Goal: Information Seeking & Learning: Learn about a topic

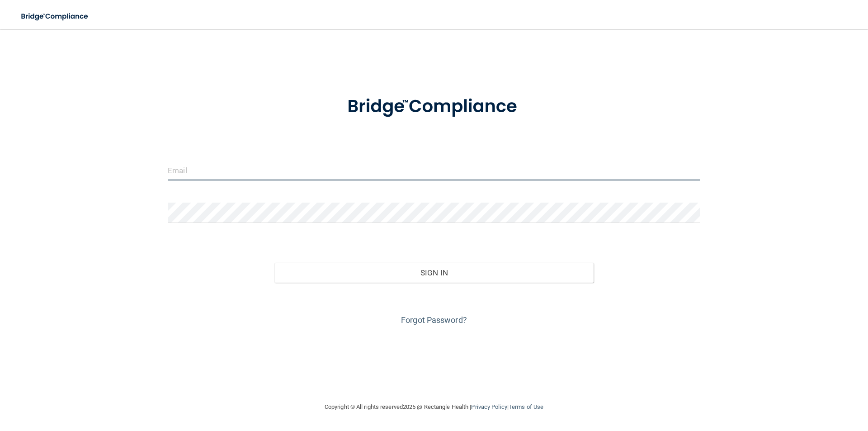
click at [208, 171] on input "email" at bounding box center [434, 170] width 533 height 20
type input "[DOMAIN_NAME][EMAIL_ADDRESS][DOMAIN_NAME]"
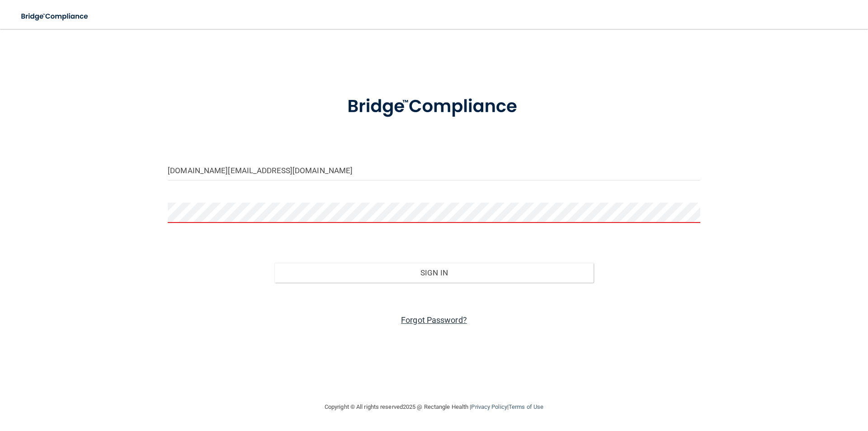
click at [413, 318] on link "Forgot Password?" at bounding box center [434, 319] width 66 height 9
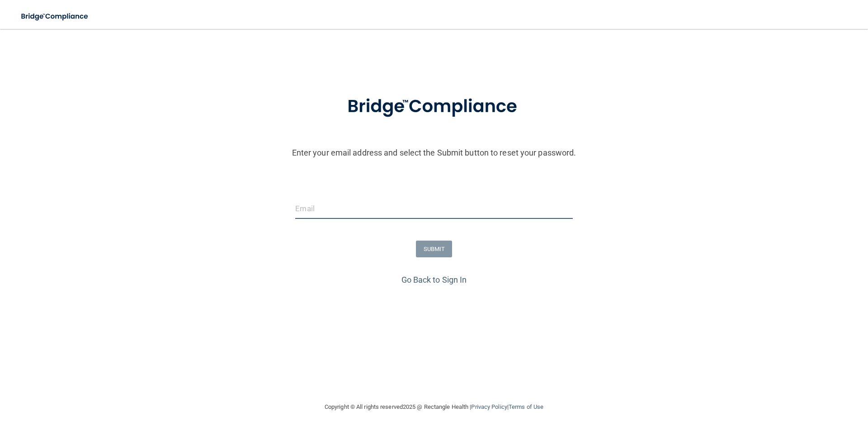
click at [434, 204] on input "email" at bounding box center [433, 208] width 277 height 20
type input "[DOMAIN_NAME][EMAIL_ADDRESS][DOMAIN_NAME]"
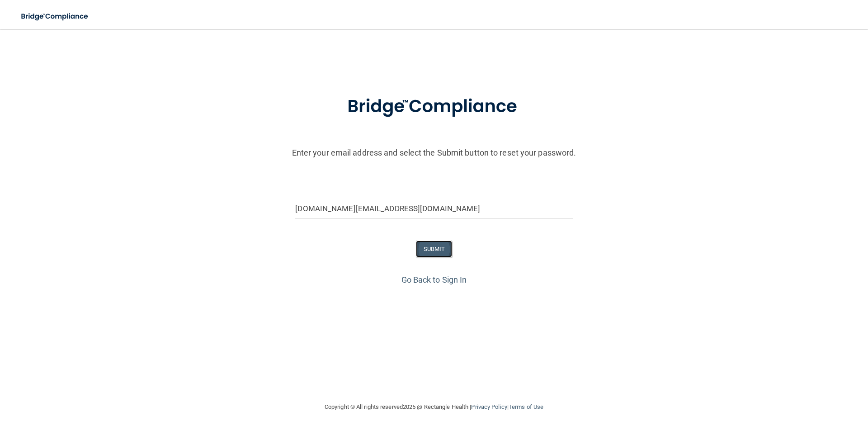
click at [434, 254] on button "SUBMIT" at bounding box center [434, 249] width 37 height 17
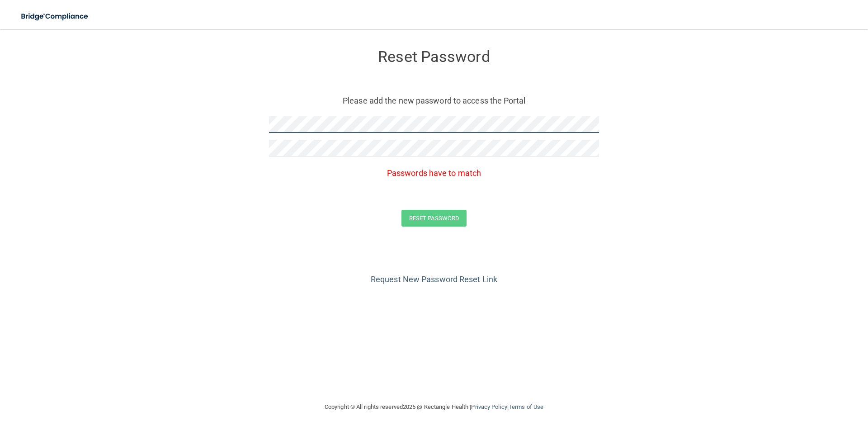
click at [222, 119] on form "Reset Password Please add the new password to access the Portal Passwords have …" at bounding box center [434, 140] width 832 height 204
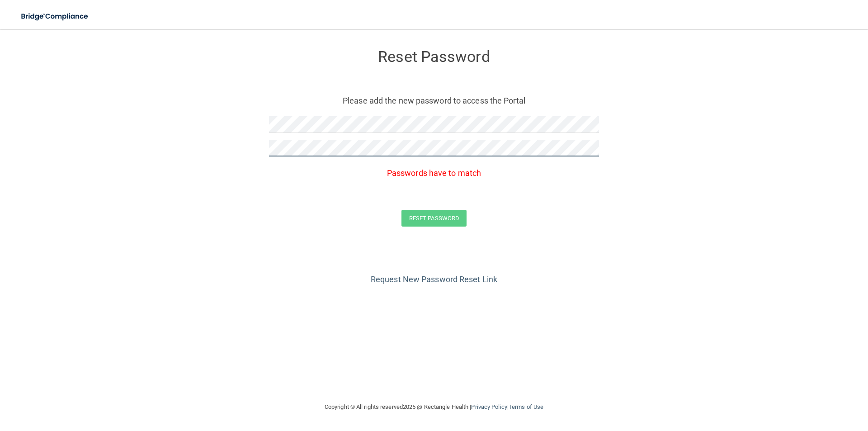
click at [223, 147] on form "Reset Password Please add the new password to access the Portal Passwords have …" at bounding box center [434, 140] width 832 height 204
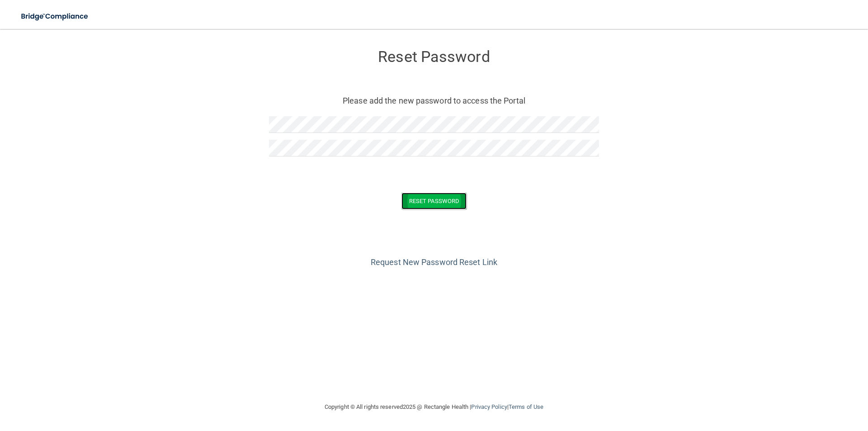
click at [456, 206] on button "Reset Password" at bounding box center [433, 201] width 65 height 17
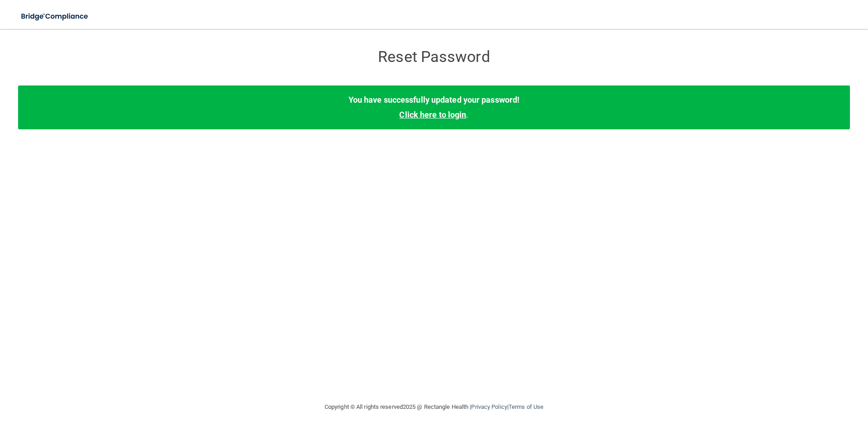
click at [461, 116] on link "Click here to login" at bounding box center [432, 114] width 67 height 9
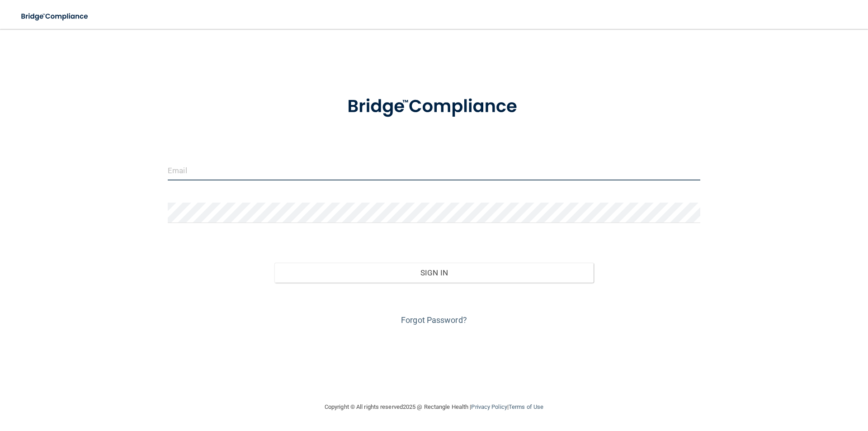
click at [283, 170] on input "email" at bounding box center [434, 170] width 533 height 20
type input "[DOMAIN_NAME][EMAIL_ADDRESS][DOMAIN_NAME]"
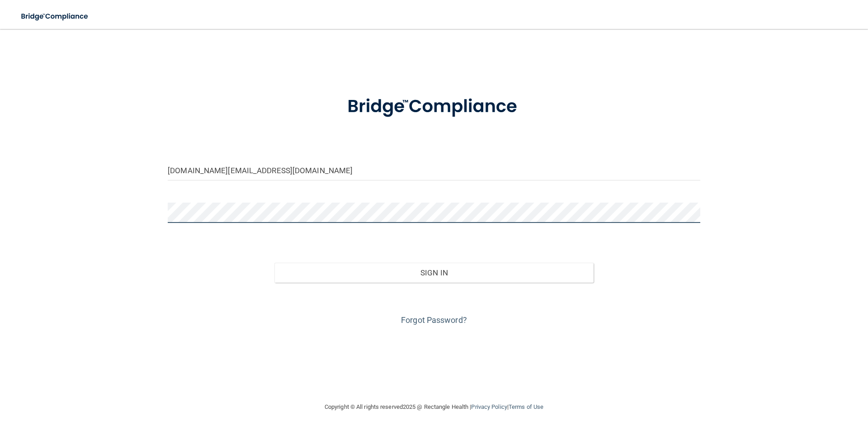
click at [274, 263] on button "Sign In" at bounding box center [434, 273] width 320 height 20
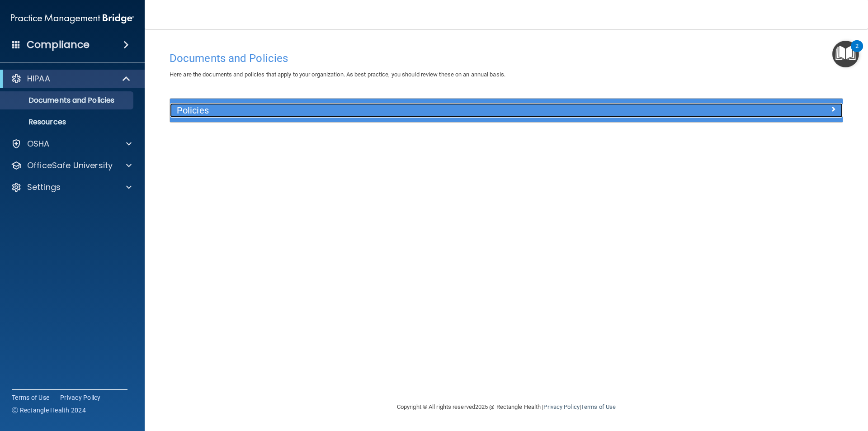
click at [271, 109] on h5 "Policies" at bounding box center [422, 110] width 491 height 10
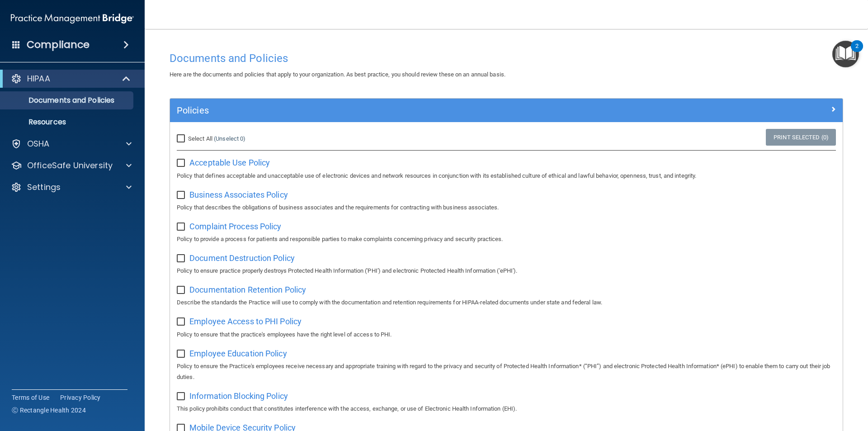
click at [179, 140] on input "Select All (Unselect 0) Unselect All" at bounding box center [182, 138] width 10 height 7
checkbox input "true"
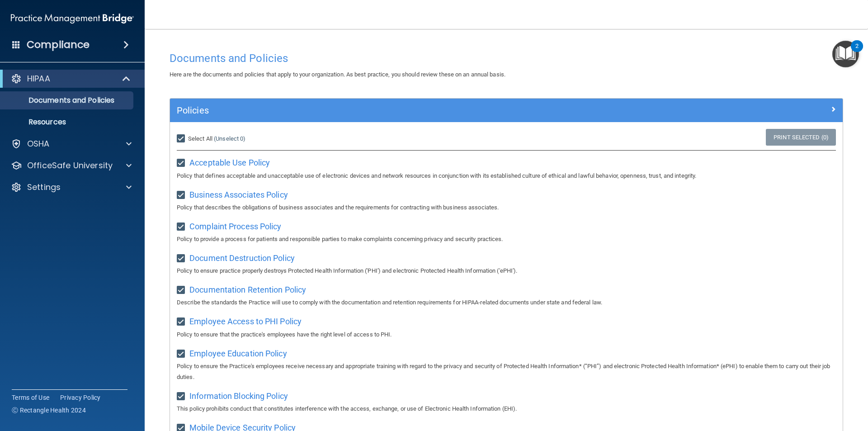
checkbox input "true"
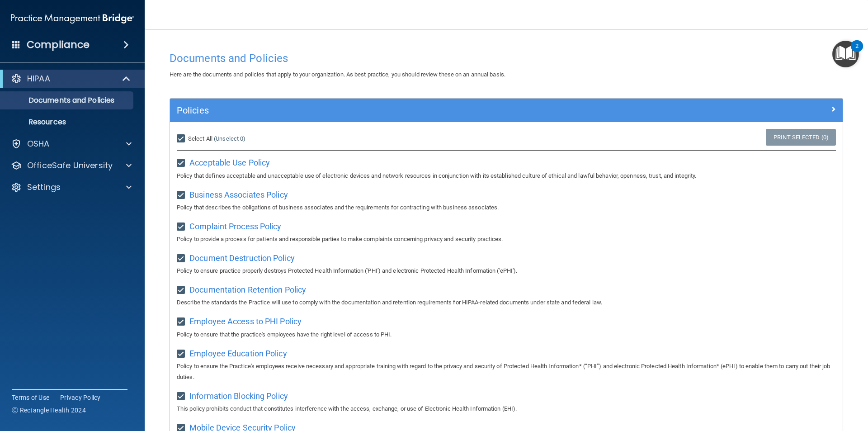
checkbox input "true"
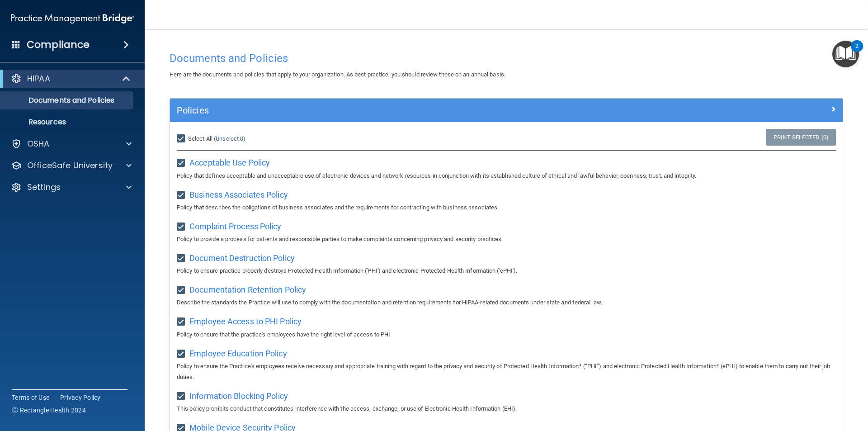
checkbox input "true"
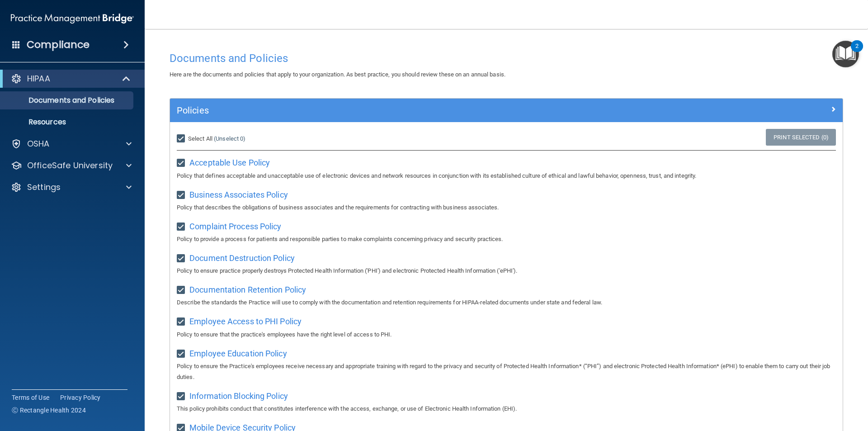
checkbox input "true"
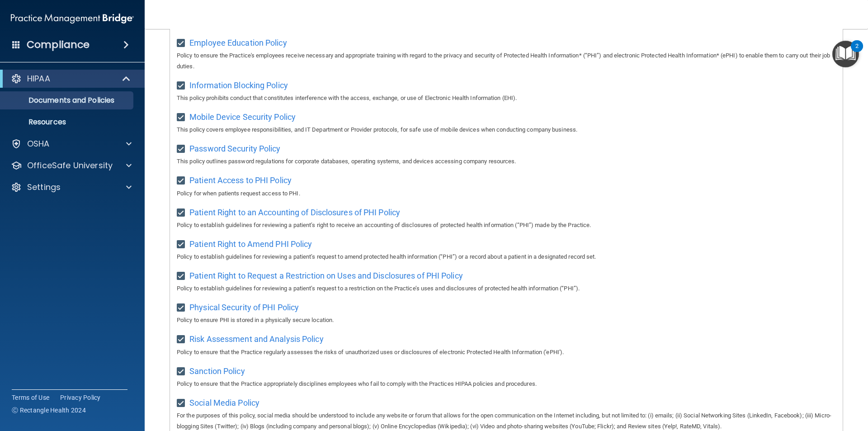
scroll to position [114, 0]
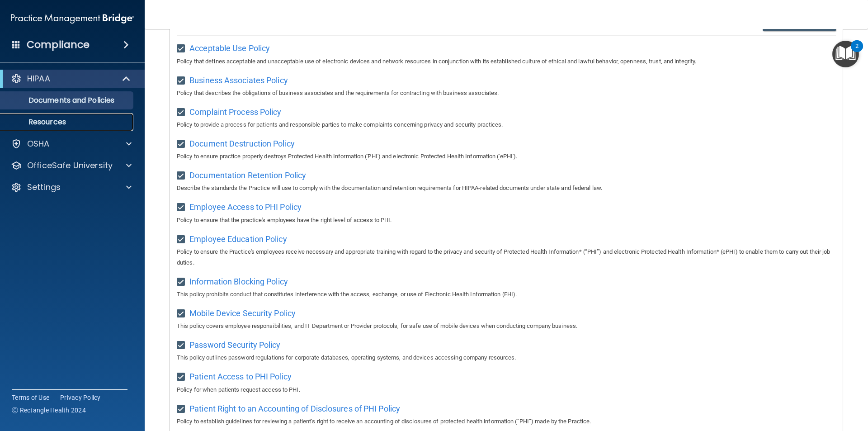
click at [54, 127] on p "Resources" at bounding box center [67, 122] width 123 height 9
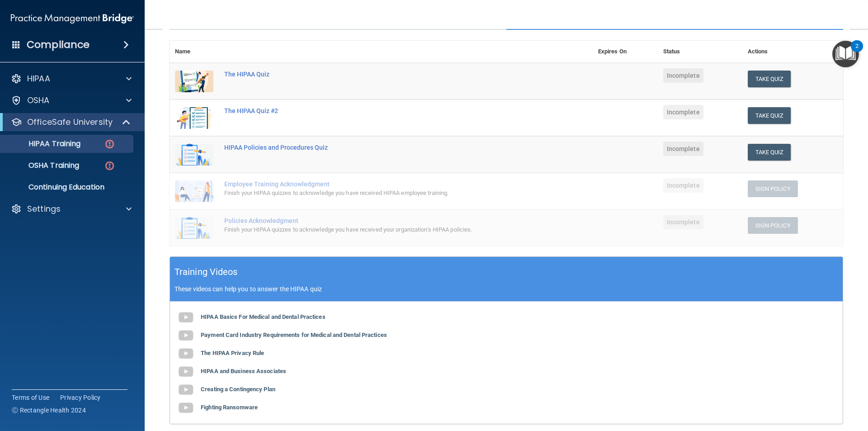
scroll to position [203, 0]
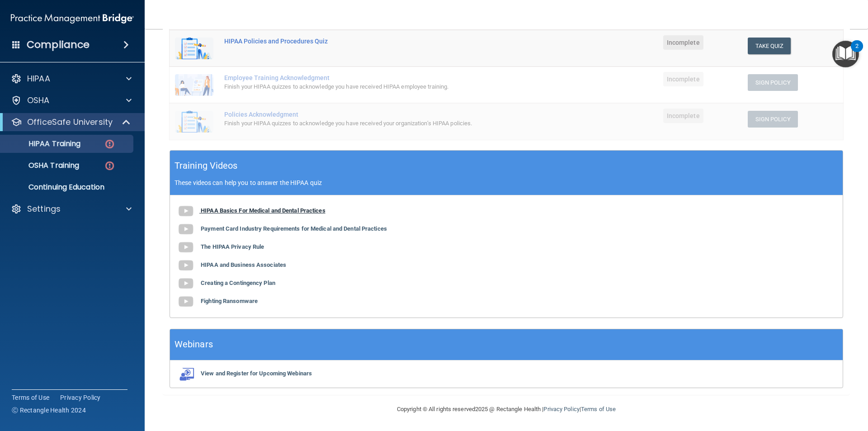
click at [186, 209] on img at bounding box center [186, 211] width 18 height 18
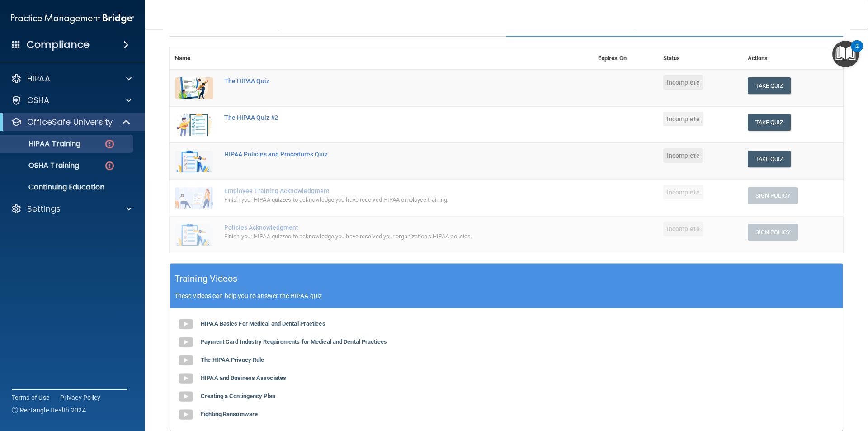
scroll to position [67, 0]
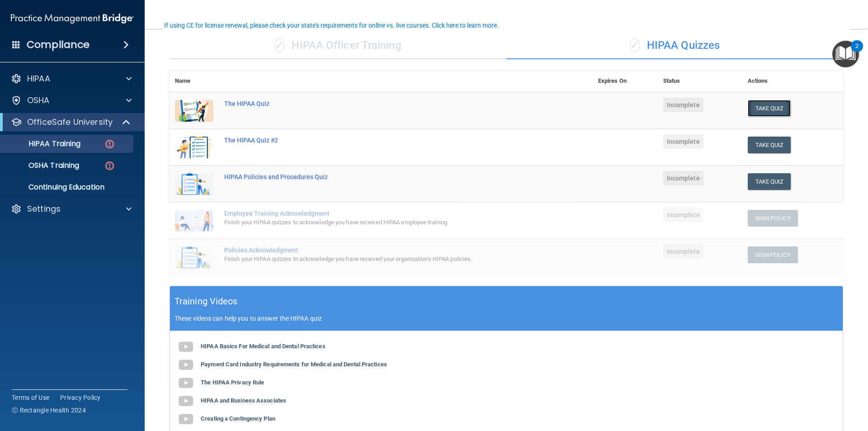
click at [765, 111] on button "Take Quiz" at bounding box center [769, 108] width 43 height 17
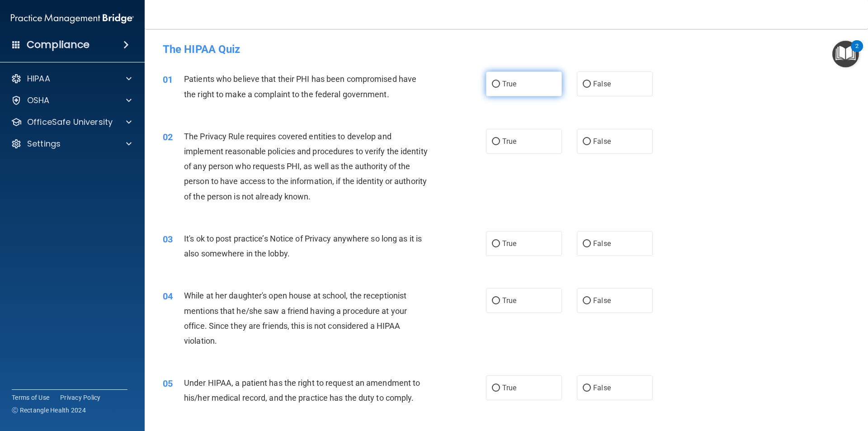
click at [520, 89] on label "True" at bounding box center [524, 83] width 76 height 25
click at [500, 88] on input "True" at bounding box center [496, 84] width 8 height 7
radio input "true"
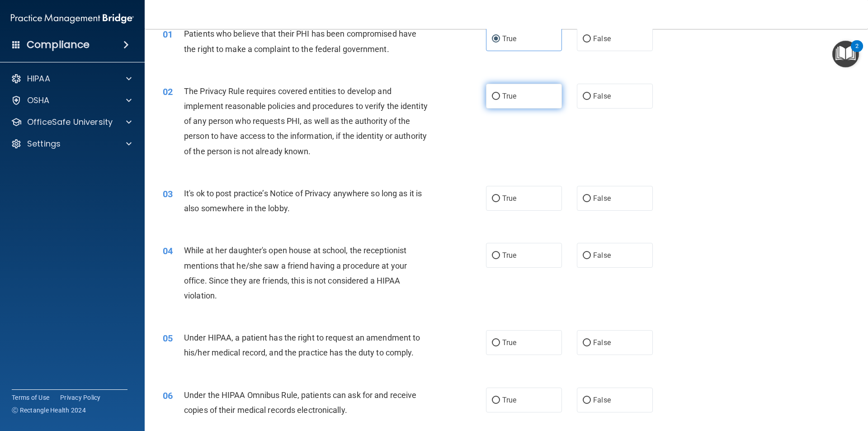
click at [497, 99] on label "True" at bounding box center [524, 96] width 76 height 25
click at [497, 99] on input "True" at bounding box center [496, 96] width 8 height 7
radio input "true"
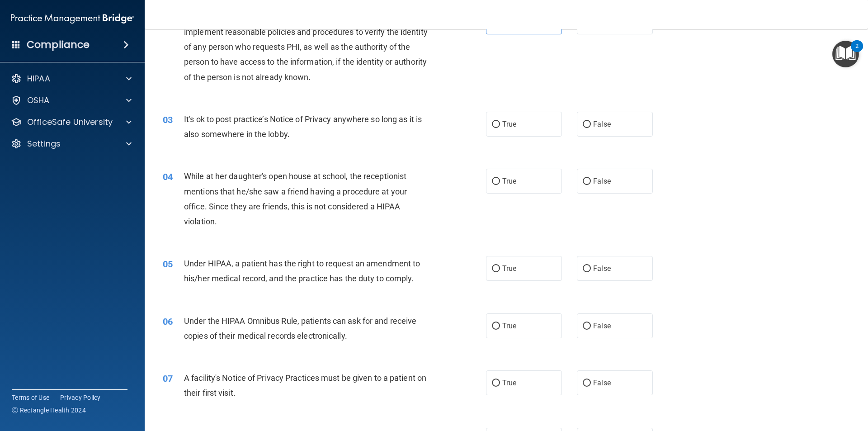
scroll to position [136, 0]
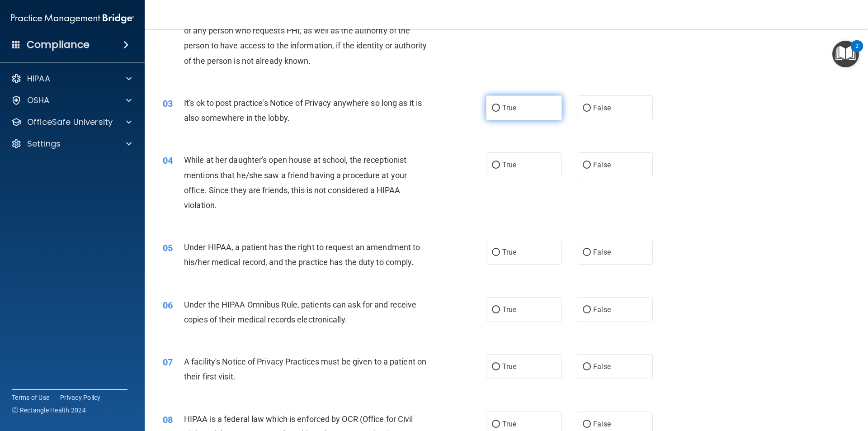
click at [509, 111] on span "True" at bounding box center [509, 108] width 14 height 9
click at [500, 111] on input "True" at bounding box center [496, 108] width 8 height 7
radio input "true"
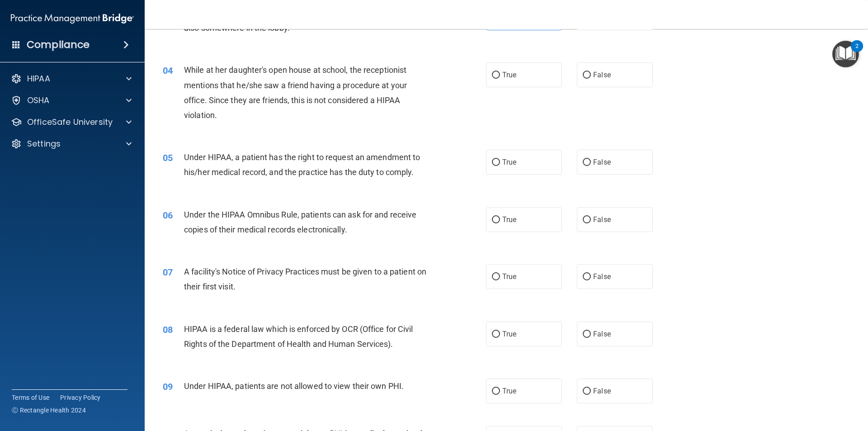
scroll to position [226, 0]
click at [633, 67] on label "False" at bounding box center [615, 74] width 76 height 25
click at [591, 71] on input "False" at bounding box center [587, 74] width 8 height 7
radio input "true"
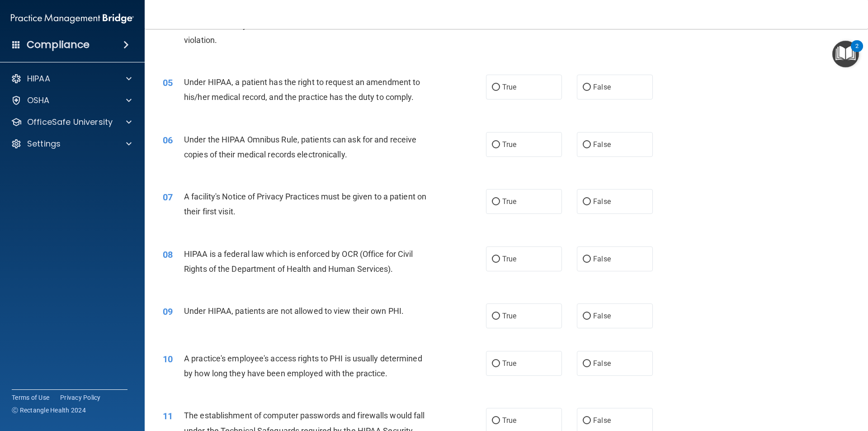
scroll to position [316, 0]
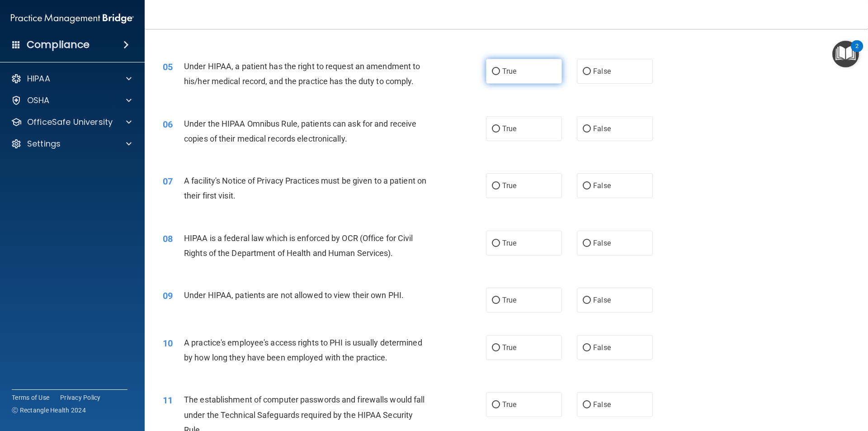
click at [505, 74] on span "True" at bounding box center [509, 71] width 14 height 9
click at [500, 74] on input "True" at bounding box center [496, 71] width 8 height 7
radio input "true"
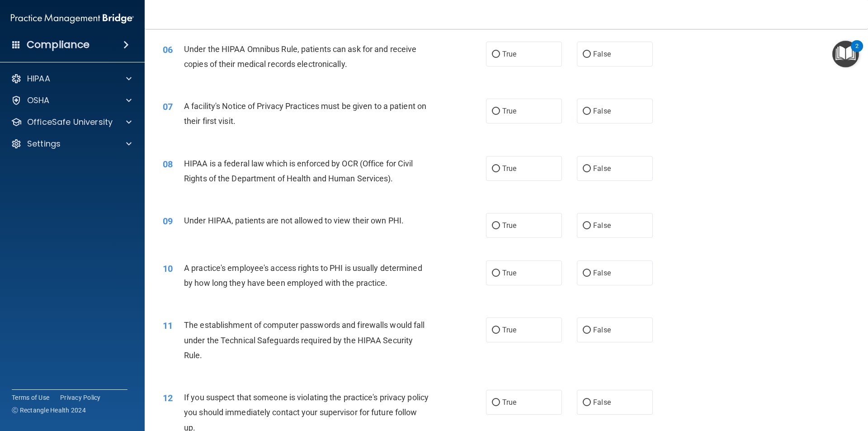
scroll to position [407, 0]
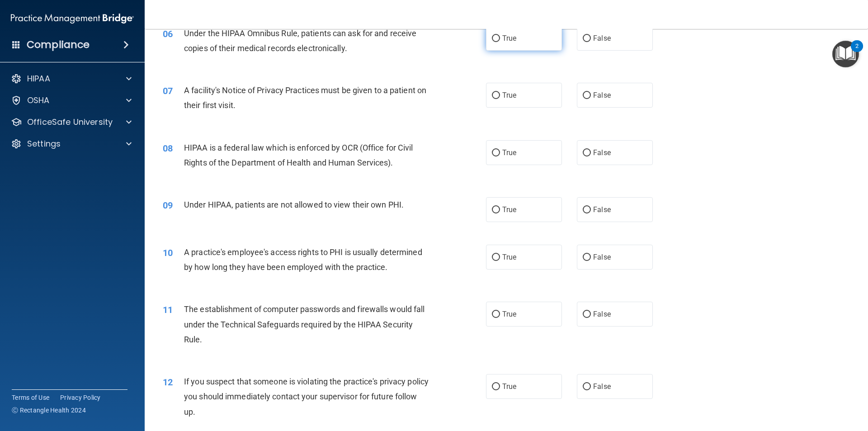
click at [504, 47] on label "True" at bounding box center [524, 38] width 76 height 25
click at [500, 42] on input "True" at bounding box center [496, 38] width 8 height 7
radio input "true"
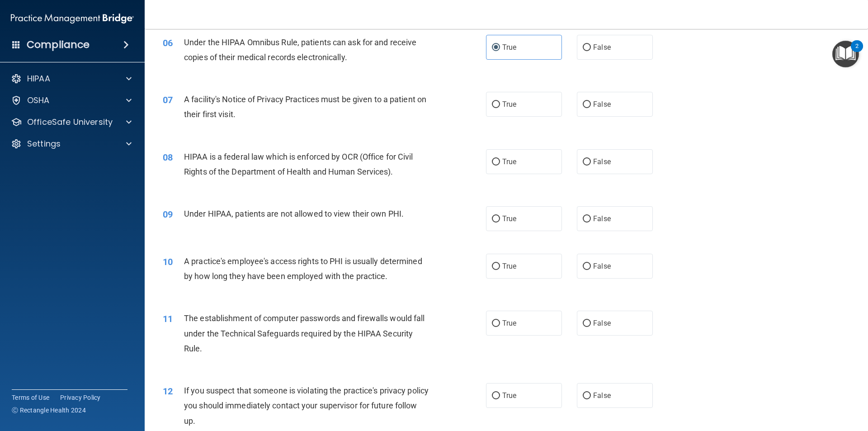
scroll to position [443, 0]
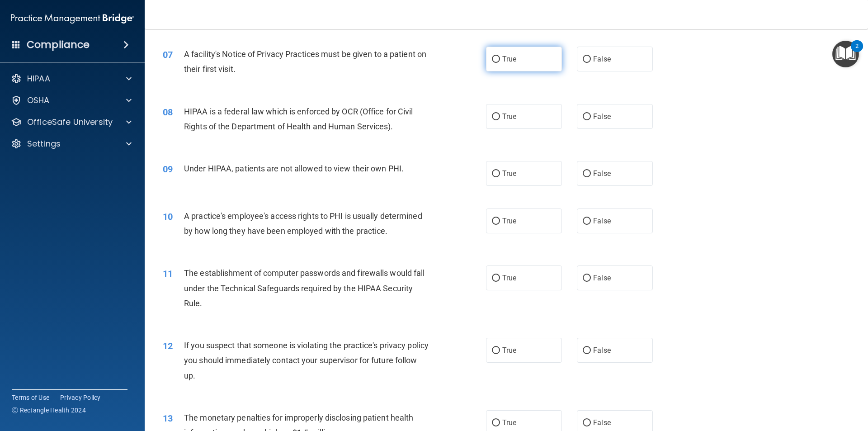
click at [496, 57] on input "True" at bounding box center [496, 59] width 8 height 7
radio input "true"
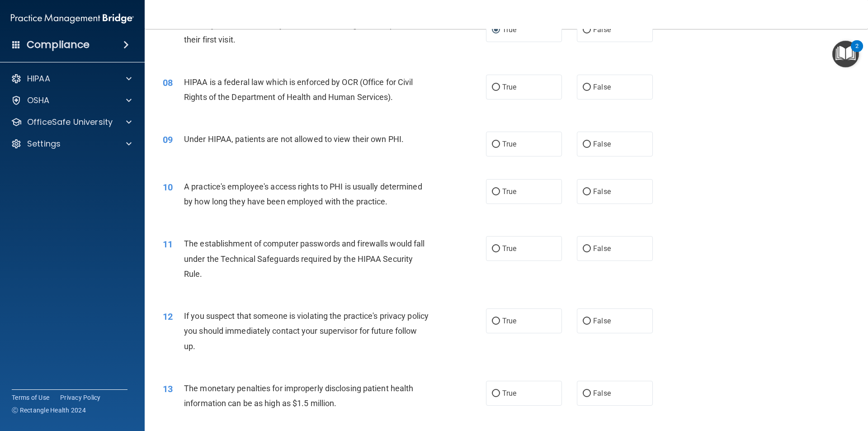
scroll to position [488, 0]
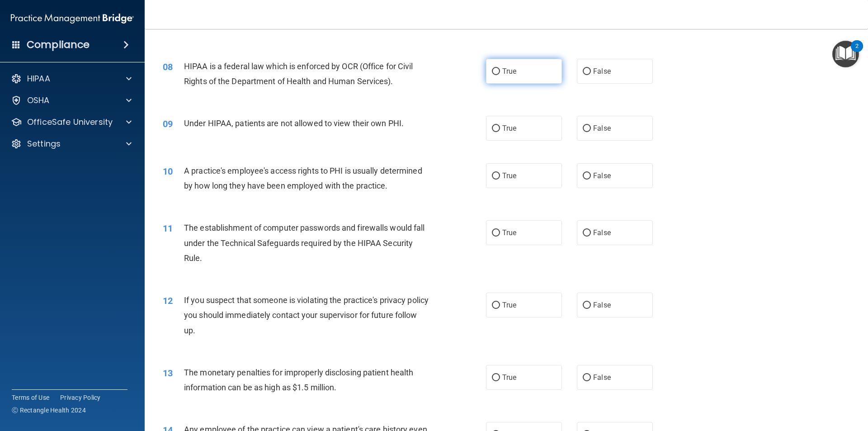
click at [516, 79] on label "True" at bounding box center [524, 71] width 76 height 25
click at [500, 75] on input "True" at bounding box center [496, 71] width 8 height 7
radio input "true"
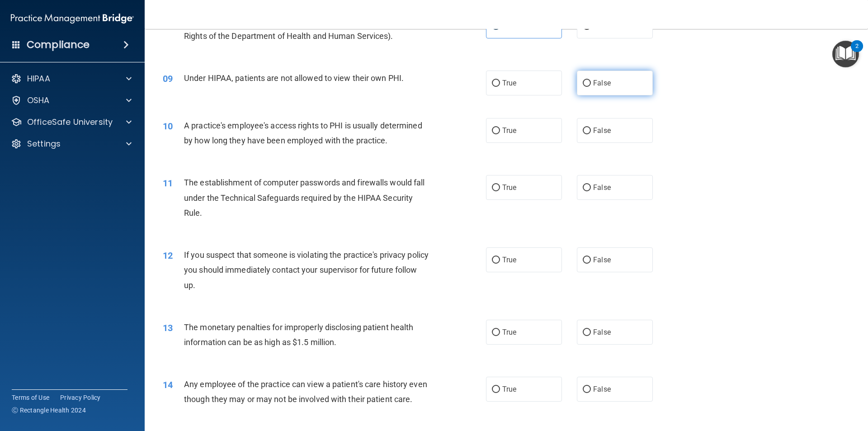
click at [602, 89] on label "False" at bounding box center [615, 83] width 76 height 25
click at [591, 87] on input "False" at bounding box center [587, 83] width 8 height 7
radio input "true"
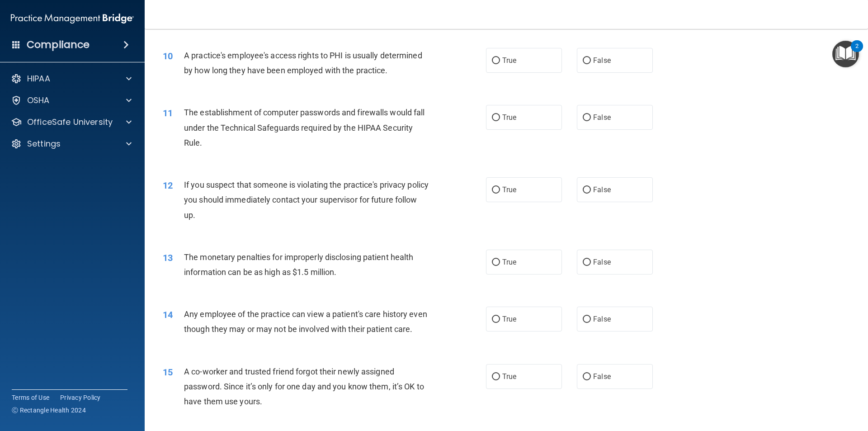
scroll to position [624, 0]
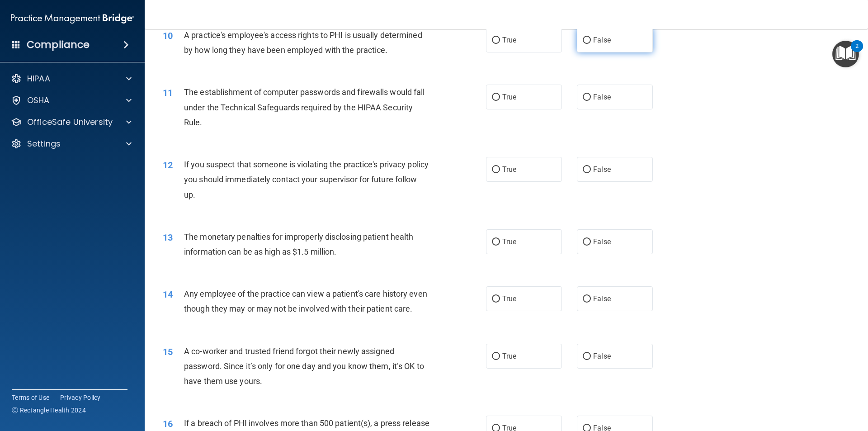
click at [593, 43] on span "False" at bounding box center [602, 40] width 18 height 9
click at [589, 43] on input "False" at bounding box center [587, 40] width 8 height 7
radio input "true"
click at [491, 89] on label "True" at bounding box center [524, 97] width 76 height 25
click at [492, 94] on input "True" at bounding box center [496, 97] width 8 height 7
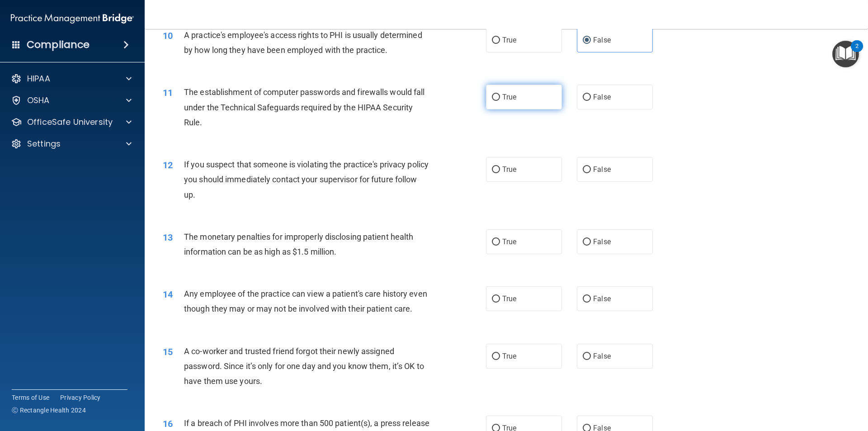
radio input "true"
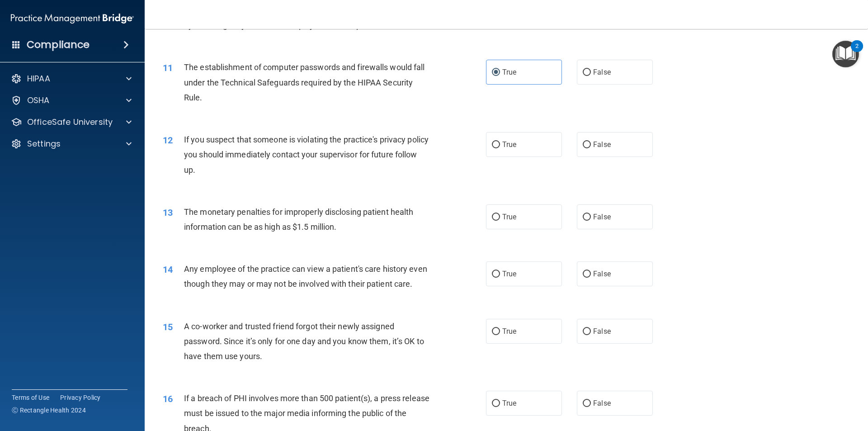
scroll to position [669, 0]
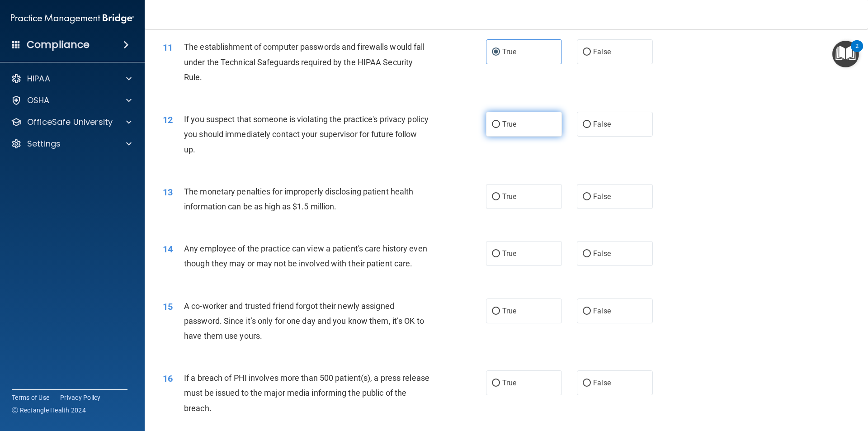
click at [497, 121] on label "True" at bounding box center [524, 124] width 76 height 25
click at [497, 121] on input "True" at bounding box center [496, 124] width 8 height 7
radio input "true"
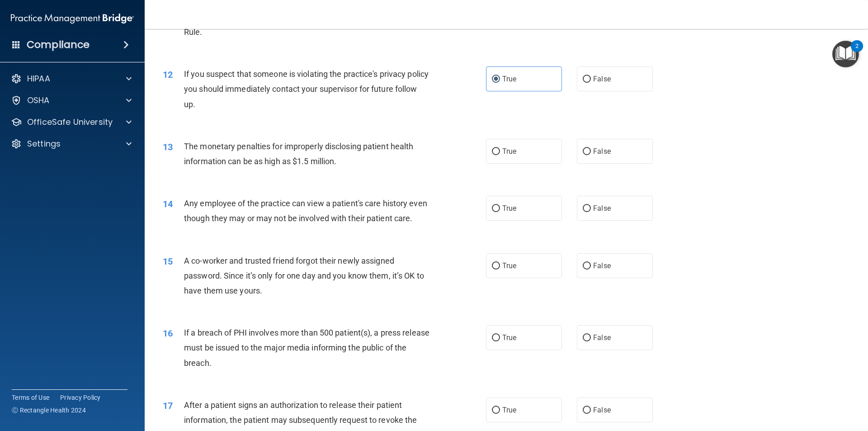
scroll to position [760, 0]
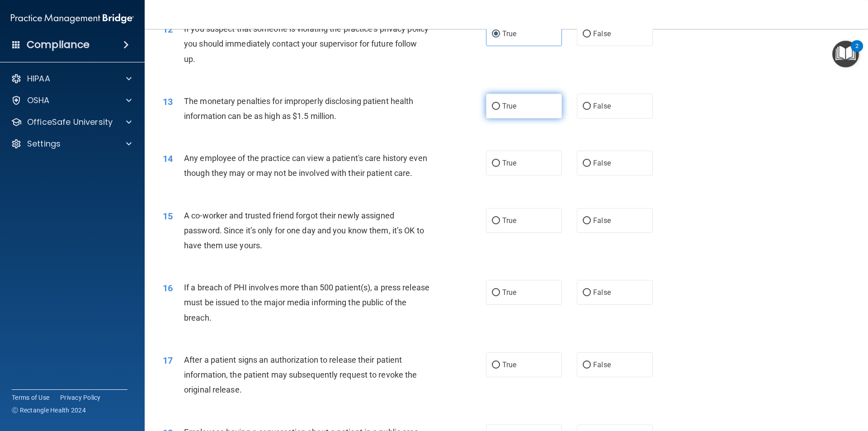
click at [506, 103] on span "True" at bounding box center [509, 106] width 14 height 9
click at [500, 103] on input "True" at bounding box center [496, 106] width 8 height 7
radio input "true"
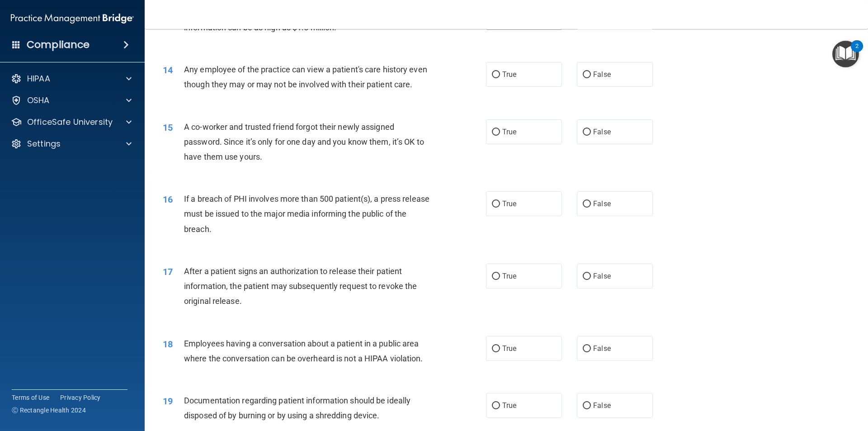
scroll to position [850, 0]
drag, startPoint x: 599, startPoint y: 75, endPoint x: 586, endPoint y: 86, distance: 17.0
click at [598, 75] on span "False" at bounding box center [602, 72] width 18 height 9
click at [591, 75] on input "False" at bounding box center [587, 73] width 8 height 7
radio input "true"
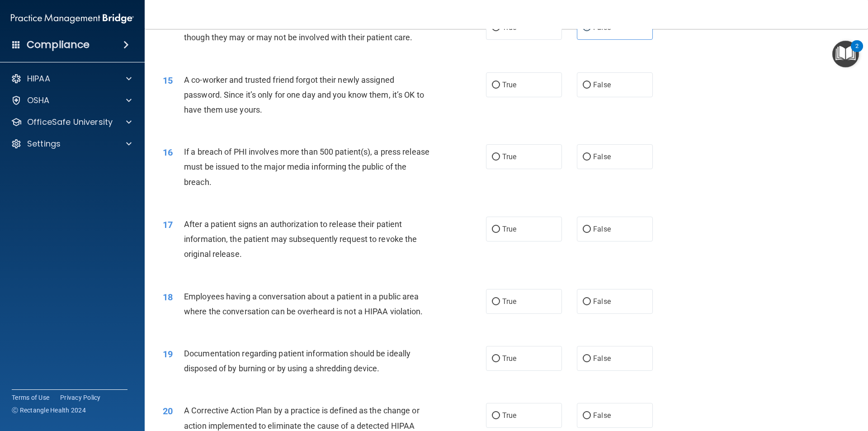
scroll to position [940, 0]
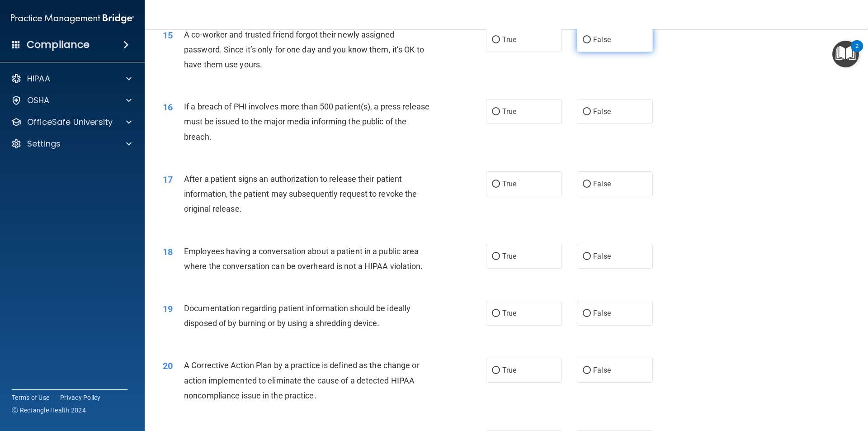
click at [592, 48] on label "False" at bounding box center [615, 39] width 76 height 25
click at [591, 43] on input "False" at bounding box center [587, 40] width 8 height 7
radio input "true"
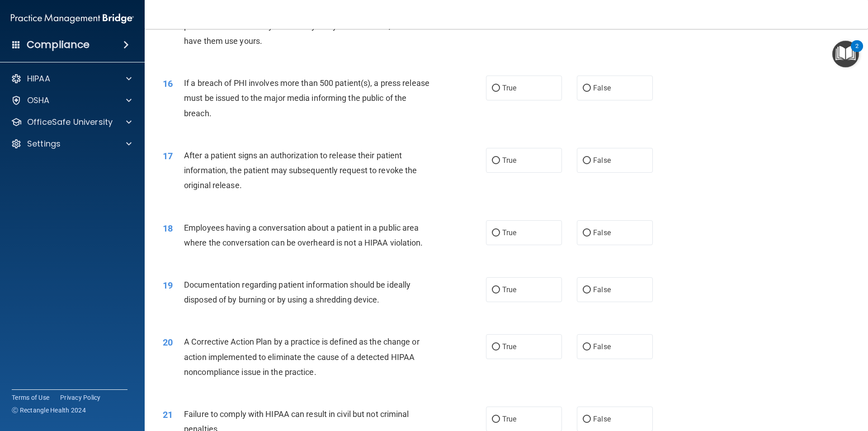
scroll to position [986, 0]
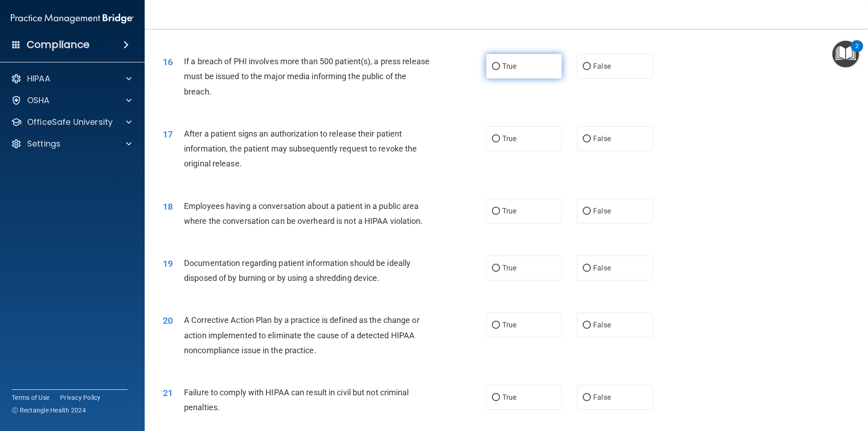
click at [510, 76] on label "True" at bounding box center [524, 66] width 76 height 25
click at [500, 70] on input "True" at bounding box center [496, 66] width 8 height 7
radio input "true"
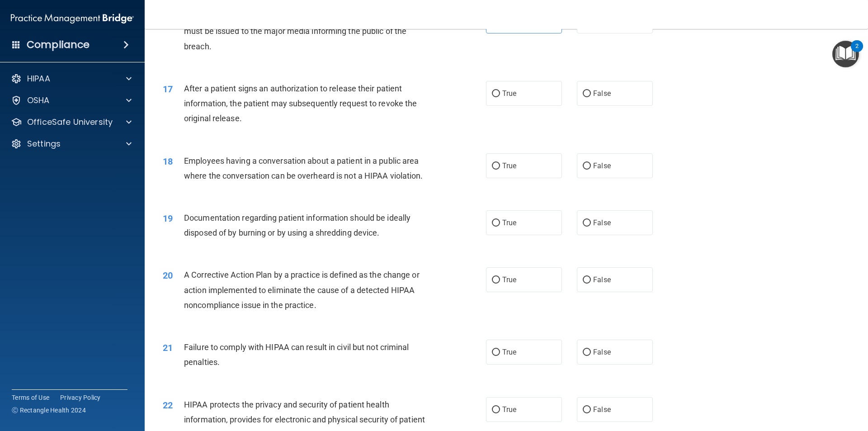
scroll to position [1076, 0]
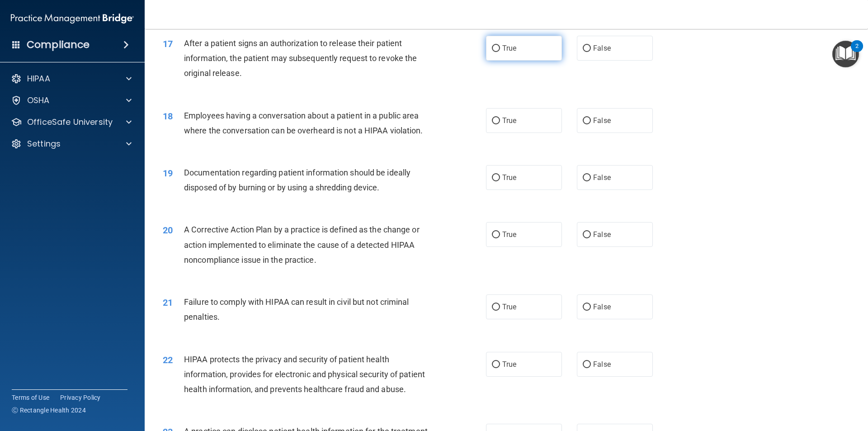
click at [502, 52] on span "True" at bounding box center [509, 48] width 14 height 9
click at [499, 52] on input "True" at bounding box center [496, 48] width 8 height 7
radio input "true"
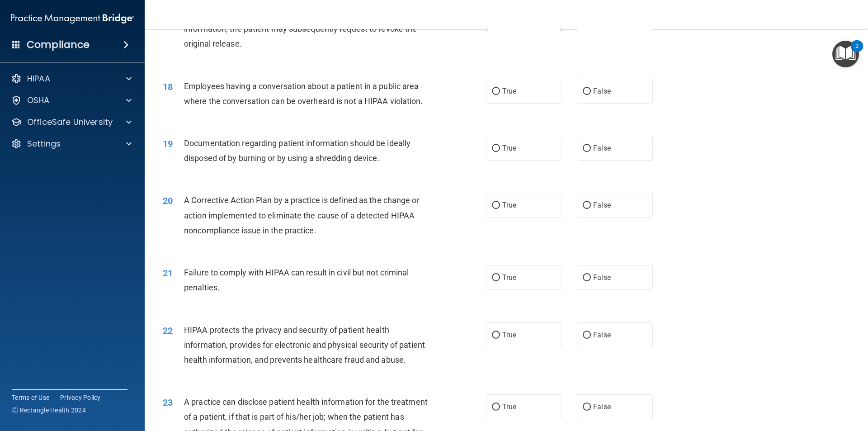
scroll to position [1121, 0]
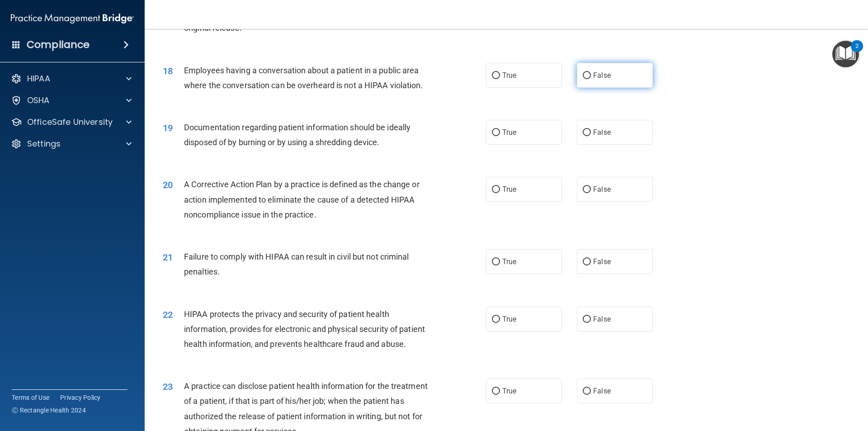
click at [600, 88] on label "False" at bounding box center [615, 75] width 76 height 25
click at [591, 79] on input "False" at bounding box center [587, 75] width 8 height 7
radio input "true"
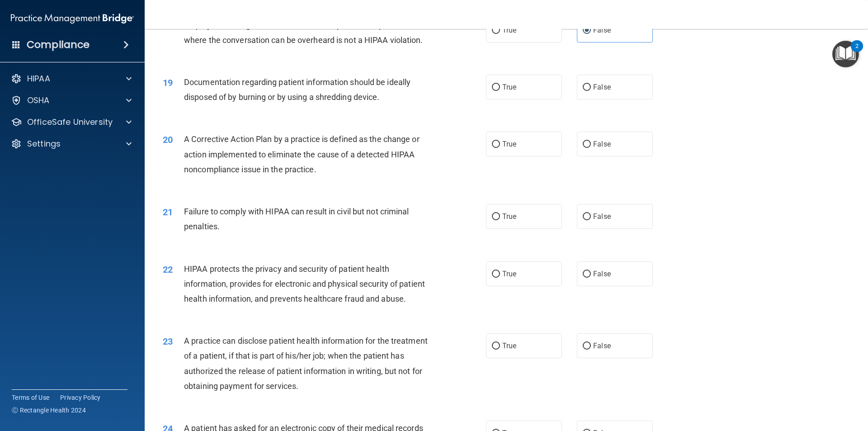
scroll to position [1212, 0]
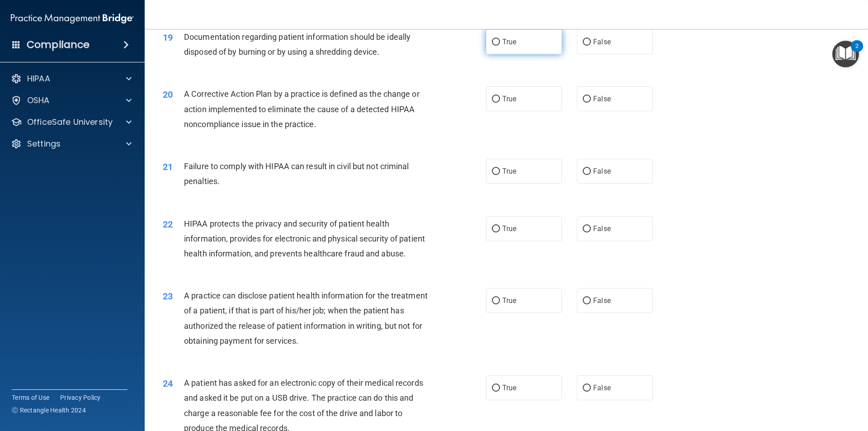
click at [506, 46] on span "True" at bounding box center [509, 42] width 14 height 9
click at [500, 46] on input "True" at bounding box center [496, 42] width 8 height 7
radio input "true"
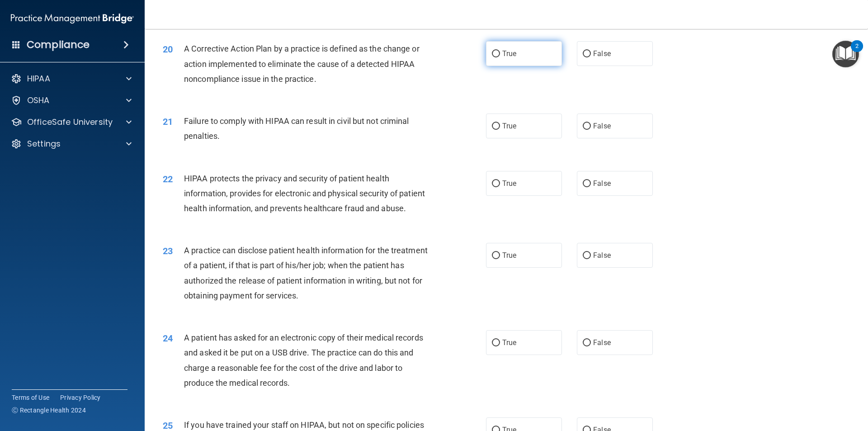
click at [512, 58] on span "True" at bounding box center [509, 53] width 14 height 9
click at [500, 57] on input "True" at bounding box center [496, 54] width 8 height 7
radio input "true"
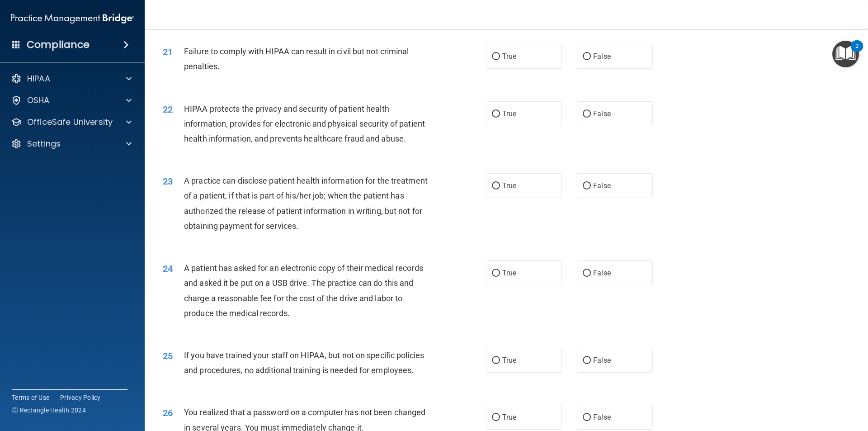
scroll to position [1347, 0]
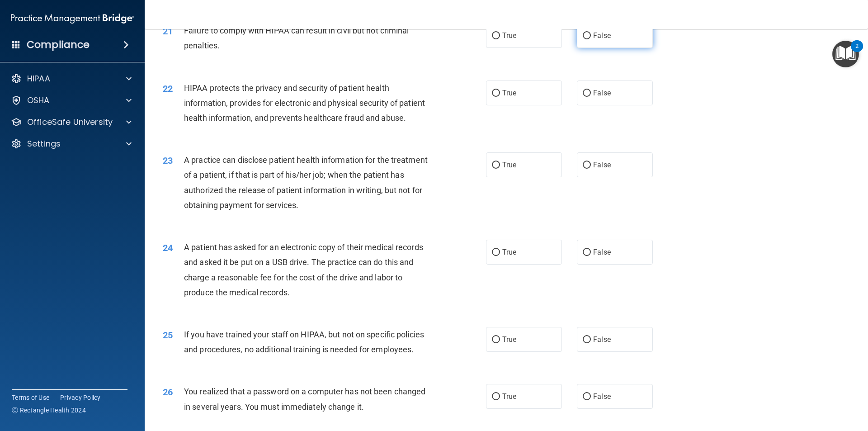
click at [590, 48] on label "False" at bounding box center [615, 35] width 76 height 25
click at [590, 39] on input "False" at bounding box center [587, 36] width 8 height 7
radio input "true"
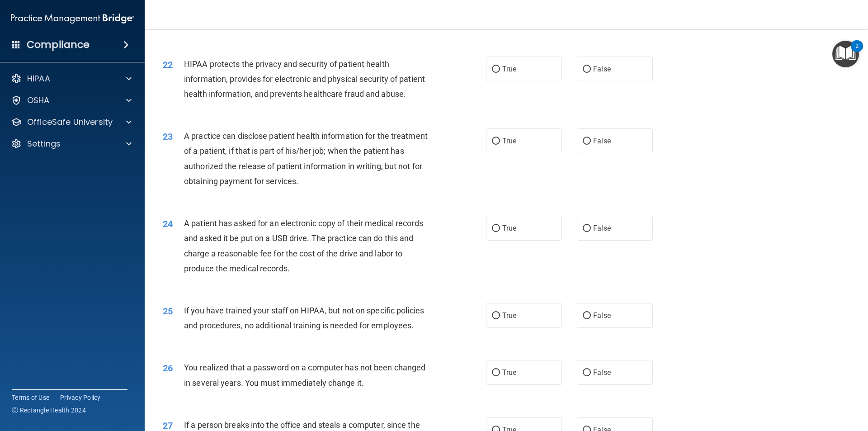
scroll to position [1393, 0]
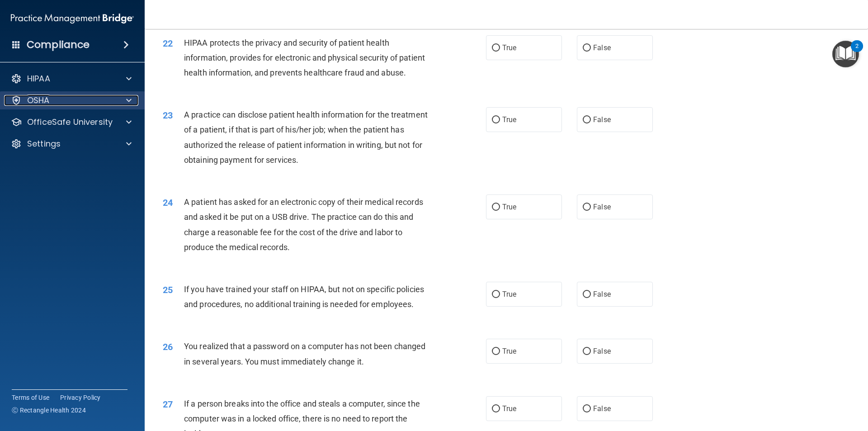
click at [131, 97] on span at bounding box center [128, 100] width 5 height 11
click at [129, 116] on div "OfficeSafe University" at bounding box center [72, 122] width 145 height 18
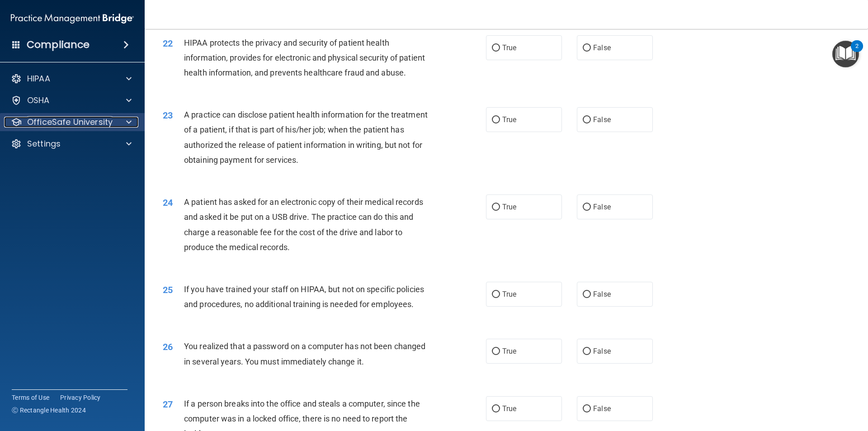
click at [128, 122] on span at bounding box center [128, 122] width 5 height 11
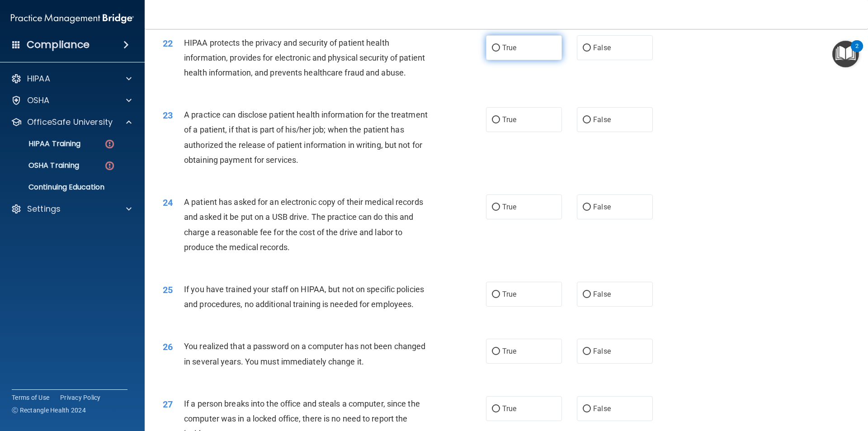
click at [525, 60] on label "True" at bounding box center [524, 47] width 76 height 25
click at [500, 52] on input "True" at bounding box center [496, 48] width 8 height 7
radio input "true"
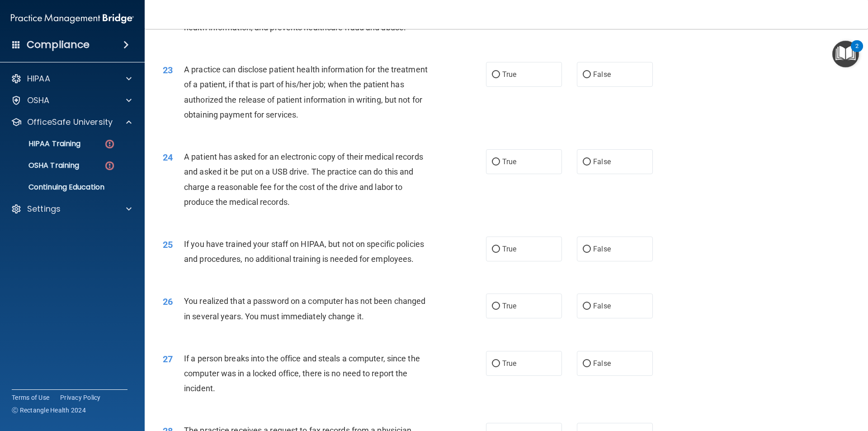
scroll to position [1483, 0]
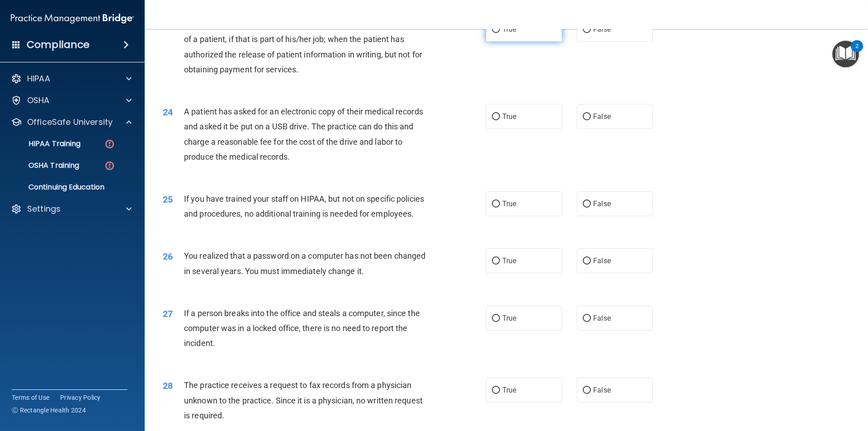
click at [504, 33] on span "True" at bounding box center [509, 29] width 14 height 9
click at [500, 33] on input "True" at bounding box center [496, 29] width 8 height 7
radio input "true"
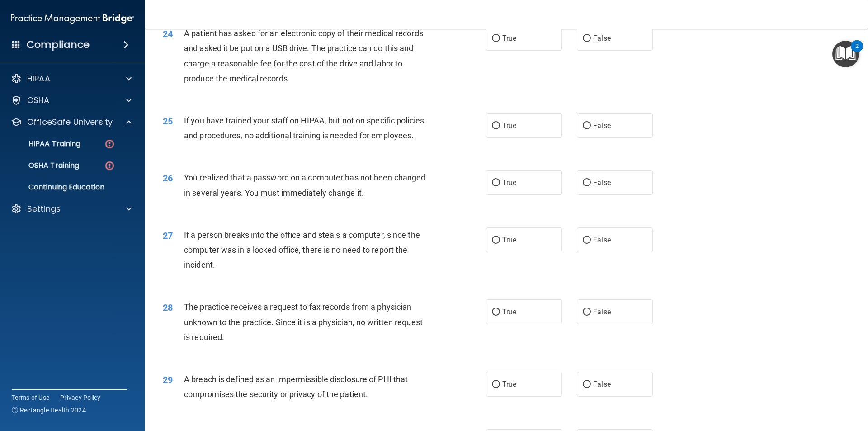
scroll to position [1573, 0]
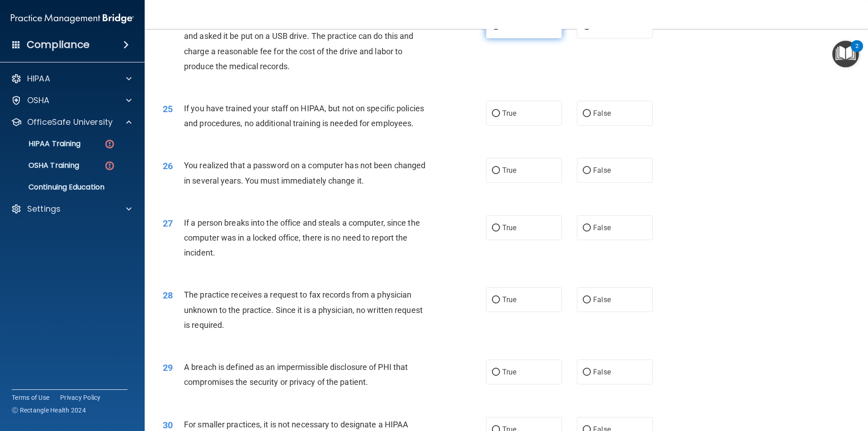
click at [523, 38] on label "True" at bounding box center [524, 26] width 76 height 25
click at [500, 30] on input "True" at bounding box center [496, 26] width 8 height 7
radio input "true"
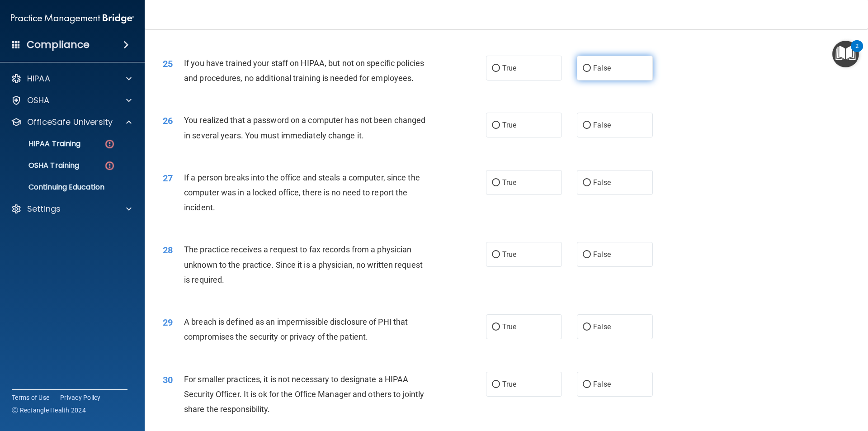
click at [584, 80] on label "False" at bounding box center [615, 68] width 76 height 25
click at [584, 72] on input "False" at bounding box center [587, 68] width 8 height 7
radio input "true"
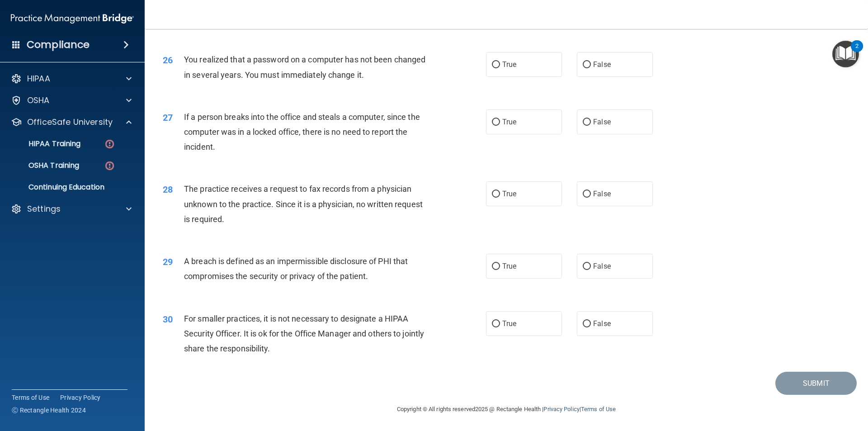
scroll to position [1709, 0]
click at [507, 69] on span "True" at bounding box center [509, 64] width 14 height 9
click at [500, 68] on input "True" at bounding box center [496, 64] width 8 height 7
radio input "true"
click at [626, 120] on label "False" at bounding box center [615, 121] width 76 height 25
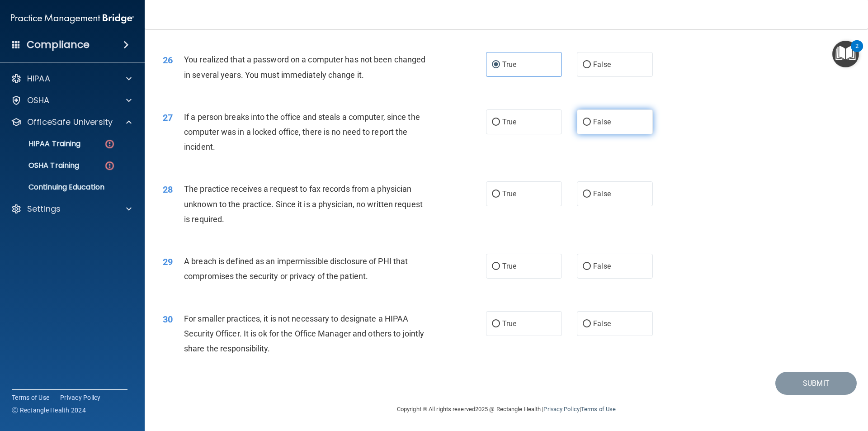
click at [591, 120] on input "False" at bounding box center [587, 122] width 8 height 7
radio input "true"
click at [595, 198] on span "False" at bounding box center [602, 193] width 18 height 9
click at [591, 198] on input "False" at bounding box center [587, 194] width 8 height 7
radio input "true"
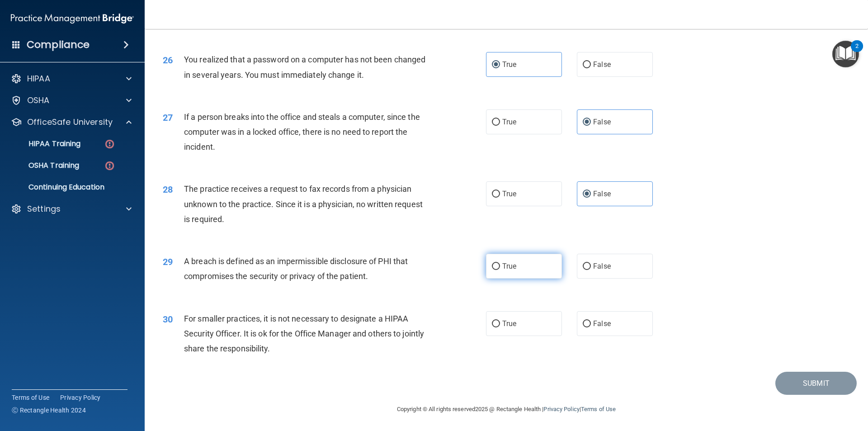
click at [525, 271] on label "True" at bounding box center [524, 266] width 76 height 25
click at [500, 270] on input "True" at bounding box center [496, 266] width 8 height 7
radio input "true"
click at [529, 319] on label "True" at bounding box center [524, 323] width 76 height 25
click at [500, 321] on input "True" at bounding box center [496, 324] width 8 height 7
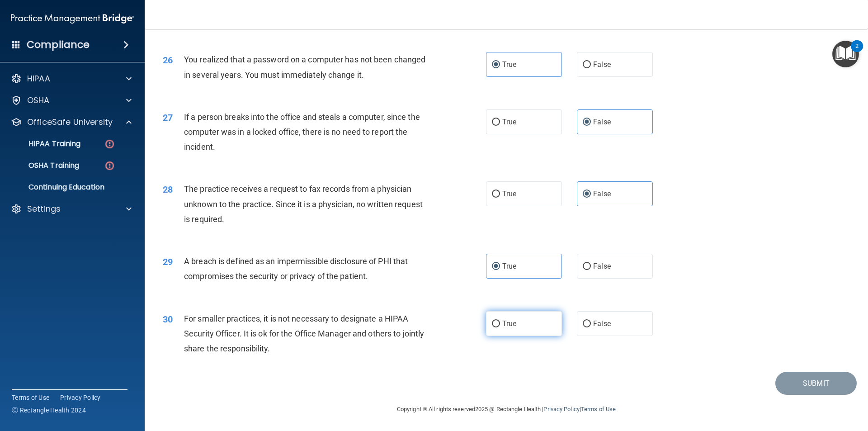
radio input "true"
click at [819, 382] on button "Submit" at bounding box center [815, 383] width 81 height 23
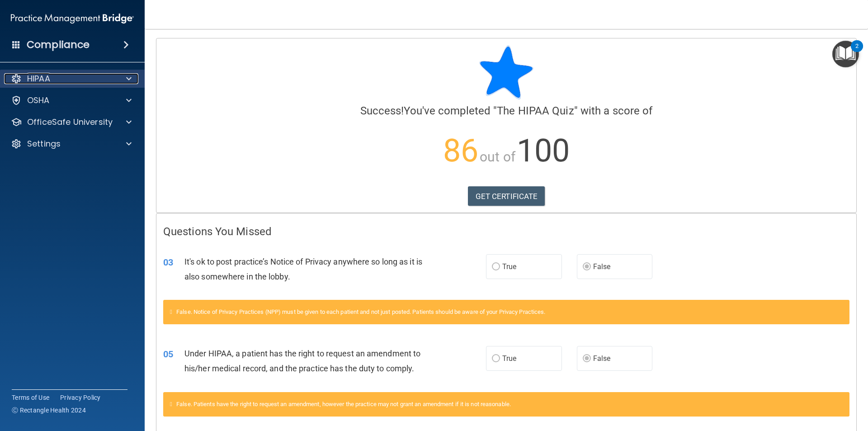
click at [128, 77] on span at bounding box center [128, 78] width 5 height 11
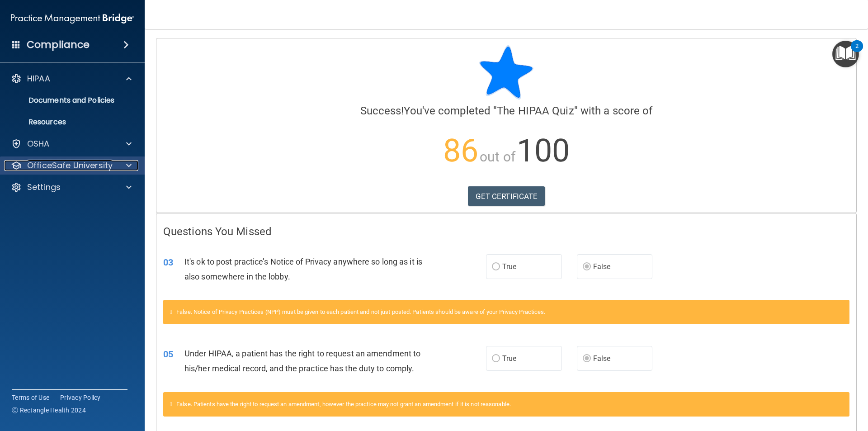
click at [131, 168] on span at bounding box center [128, 165] width 5 height 11
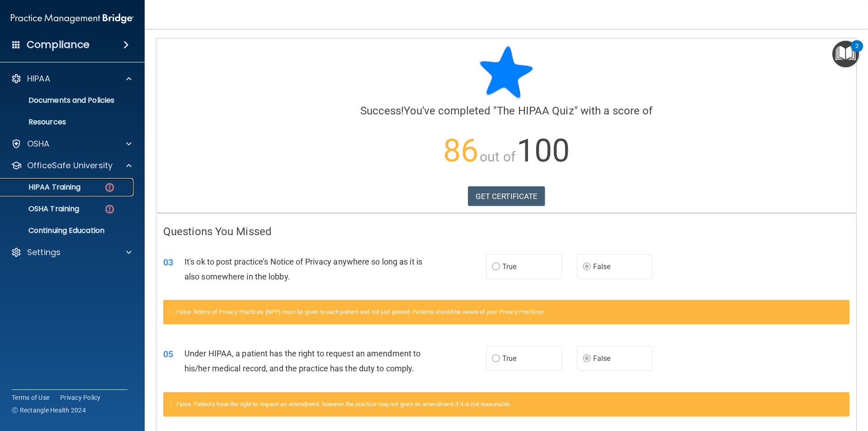
click at [98, 185] on div "HIPAA Training" at bounding box center [67, 187] width 123 height 9
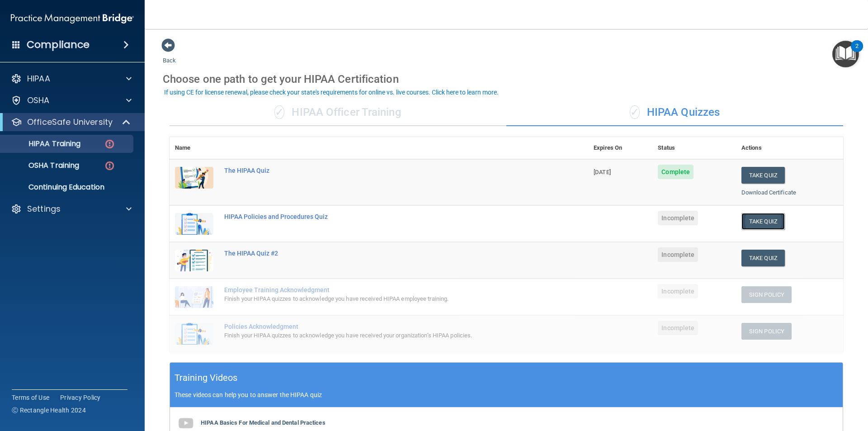
click at [762, 222] on button "Take Quiz" at bounding box center [763, 221] width 43 height 17
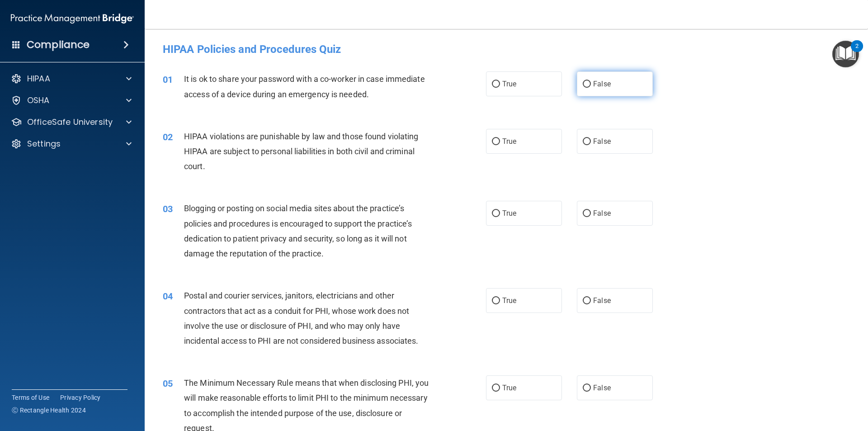
click at [625, 82] on label "False" at bounding box center [615, 83] width 76 height 25
click at [591, 82] on input "False" at bounding box center [587, 84] width 8 height 7
radio input "true"
click at [494, 143] on input "True" at bounding box center [496, 141] width 8 height 7
radio input "true"
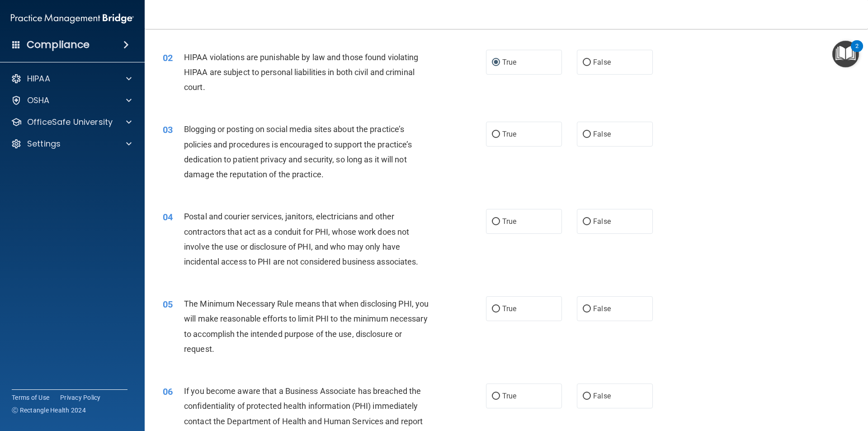
scroll to position [136, 0]
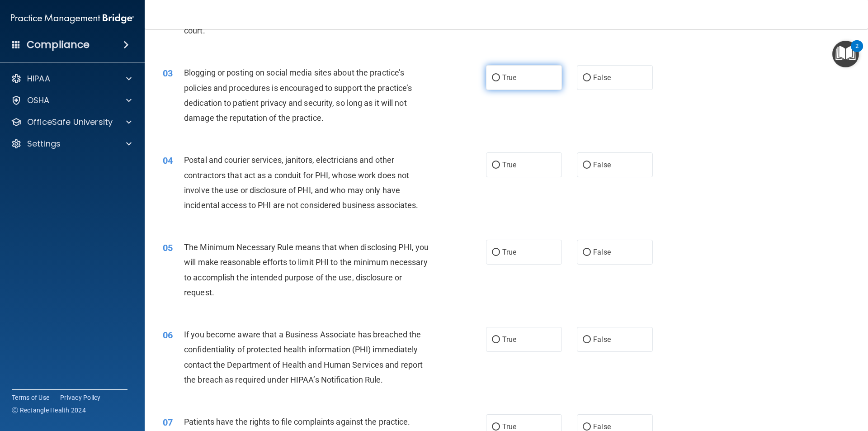
click at [502, 83] on label "True" at bounding box center [524, 77] width 76 height 25
click at [500, 81] on input "True" at bounding box center [496, 78] width 8 height 7
radio input "true"
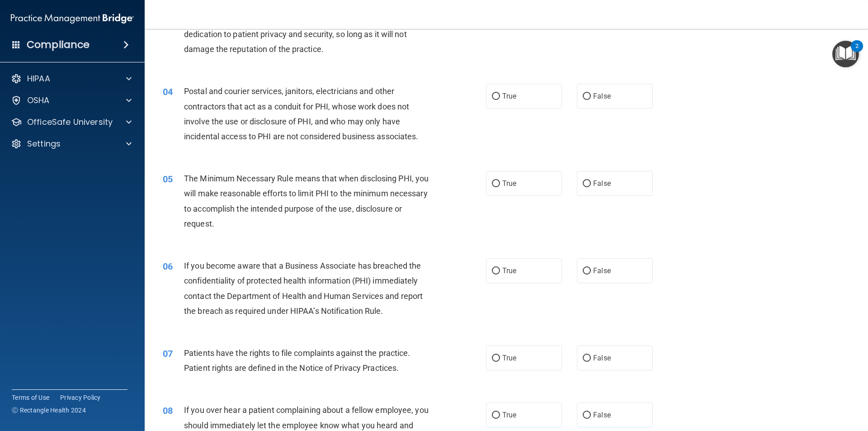
scroll to position [226, 0]
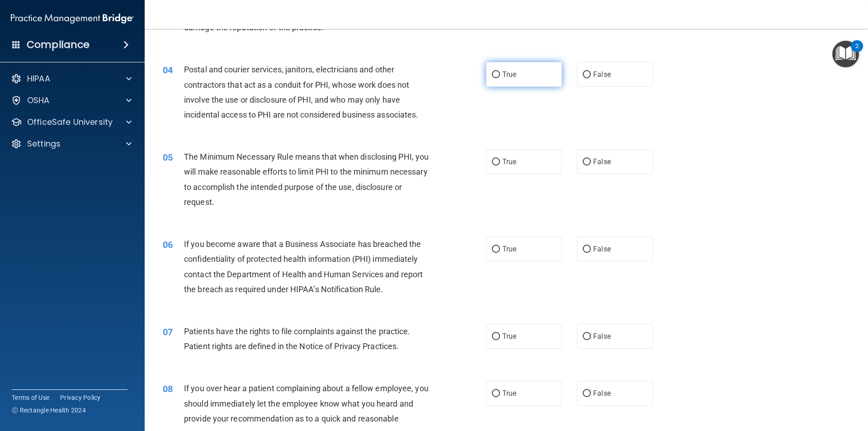
click at [488, 79] on label "True" at bounding box center [524, 74] width 76 height 25
click at [492, 78] on input "True" at bounding box center [496, 74] width 8 height 7
radio input "true"
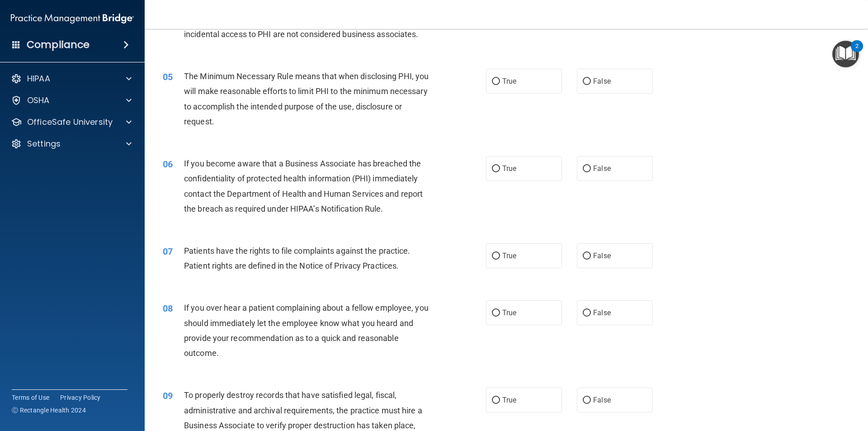
scroll to position [316, 0]
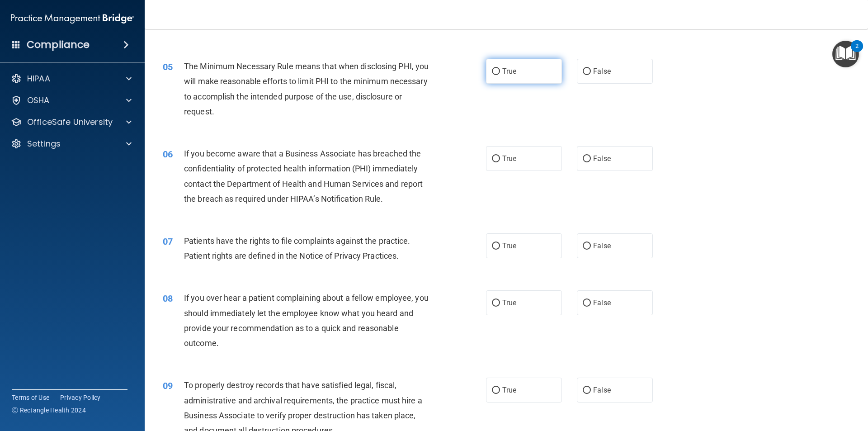
click at [492, 70] on input "True" at bounding box center [496, 71] width 8 height 7
radio input "true"
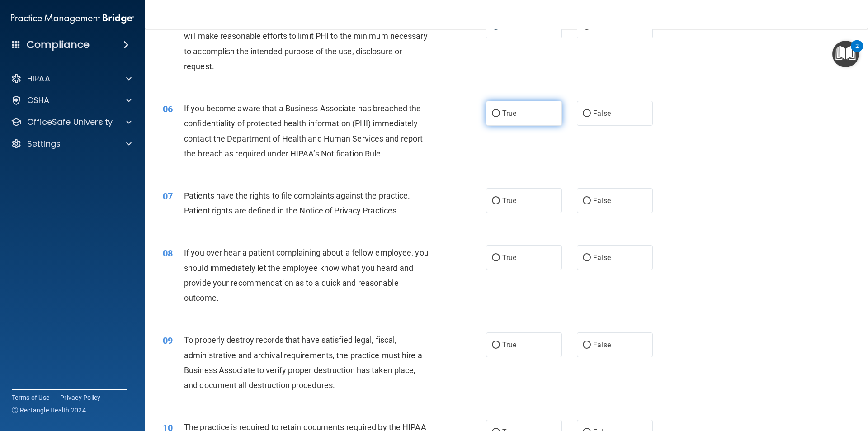
click at [496, 118] on label "True" at bounding box center [524, 113] width 76 height 25
click at [496, 117] on input "True" at bounding box center [496, 113] width 8 height 7
radio input "true"
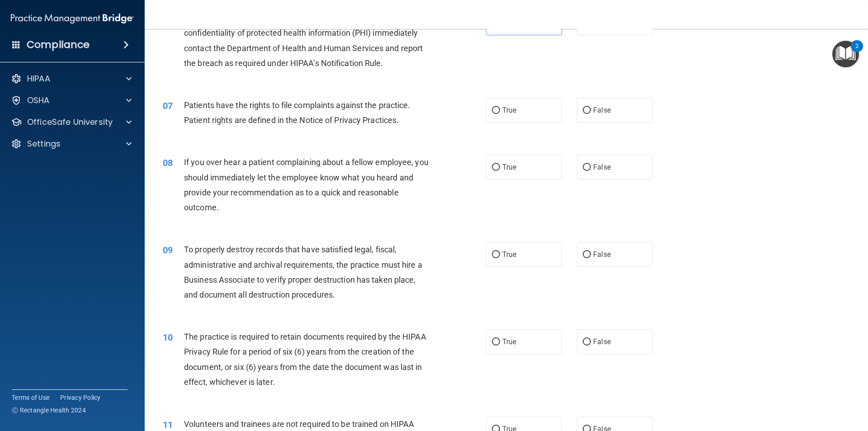
scroll to position [497, 0]
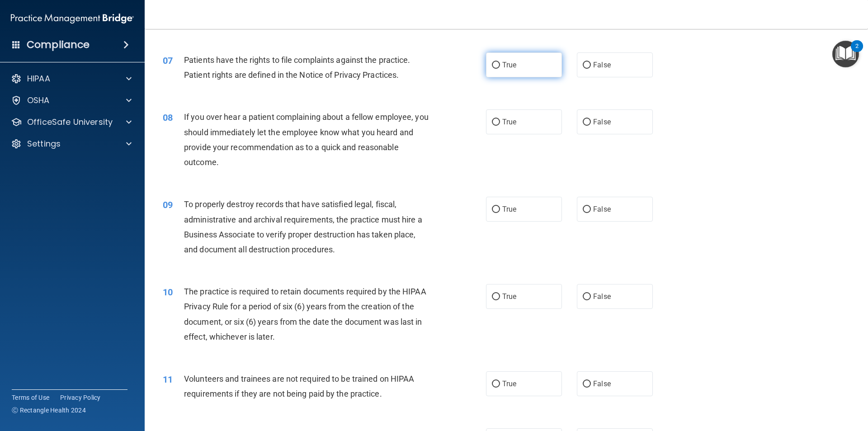
click at [512, 66] on span "True" at bounding box center [509, 65] width 14 height 9
click at [500, 66] on input "True" at bounding box center [496, 65] width 8 height 7
radio input "true"
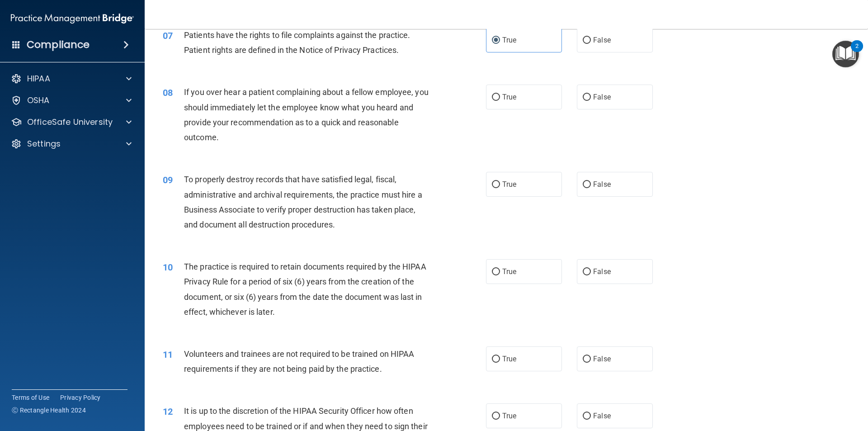
scroll to position [543, 0]
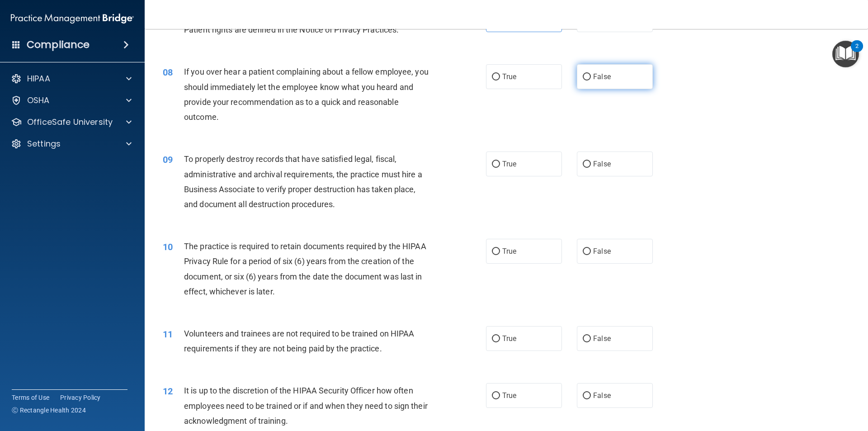
click at [582, 83] on label "False" at bounding box center [615, 76] width 76 height 25
click at [583, 80] on input "False" at bounding box center [587, 77] width 8 height 7
radio input "true"
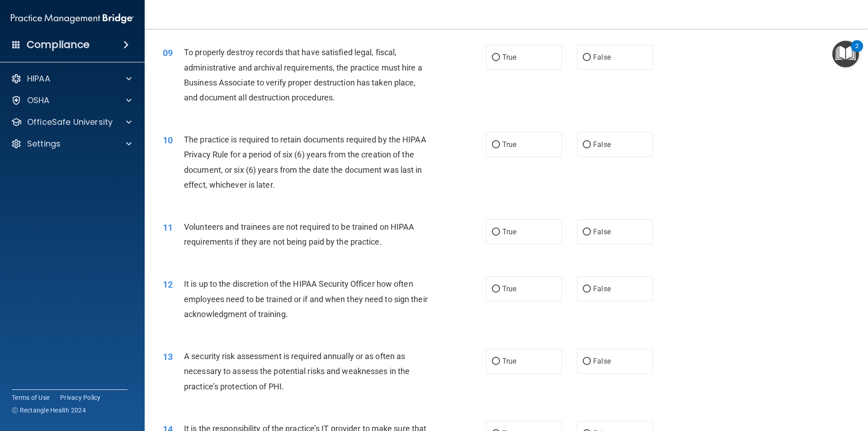
scroll to position [633, 0]
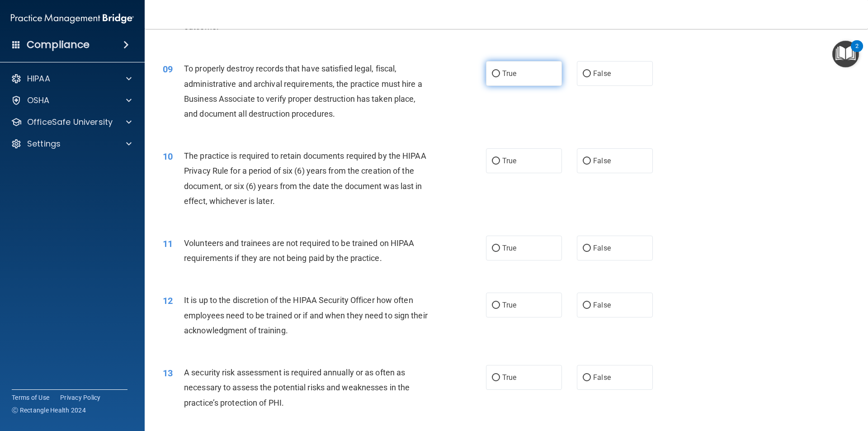
click at [504, 70] on span "True" at bounding box center [509, 73] width 14 height 9
click at [500, 71] on input "True" at bounding box center [496, 74] width 8 height 7
radio input "true"
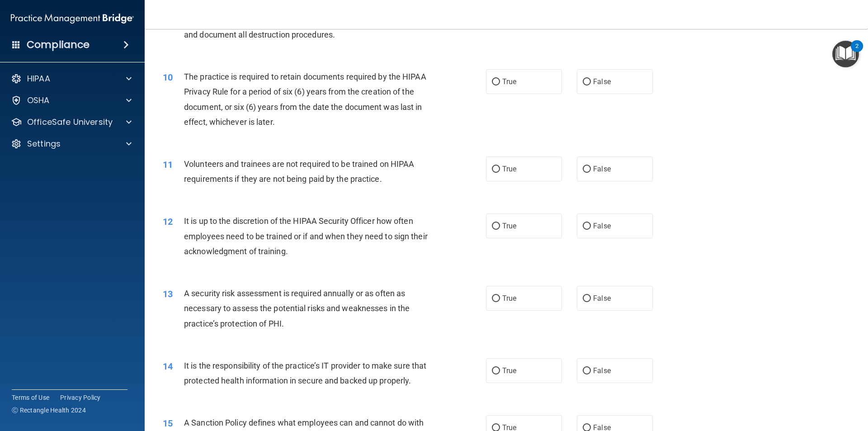
scroll to position [723, 0]
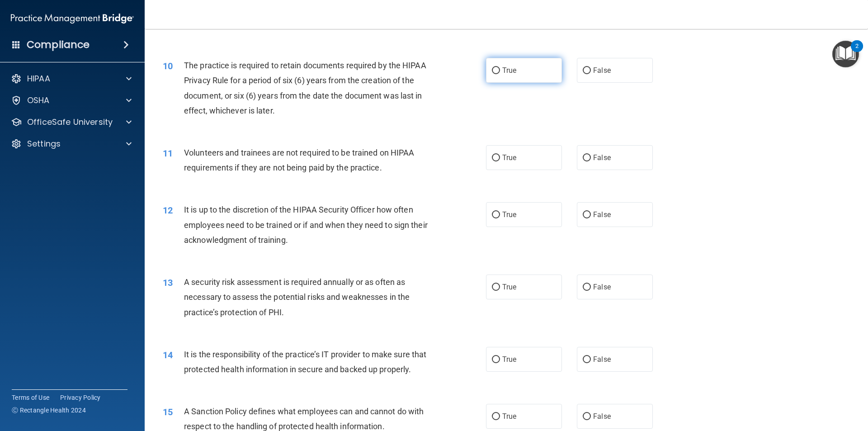
click at [537, 71] on label "True" at bounding box center [524, 70] width 76 height 25
click at [500, 71] on input "True" at bounding box center [496, 70] width 8 height 7
radio input "true"
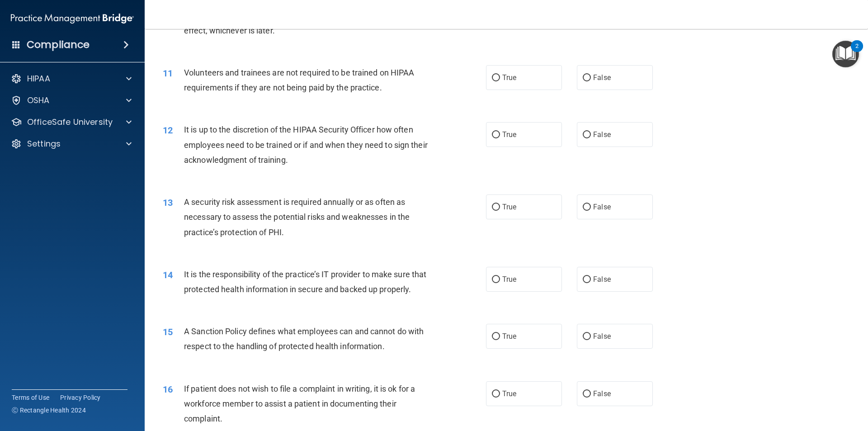
scroll to position [814, 0]
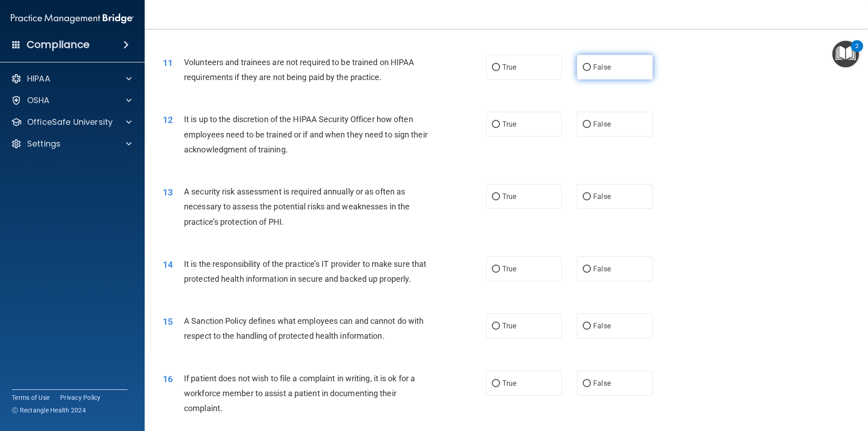
click at [593, 69] on span "False" at bounding box center [602, 67] width 18 height 9
click at [590, 69] on input "False" at bounding box center [587, 67] width 8 height 7
radio input "true"
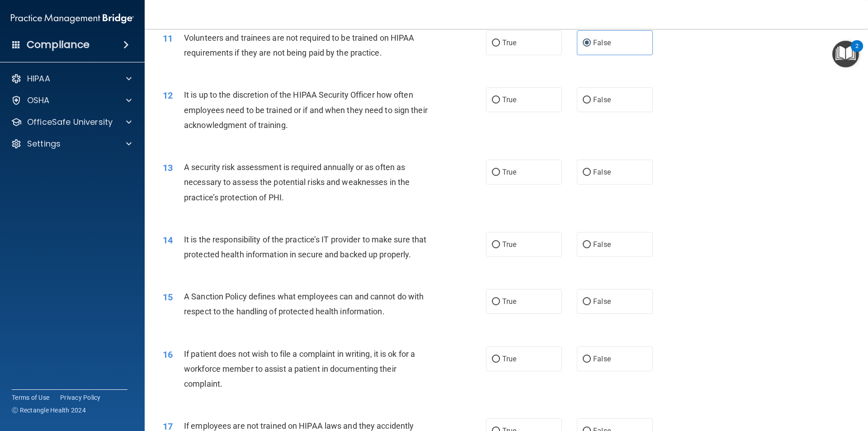
scroll to position [859, 0]
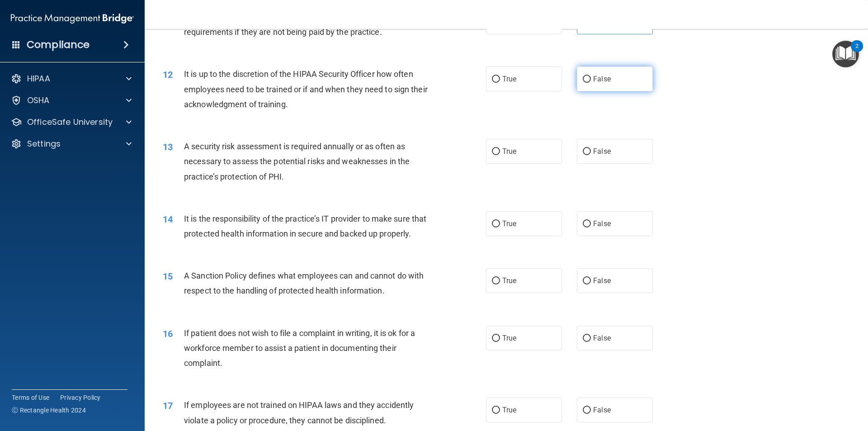
click at [577, 80] on label "False" at bounding box center [615, 78] width 76 height 25
click at [583, 80] on input "False" at bounding box center [587, 79] width 8 height 7
radio input "true"
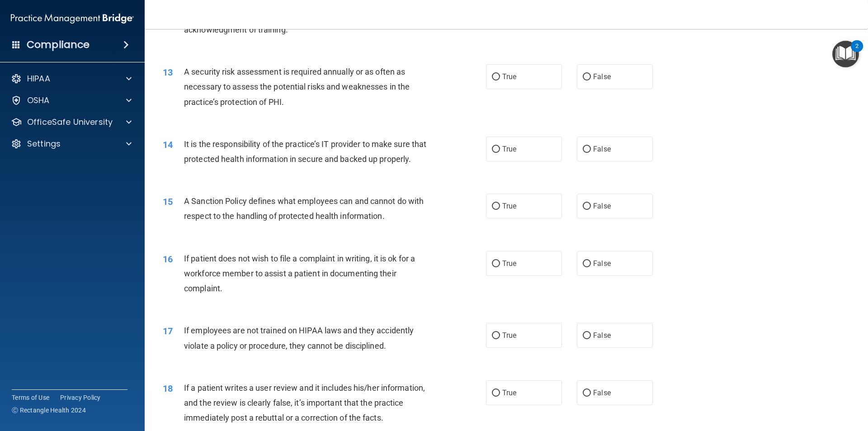
scroll to position [949, 0]
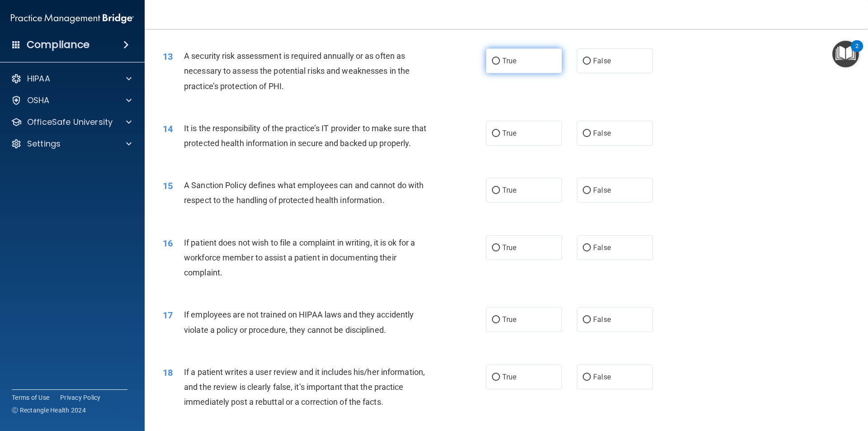
click at [511, 60] on span "True" at bounding box center [509, 61] width 14 height 9
click at [500, 60] on input "True" at bounding box center [496, 61] width 8 height 7
radio input "true"
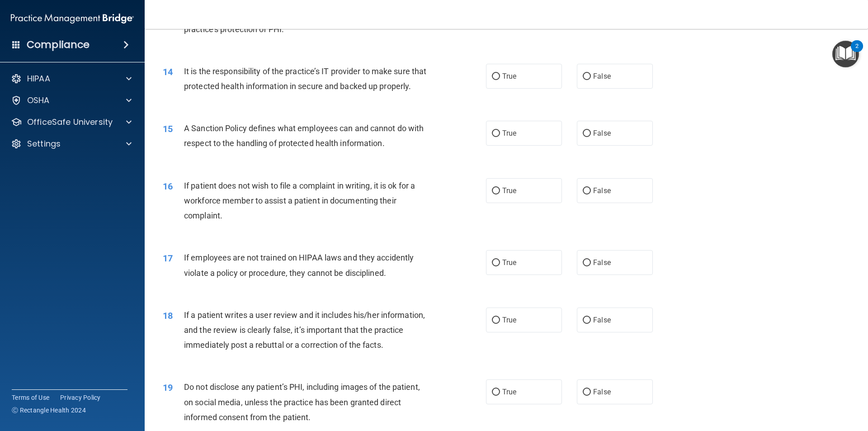
scroll to position [1040, 0]
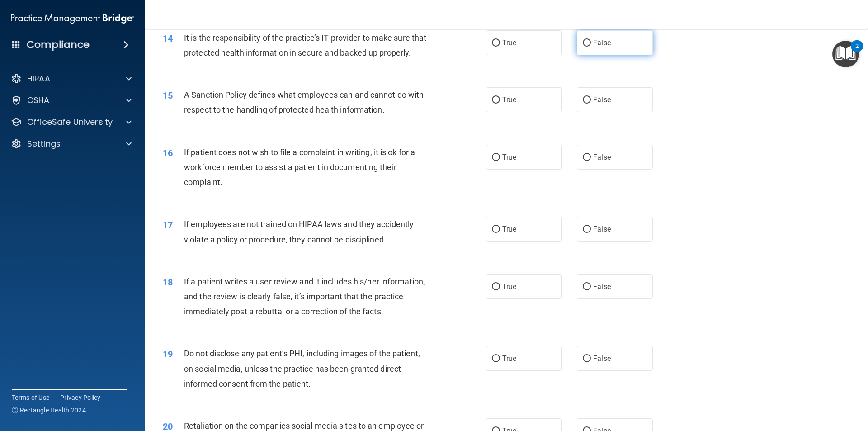
click at [626, 52] on label "False" at bounding box center [615, 42] width 76 height 25
click at [591, 47] on input "False" at bounding box center [587, 43] width 8 height 7
radio input "true"
click at [492, 104] on input "True" at bounding box center [496, 100] width 8 height 7
radio input "true"
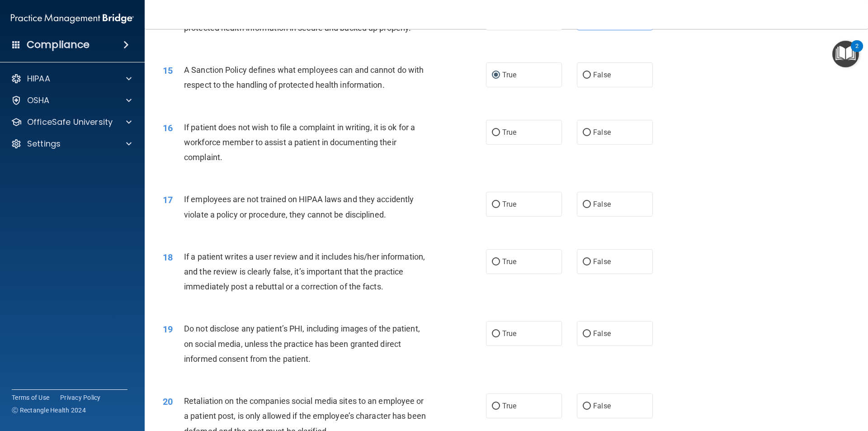
scroll to position [1085, 0]
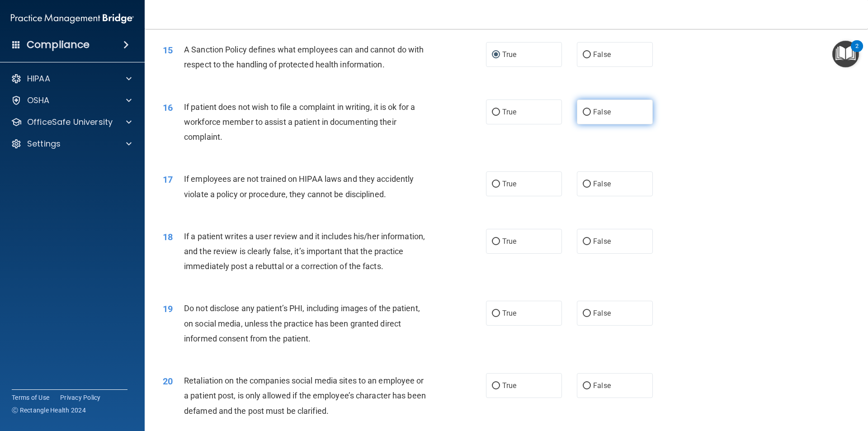
click at [603, 116] on span "False" at bounding box center [602, 112] width 18 height 9
click at [591, 116] on input "False" at bounding box center [587, 112] width 8 height 7
radio input "true"
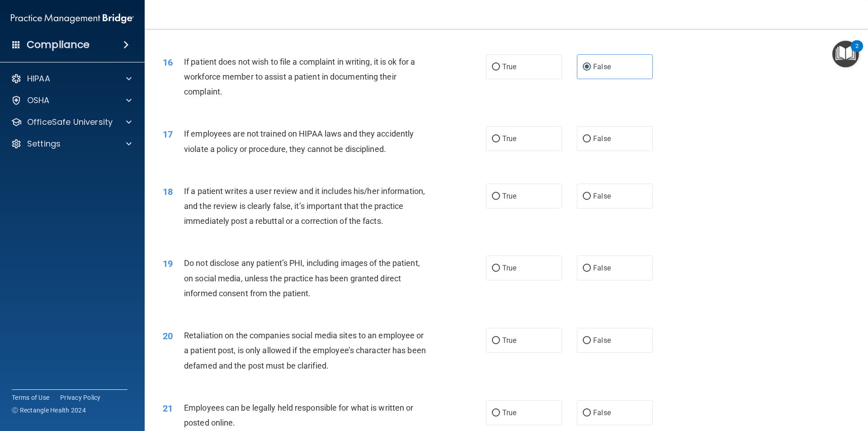
scroll to position [1176, 0]
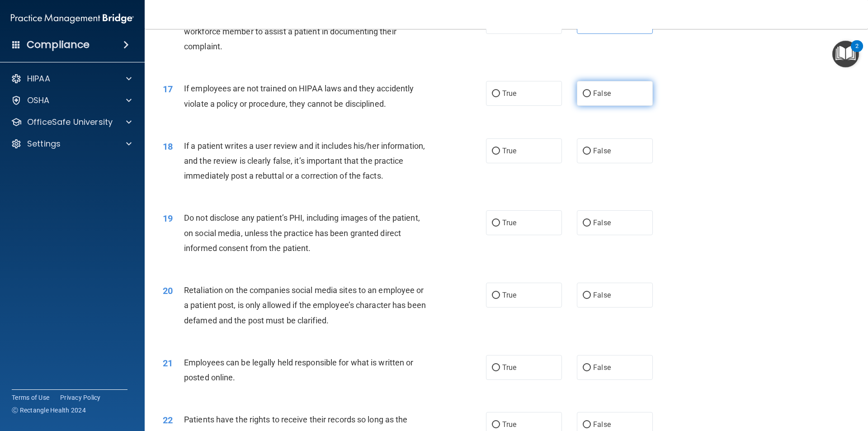
click at [594, 98] on span "False" at bounding box center [602, 93] width 18 height 9
click at [591, 97] on input "False" at bounding box center [587, 93] width 8 height 7
radio input "true"
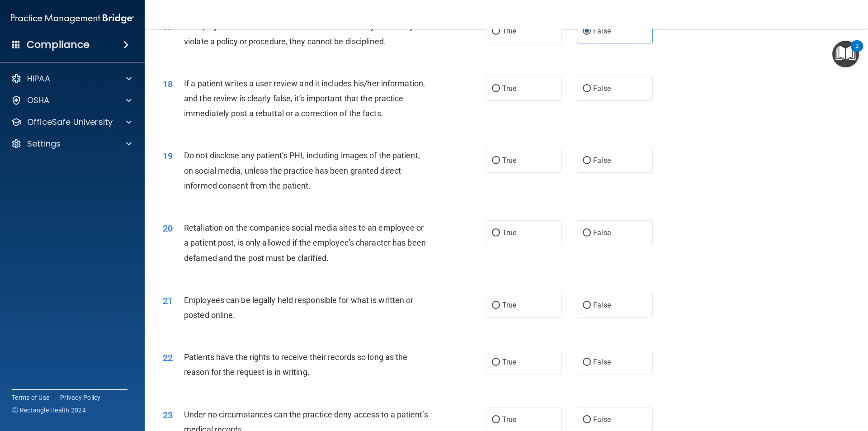
scroll to position [1266, 0]
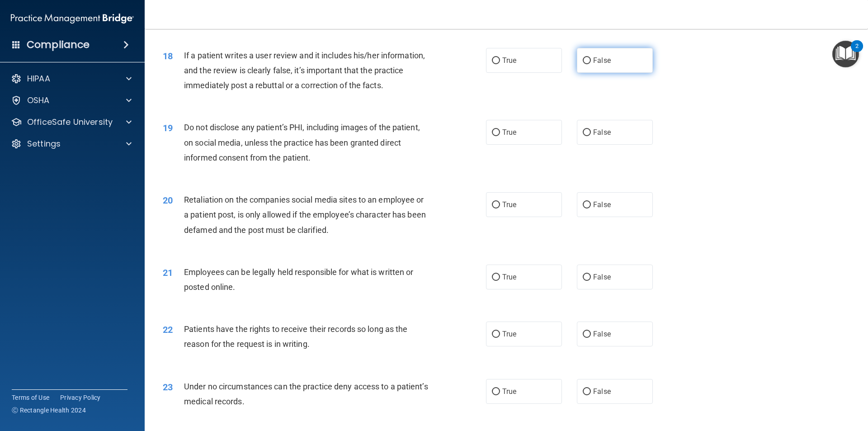
click at [588, 73] on label "False" at bounding box center [615, 60] width 76 height 25
click at [588, 64] on input "False" at bounding box center [587, 60] width 8 height 7
radio input "true"
click at [538, 145] on label "True" at bounding box center [524, 132] width 76 height 25
click at [500, 136] on input "True" at bounding box center [496, 132] width 8 height 7
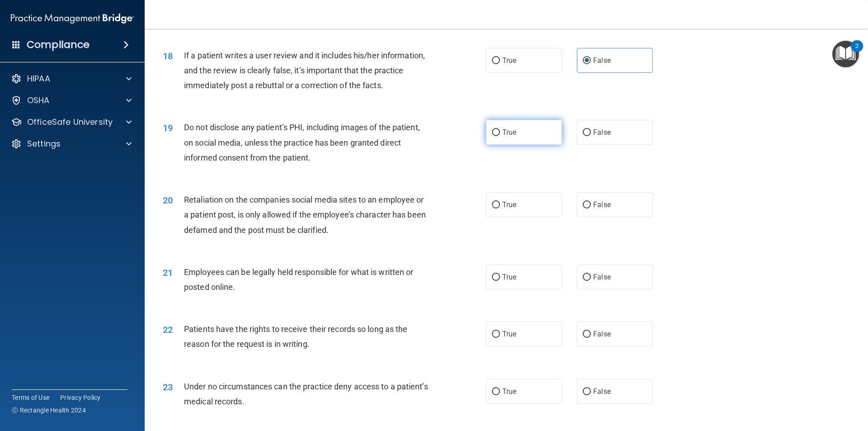
radio input "true"
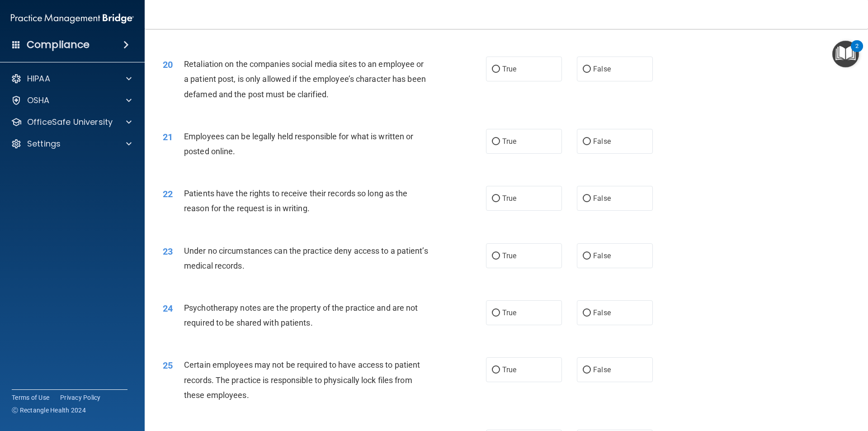
scroll to position [1447, 0]
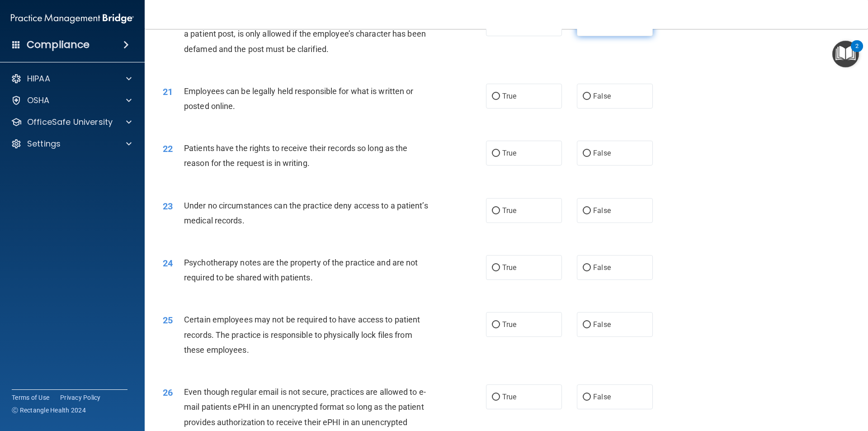
click at [612, 36] on label "False" at bounding box center [615, 23] width 76 height 25
click at [591, 28] on input "False" at bounding box center [587, 24] width 8 height 7
radio input "true"
click at [516, 109] on label "True" at bounding box center [524, 96] width 76 height 25
click at [500, 100] on input "True" at bounding box center [496, 96] width 8 height 7
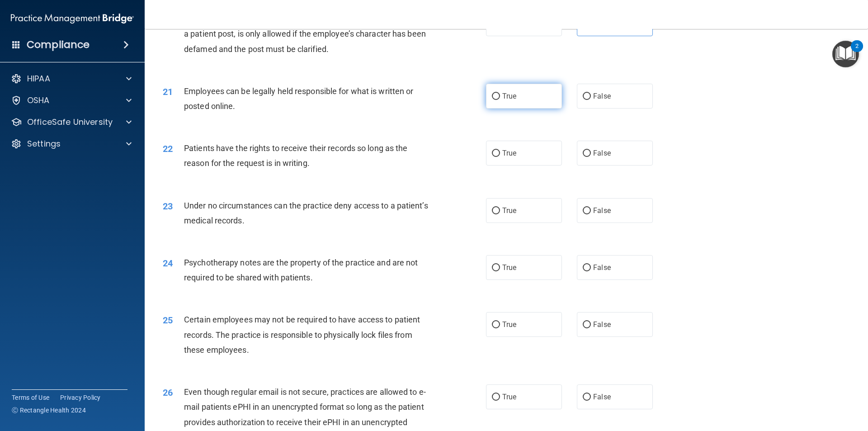
radio input "true"
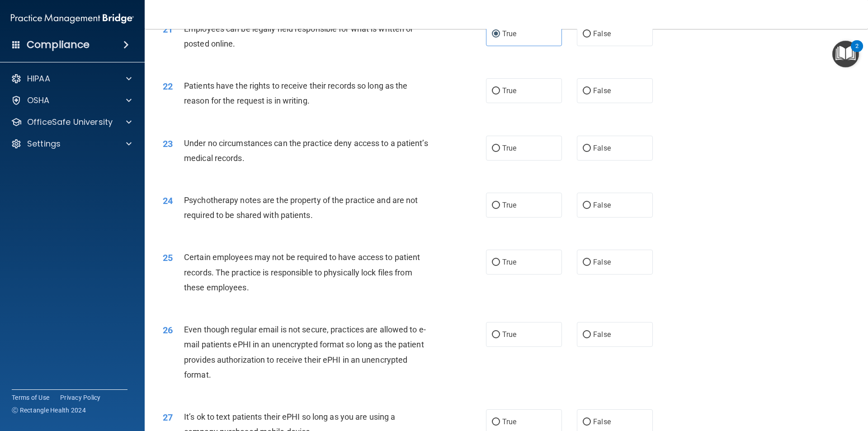
scroll to position [1537, 0]
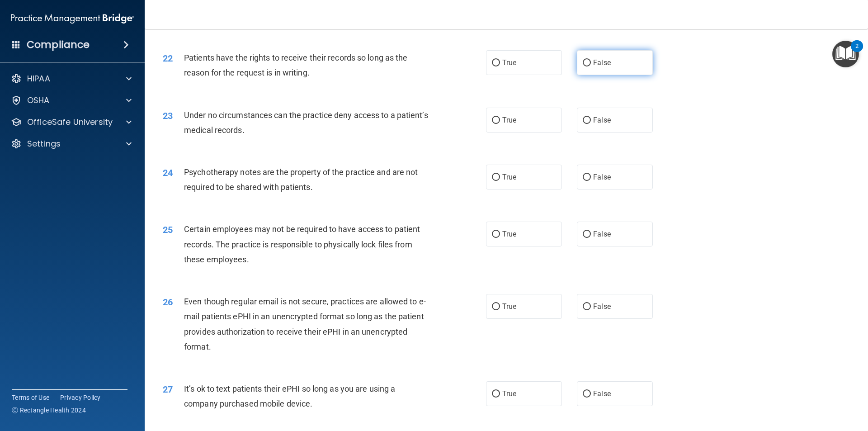
click at [603, 67] on span "False" at bounding box center [602, 62] width 18 height 9
click at [591, 66] on input "False" at bounding box center [587, 63] width 8 height 7
radio input "true"
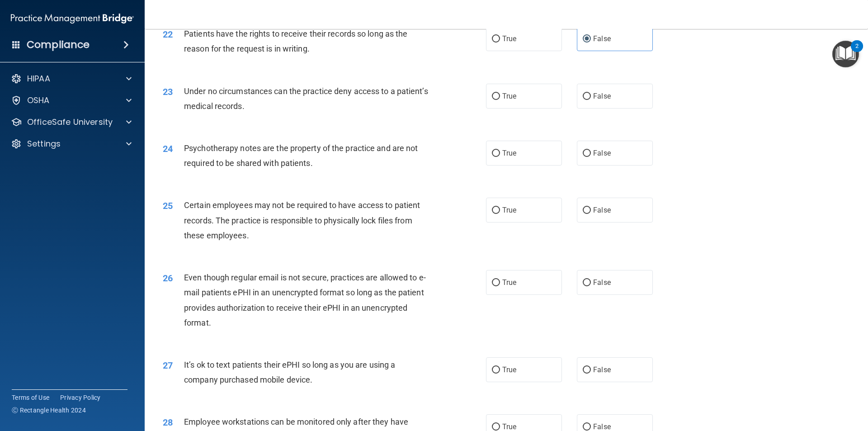
scroll to position [1582, 0]
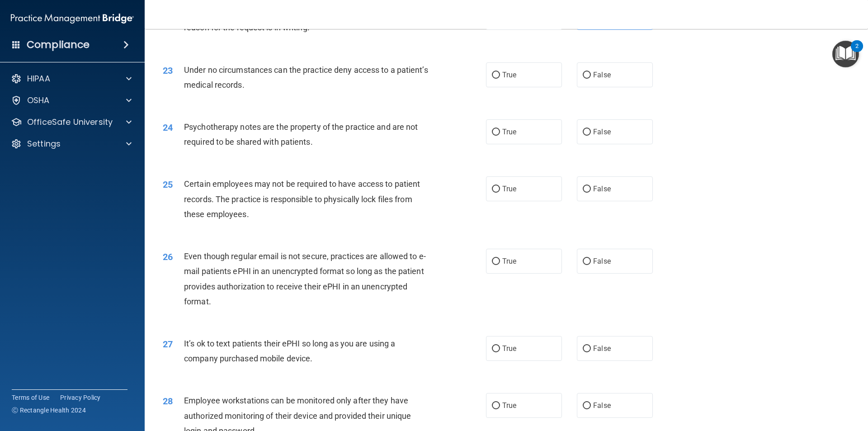
click at [660, 87] on div "True False" at bounding box center [577, 74] width 182 height 25
click at [609, 87] on label "False" at bounding box center [615, 74] width 76 height 25
click at [591, 79] on input "False" at bounding box center [587, 75] width 8 height 7
radio input "true"
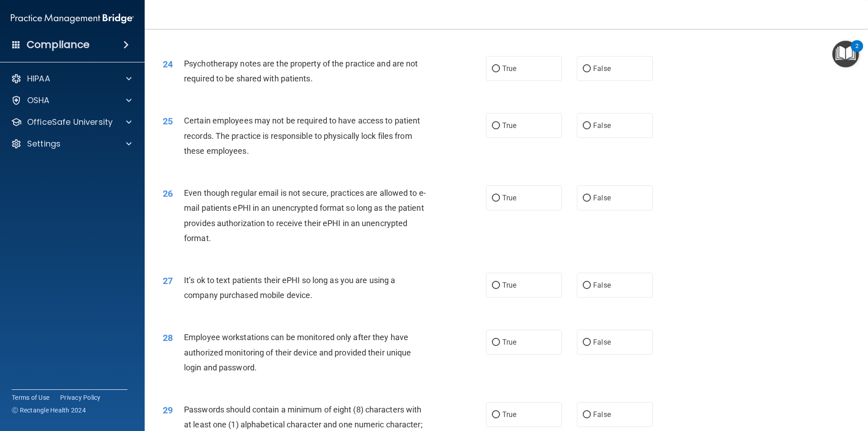
scroll to position [1673, 0]
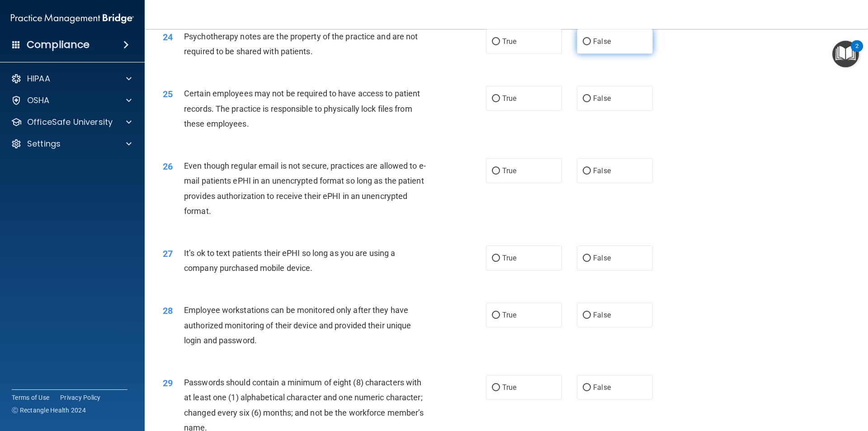
click at [589, 54] on label "False" at bounding box center [615, 41] width 76 height 25
click at [589, 45] on input "False" at bounding box center [587, 41] width 8 height 7
radio input "true"
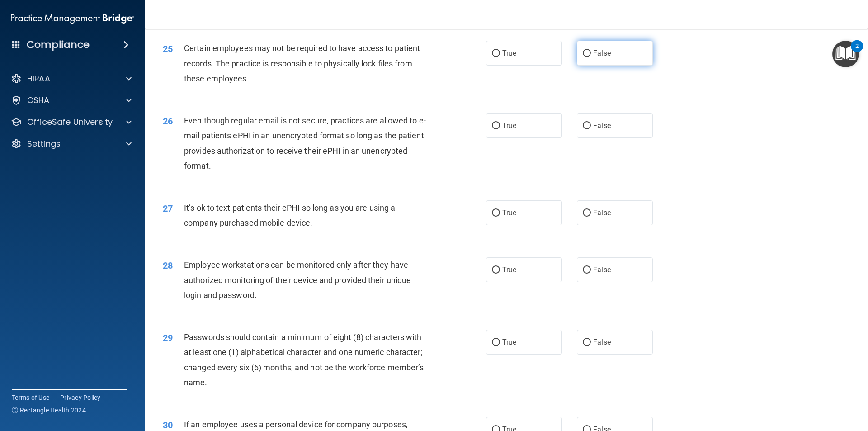
click at [583, 66] on label "False" at bounding box center [615, 53] width 76 height 25
click at [583, 57] on input "False" at bounding box center [587, 53] width 8 height 7
radio input "true"
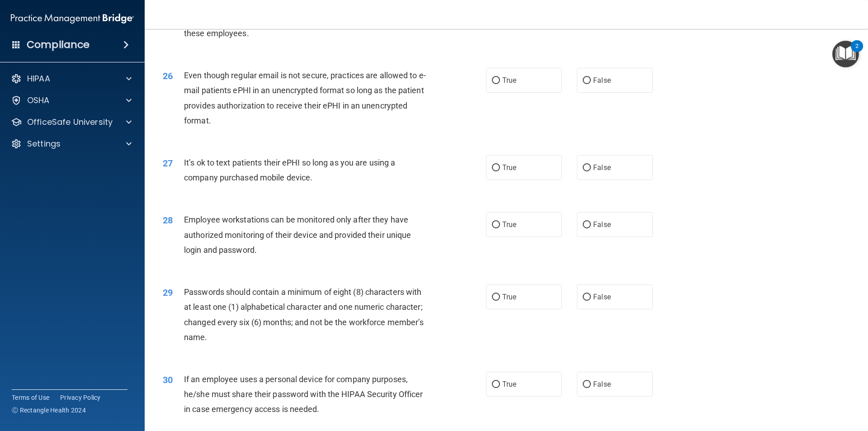
scroll to position [1809, 0]
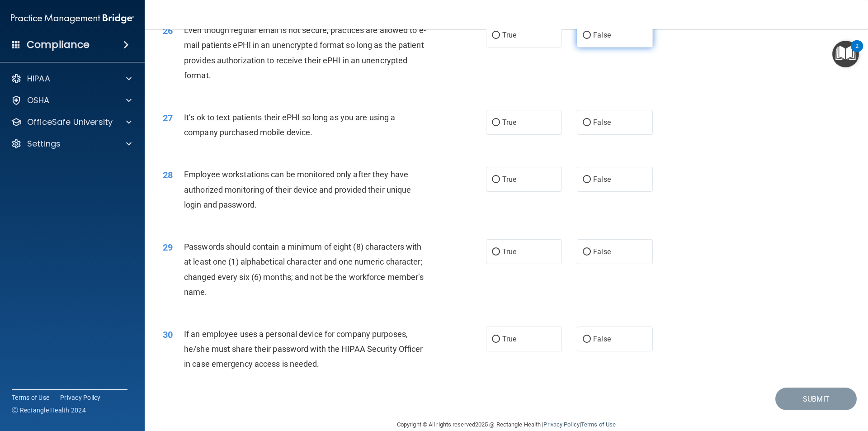
click at [605, 45] on label "False" at bounding box center [615, 35] width 76 height 25
click at [591, 39] on input "False" at bounding box center [587, 35] width 8 height 7
radio input "true"
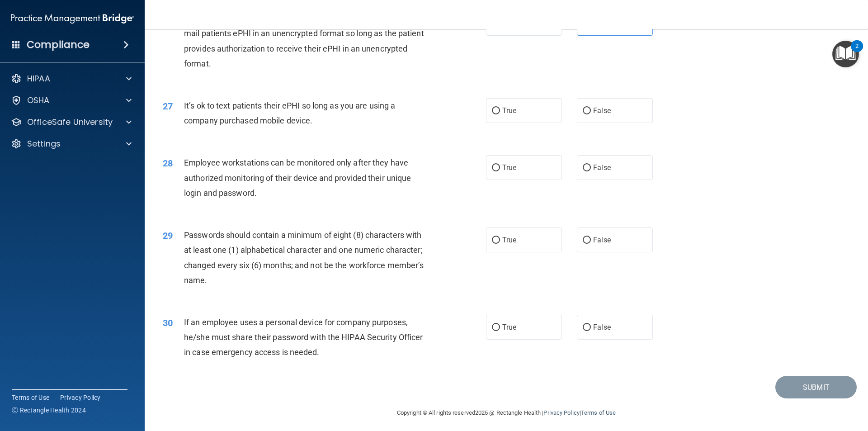
scroll to position [1839, 0]
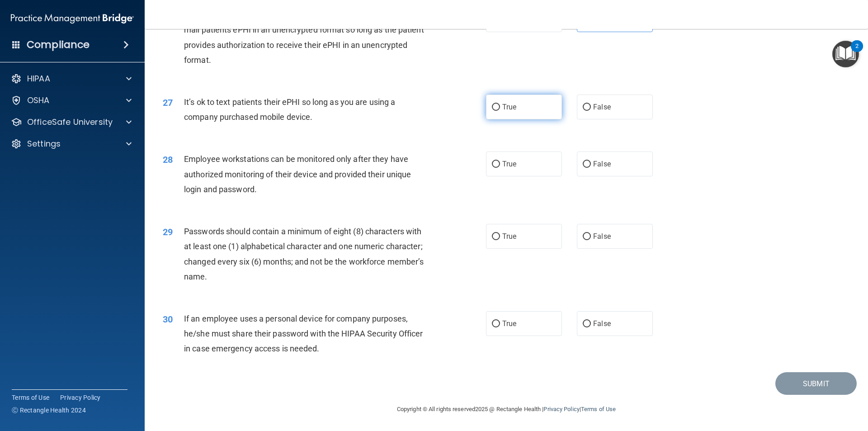
click at [510, 111] on span "True" at bounding box center [509, 107] width 14 height 9
click at [500, 111] on input "True" at bounding box center [496, 107] width 8 height 7
radio input "true"
click at [543, 165] on label "True" at bounding box center [524, 163] width 76 height 25
click at [500, 165] on input "True" at bounding box center [496, 164] width 8 height 7
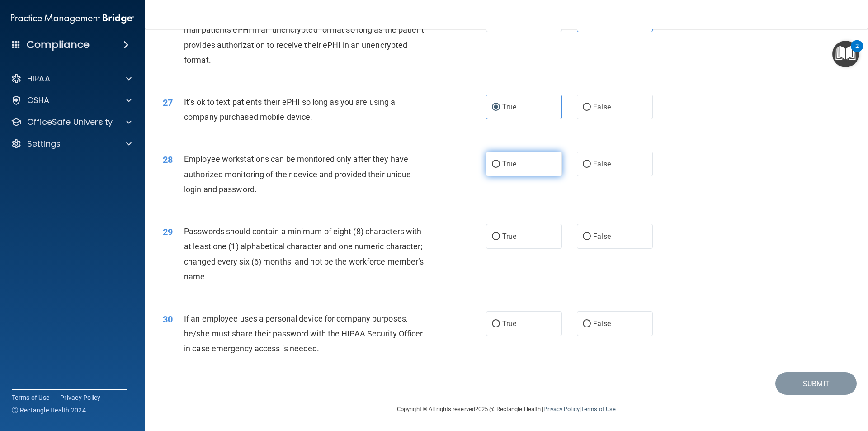
radio input "true"
click at [520, 236] on label "True" at bounding box center [524, 236] width 76 height 25
click at [500, 236] on input "True" at bounding box center [496, 236] width 8 height 7
radio input "true"
click at [589, 322] on label "False" at bounding box center [615, 323] width 76 height 25
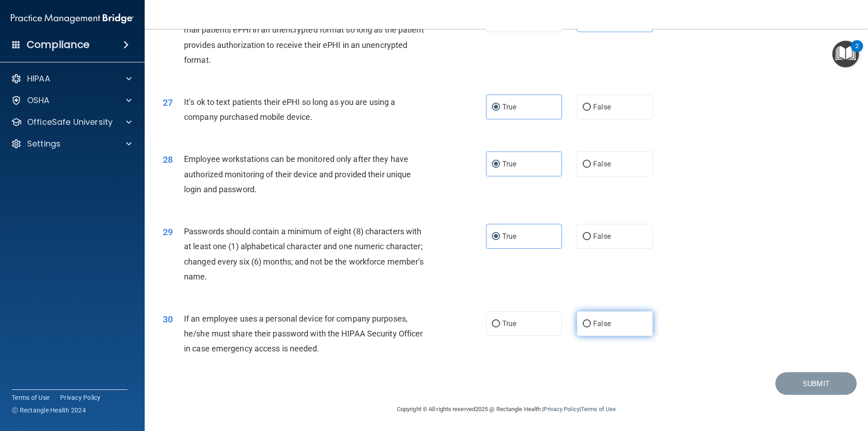
click at [589, 322] on input "False" at bounding box center [587, 324] width 8 height 7
radio input "true"
click at [784, 376] on button "Submit" at bounding box center [815, 383] width 81 height 23
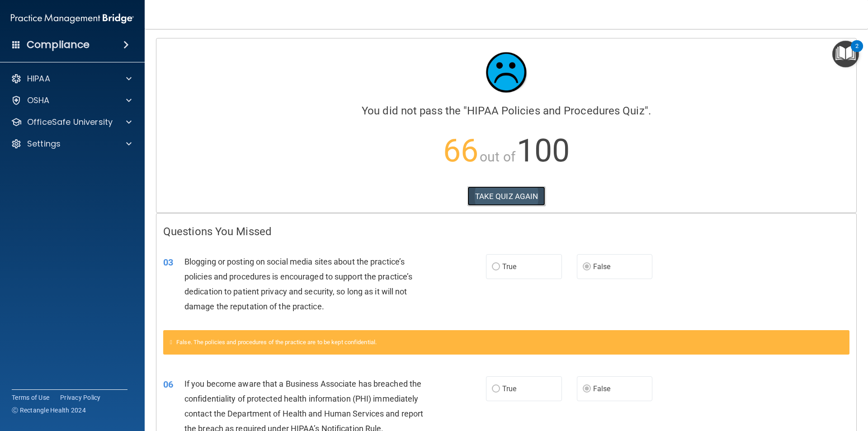
click at [503, 191] on button "TAKE QUIZ AGAIN" at bounding box center [507, 196] width 78 height 20
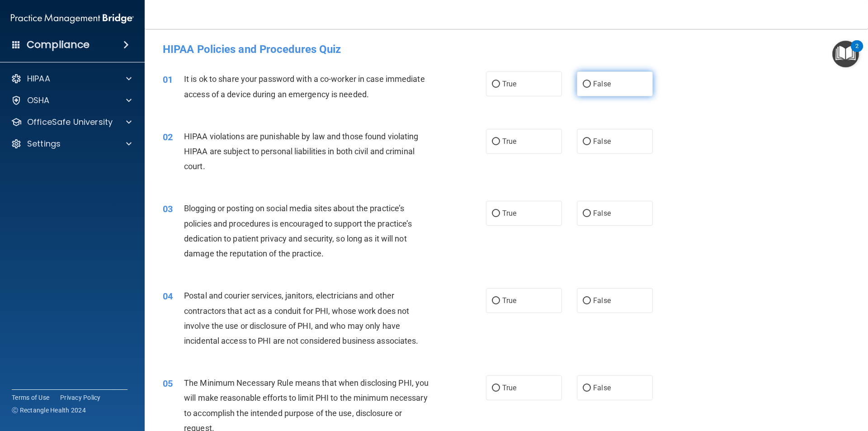
click at [597, 82] on span "False" at bounding box center [602, 84] width 18 height 9
click at [591, 82] on input "False" at bounding box center [587, 84] width 8 height 7
radio input "true"
click at [523, 145] on label "True" at bounding box center [524, 141] width 76 height 25
click at [500, 145] on input "True" at bounding box center [496, 141] width 8 height 7
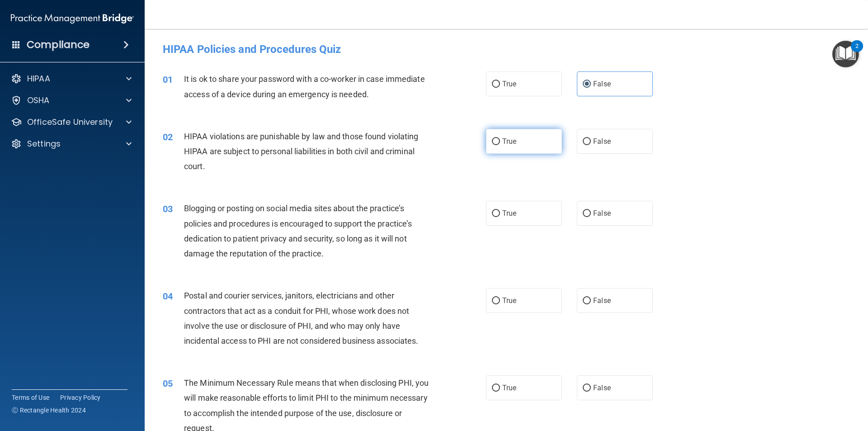
radio input "true"
click at [606, 211] on label "False" at bounding box center [615, 213] width 76 height 25
click at [591, 211] on input "False" at bounding box center [587, 213] width 8 height 7
radio input "true"
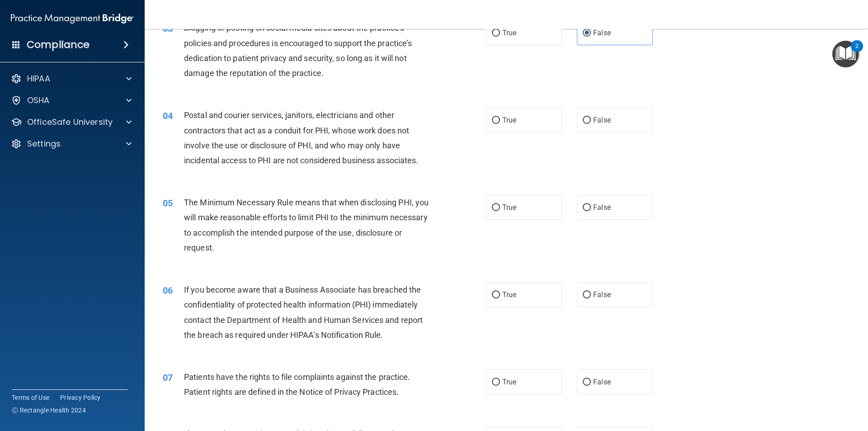
scroll to position [181, 0]
click at [501, 128] on label "True" at bounding box center [524, 119] width 76 height 25
click at [500, 123] on input "True" at bounding box center [496, 120] width 8 height 7
radio input "true"
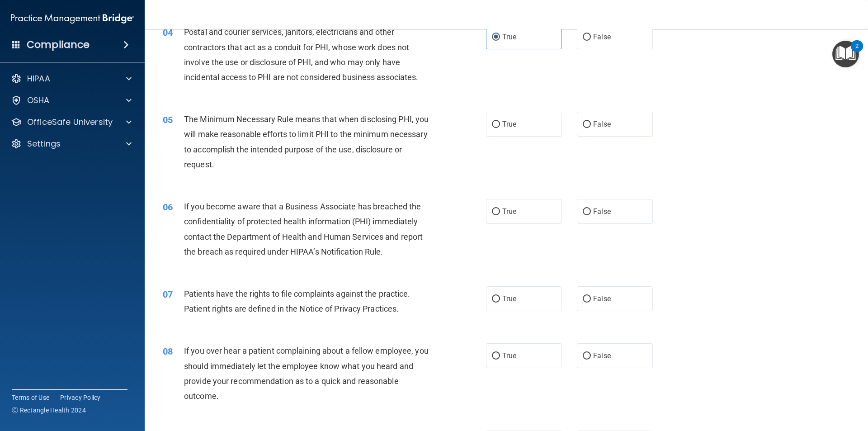
scroll to position [271, 0]
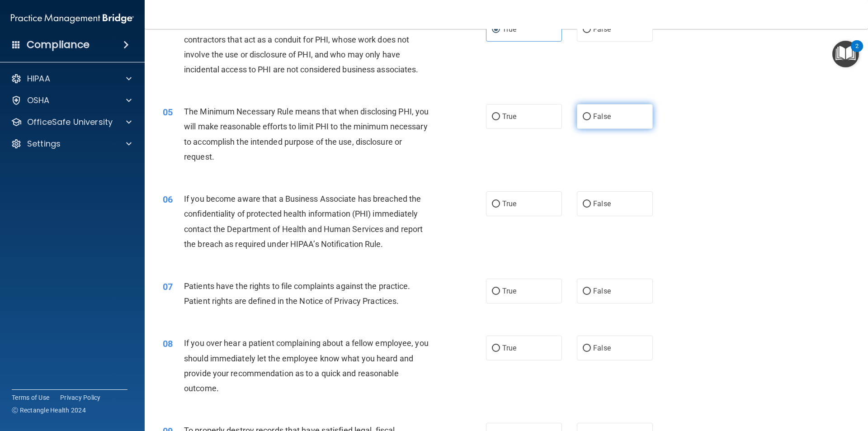
click at [616, 125] on label "False" at bounding box center [615, 116] width 76 height 25
click at [591, 120] on input "False" at bounding box center [587, 116] width 8 height 7
radio input "true"
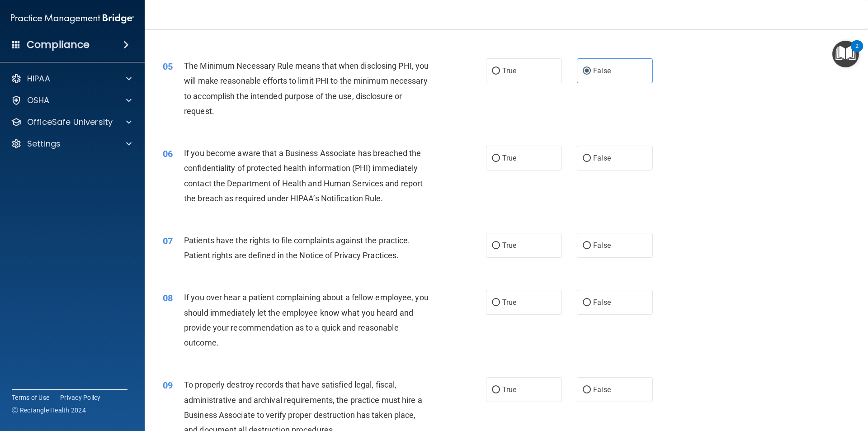
scroll to position [316, 0]
click at [501, 76] on label "True" at bounding box center [524, 71] width 76 height 25
click at [500, 75] on input "True" at bounding box center [496, 71] width 8 height 7
radio input "true"
radio input "false"
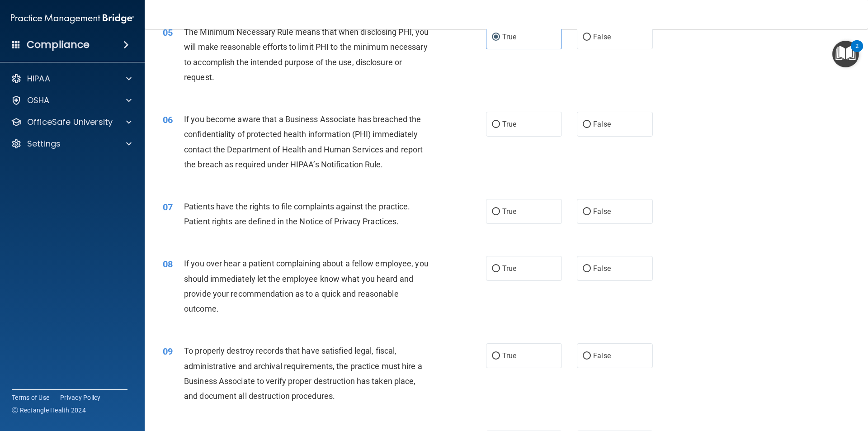
scroll to position [407, 0]
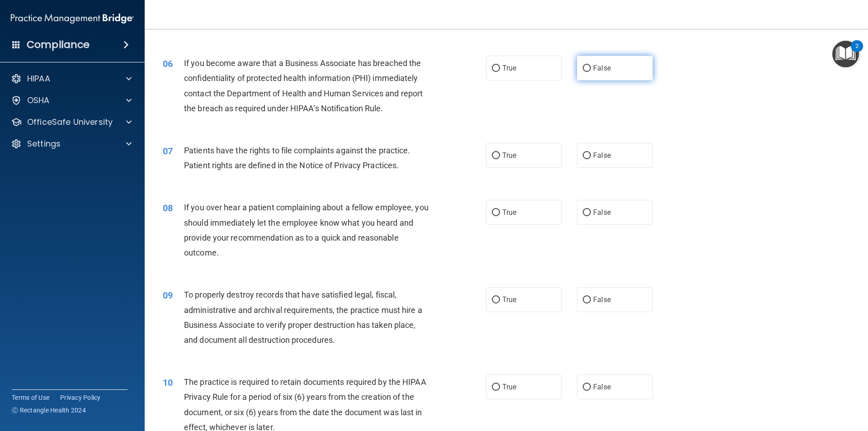
click at [610, 73] on label "False" at bounding box center [615, 68] width 76 height 25
click at [591, 72] on input "False" at bounding box center [587, 68] width 8 height 7
radio input "true"
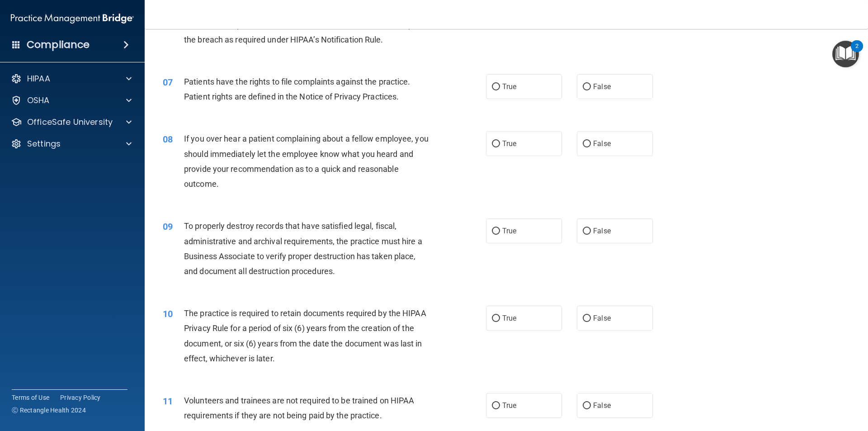
scroll to position [497, 0]
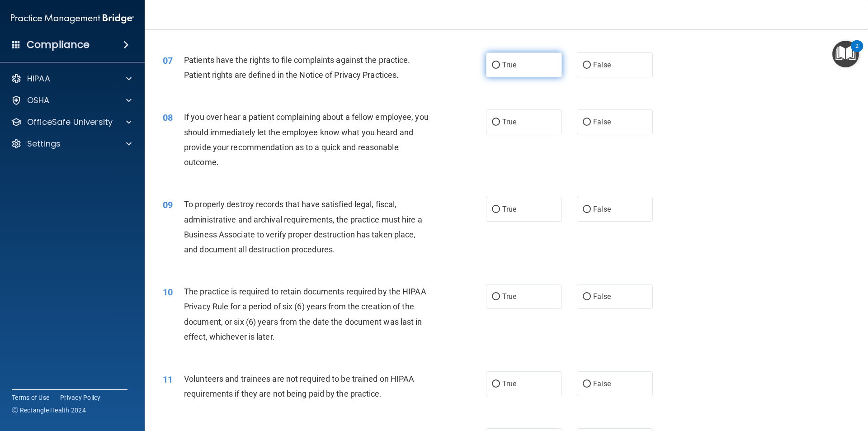
click at [525, 70] on label "True" at bounding box center [524, 64] width 76 height 25
click at [500, 69] on input "True" at bounding box center [496, 65] width 8 height 7
radio input "true"
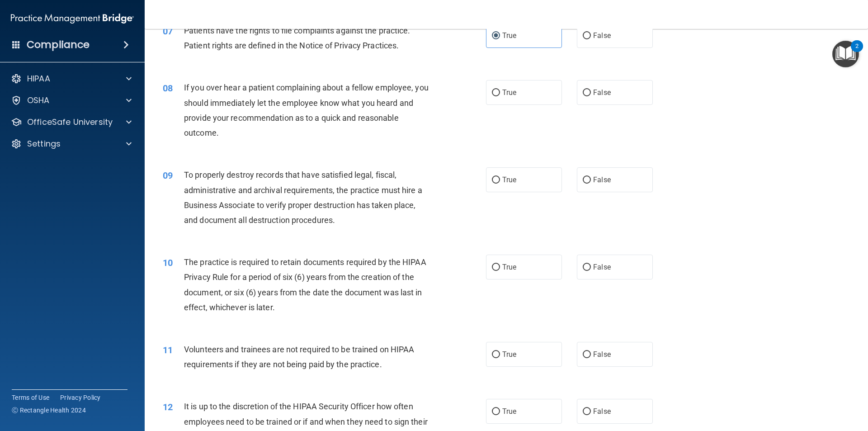
scroll to position [543, 0]
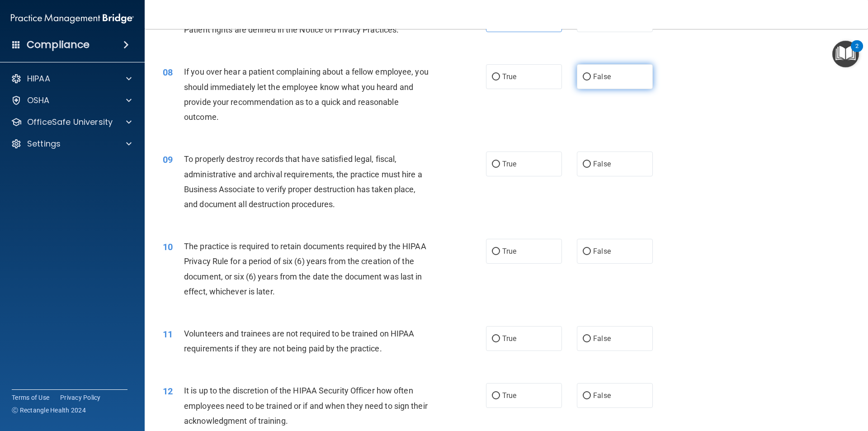
click at [631, 85] on label "False" at bounding box center [615, 76] width 76 height 25
click at [591, 80] on input "False" at bounding box center [587, 77] width 8 height 7
radio input "true"
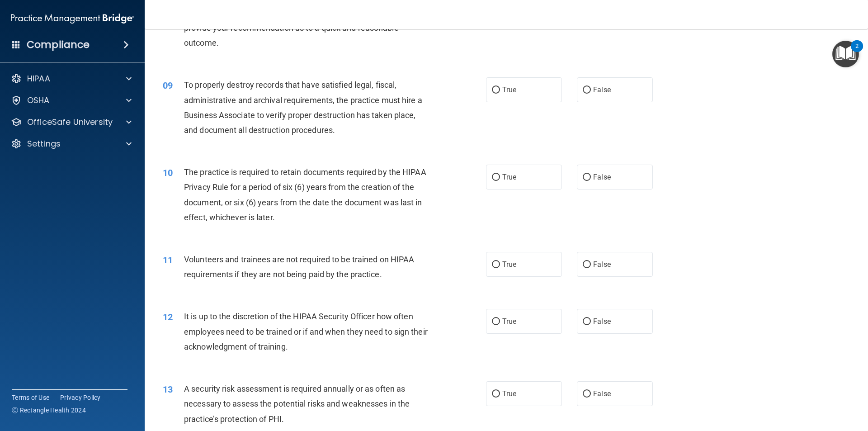
scroll to position [633, 0]
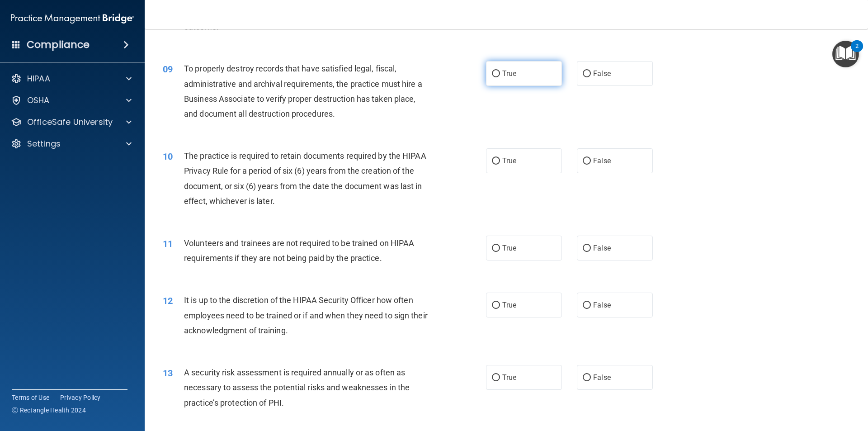
click at [524, 71] on label "True" at bounding box center [524, 73] width 76 height 25
click at [500, 71] on input "True" at bounding box center [496, 74] width 8 height 7
radio input "true"
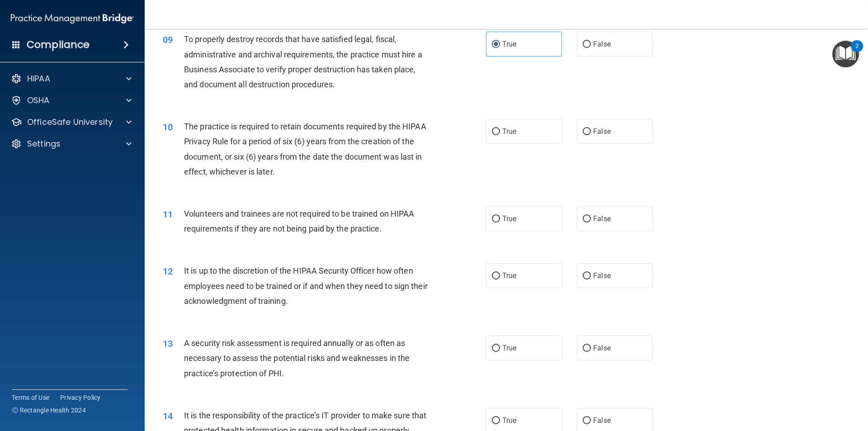
scroll to position [678, 0]
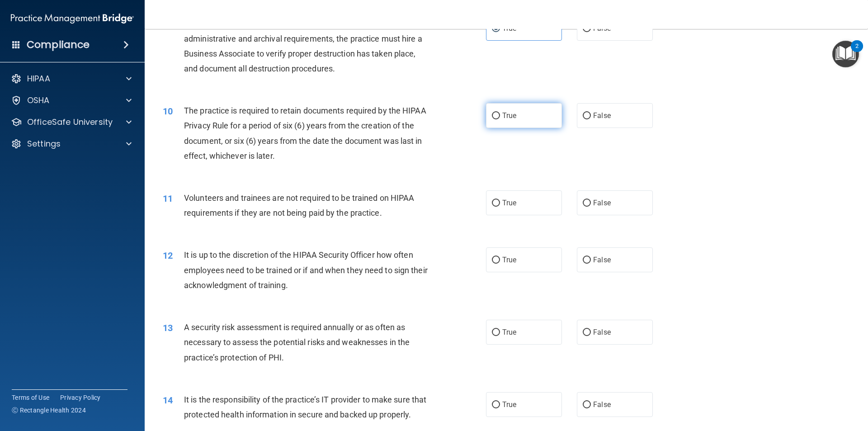
click at [502, 119] on span "True" at bounding box center [509, 115] width 14 height 9
click at [500, 119] on input "True" at bounding box center [496, 116] width 8 height 7
radio input "true"
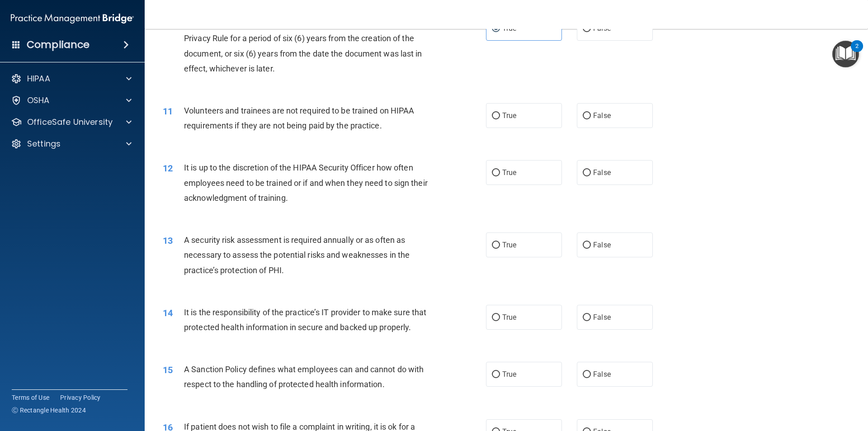
scroll to position [769, 0]
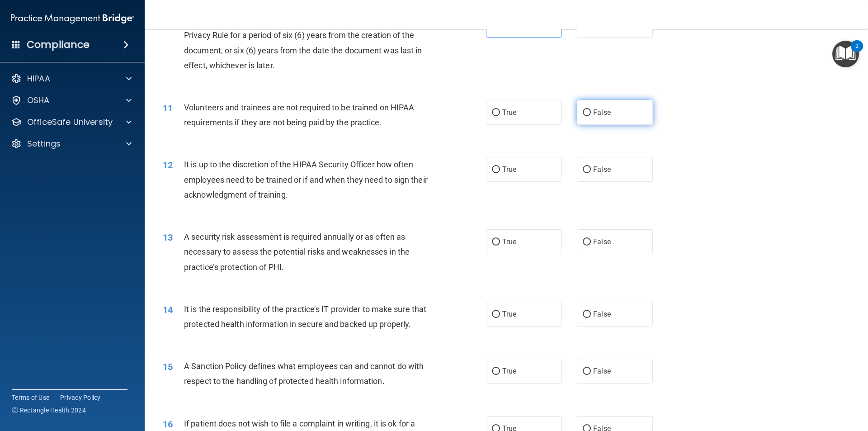
click at [596, 113] on span "False" at bounding box center [602, 112] width 18 height 9
click at [591, 113] on input "False" at bounding box center [587, 112] width 8 height 7
radio input "true"
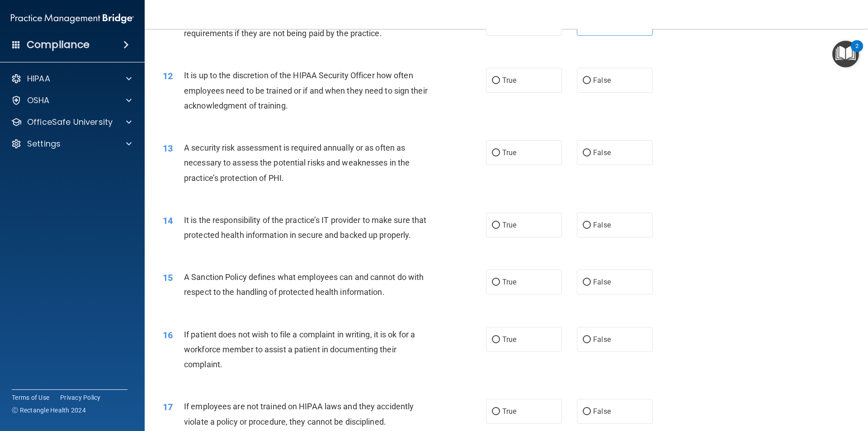
scroll to position [859, 0]
click at [622, 81] on label "False" at bounding box center [615, 78] width 76 height 25
click at [591, 81] on input "False" at bounding box center [587, 79] width 8 height 7
radio input "true"
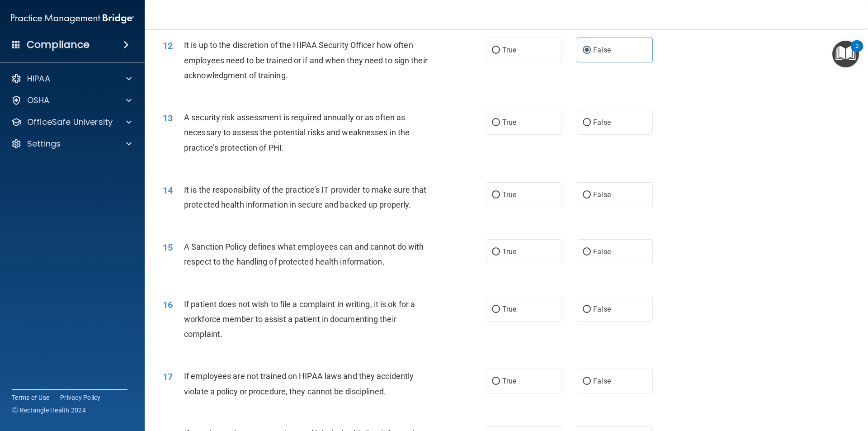
scroll to position [904, 0]
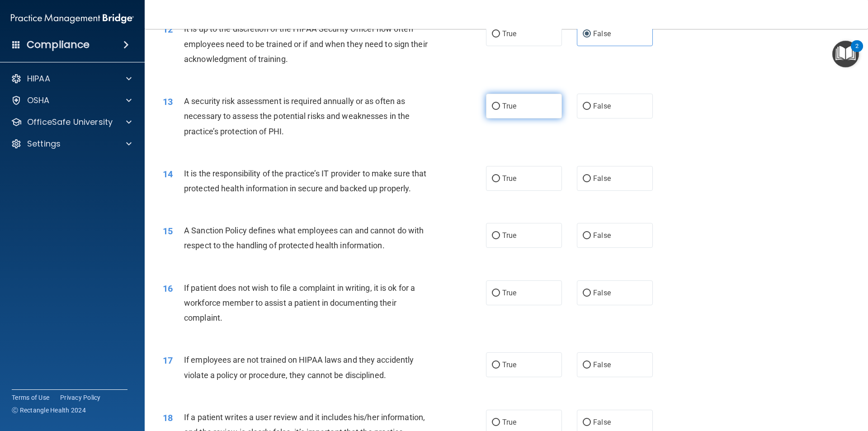
click at [524, 112] on label "True" at bounding box center [524, 106] width 76 height 25
click at [500, 110] on input "True" at bounding box center [496, 106] width 8 height 7
radio input "true"
click at [593, 179] on span "False" at bounding box center [602, 178] width 18 height 9
click at [591, 179] on input "False" at bounding box center [587, 178] width 8 height 7
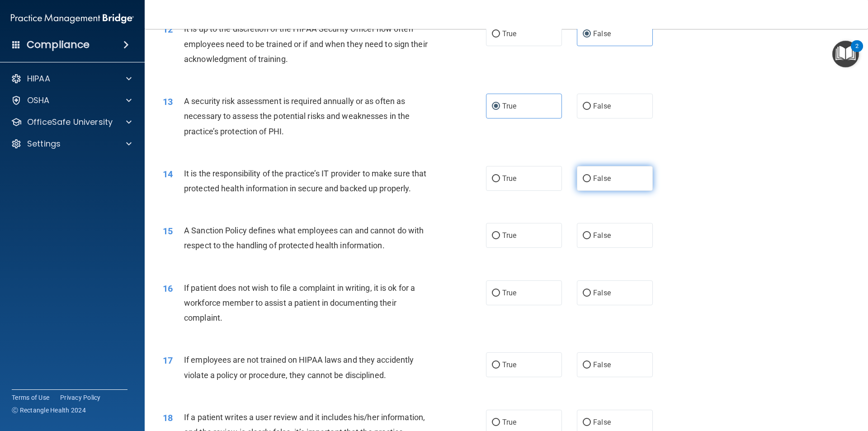
radio input "true"
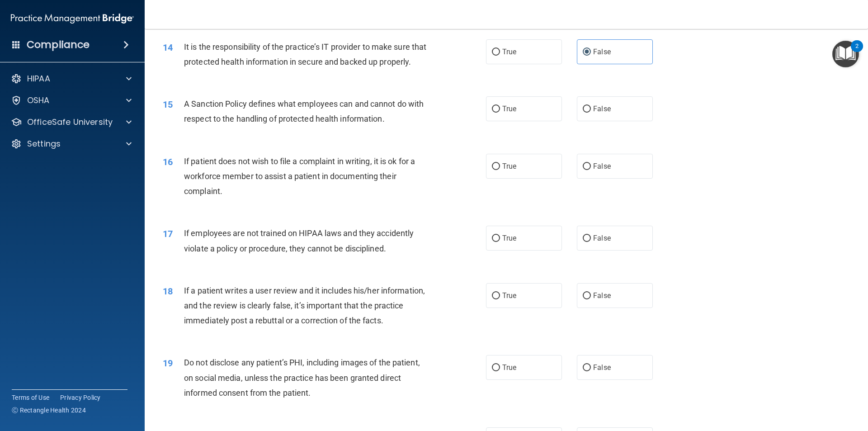
scroll to position [1040, 0]
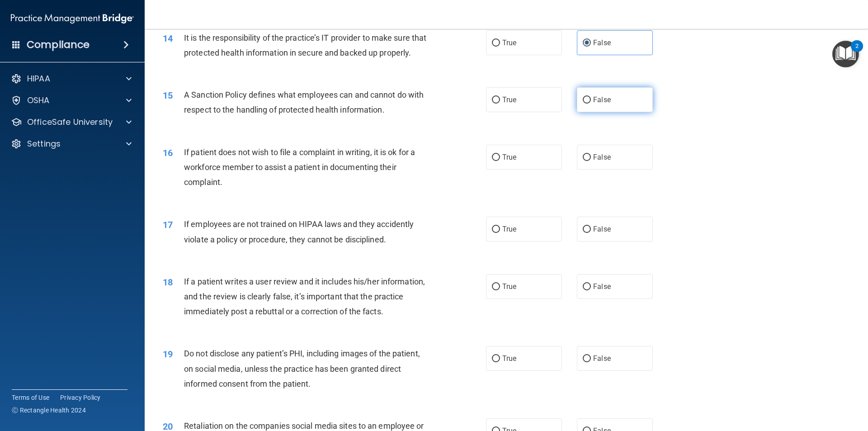
click at [602, 112] on label "False" at bounding box center [615, 99] width 76 height 25
click at [591, 104] on input "False" at bounding box center [587, 100] width 8 height 7
radio input "true"
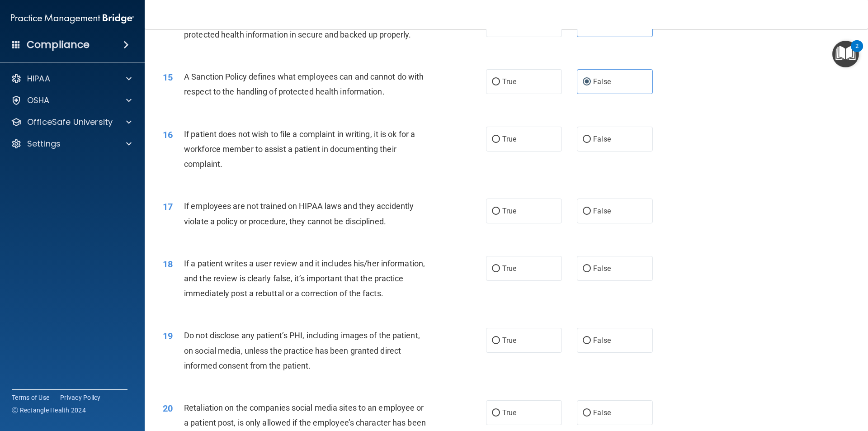
scroll to position [1085, 0]
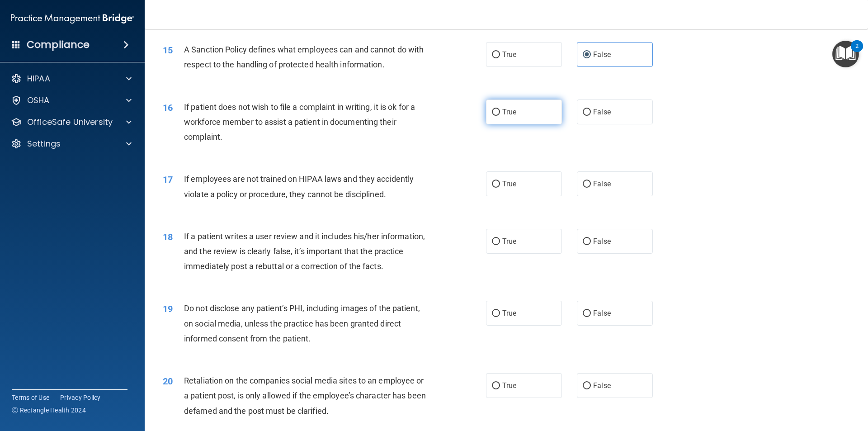
click at [530, 124] on label "True" at bounding box center [524, 111] width 76 height 25
click at [500, 116] on input "True" at bounding box center [496, 112] width 8 height 7
radio input "true"
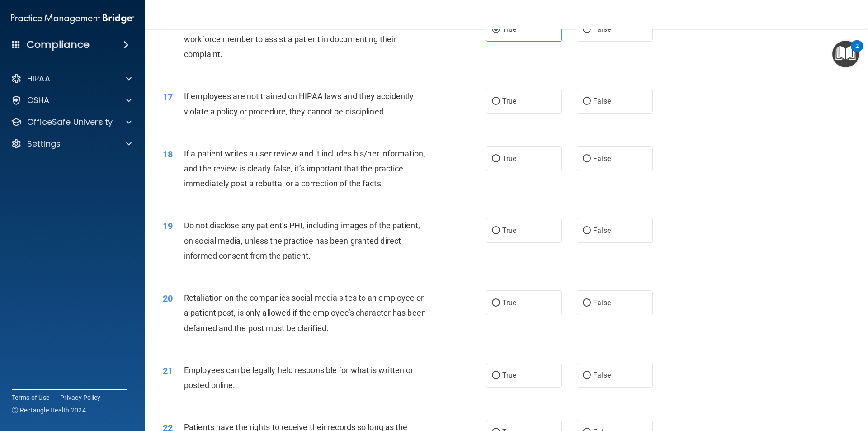
scroll to position [1176, 0]
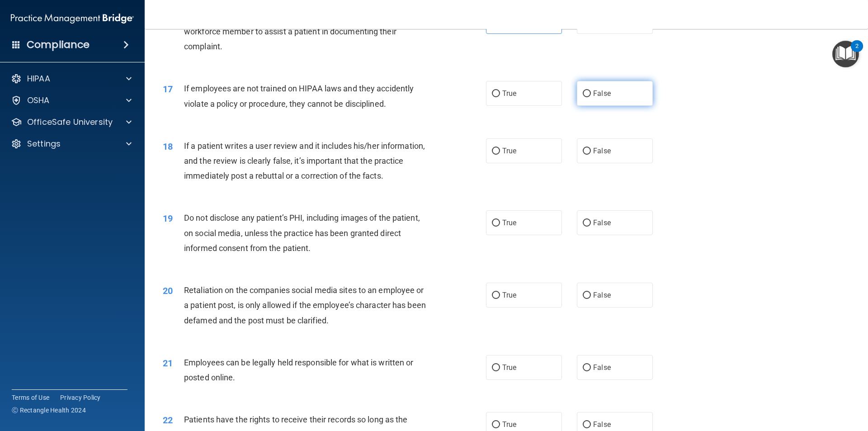
click at [598, 98] on span "False" at bounding box center [602, 93] width 18 height 9
click at [591, 97] on input "False" at bounding box center [587, 93] width 8 height 7
radio input "true"
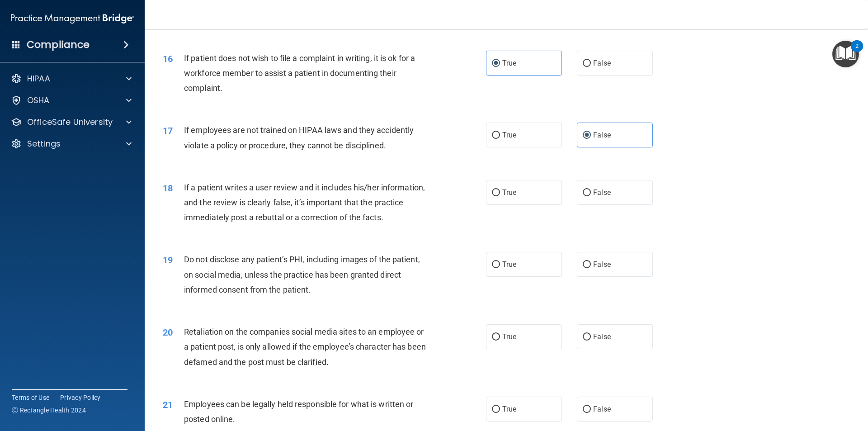
scroll to position [1130, 0]
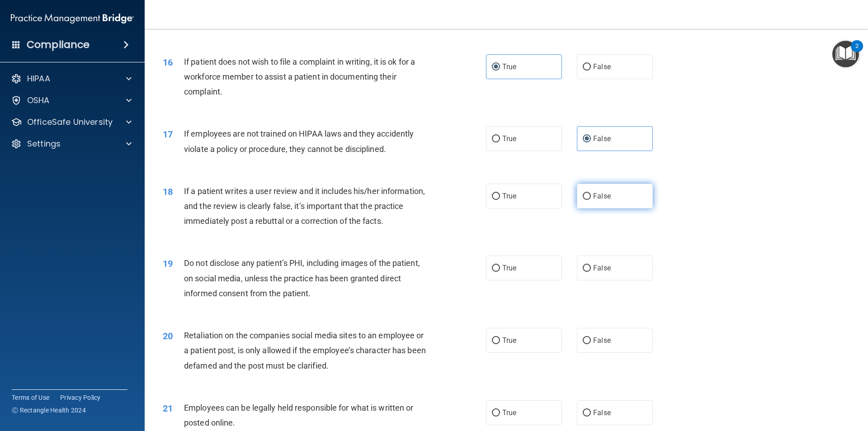
click at [605, 200] on span "False" at bounding box center [602, 196] width 18 height 9
click at [591, 200] on input "False" at bounding box center [587, 196] width 8 height 7
radio input "true"
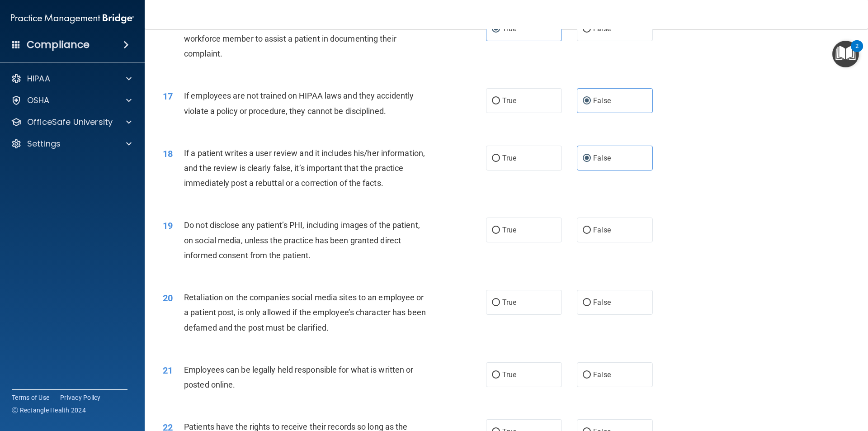
scroll to position [1221, 0]
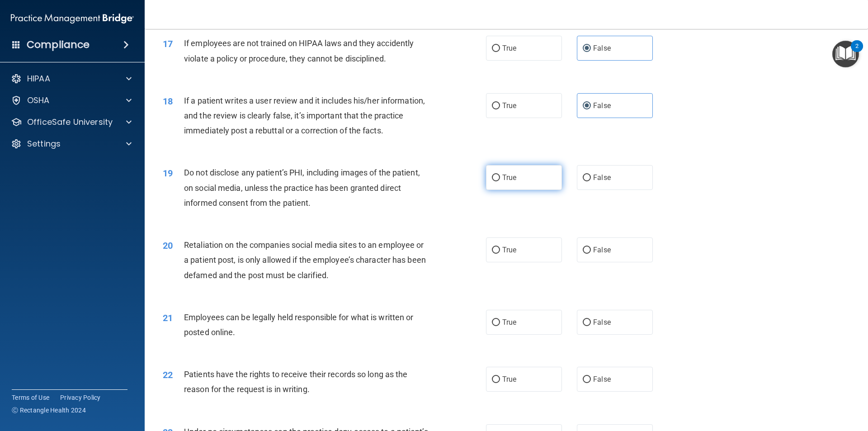
click at [512, 190] on label "True" at bounding box center [524, 177] width 76 height 25
click at [500, 181] on input "True" at bounding box center [496, 178] width 8 height 7
radio input "true"
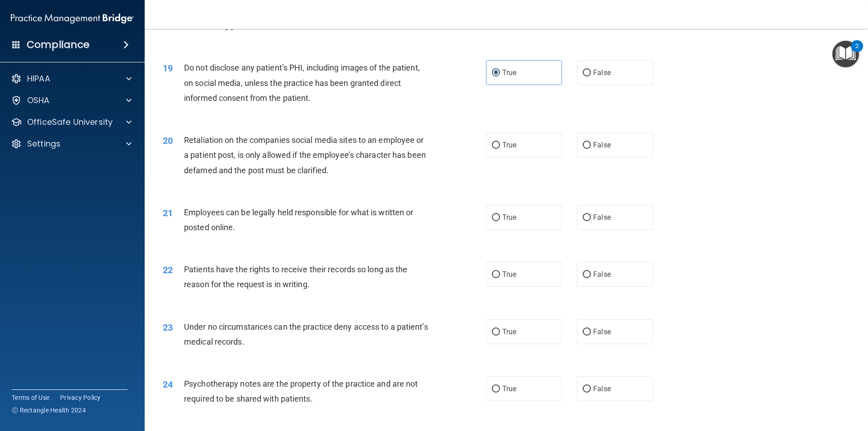
scroll to position [1356, 0]
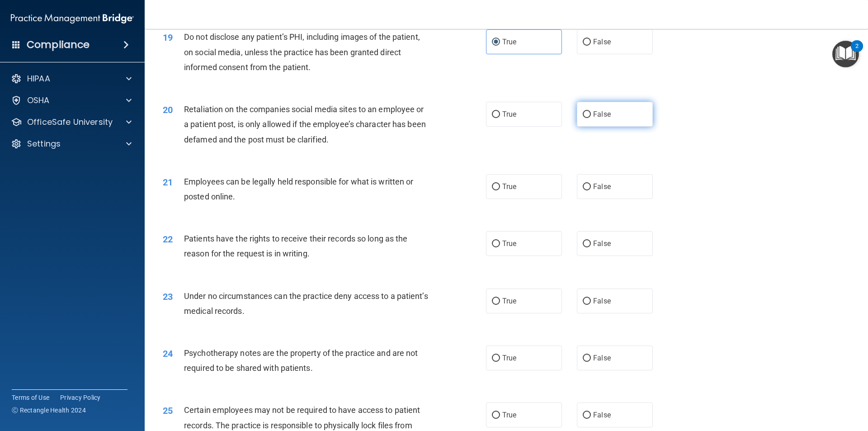
click at [623, 127] on label "False" at bounding box center [615, 114] width 76 height 25
click at [591, 118] on input "False" at bounding box center [587, 114] width 8 height 7
radio input "true"
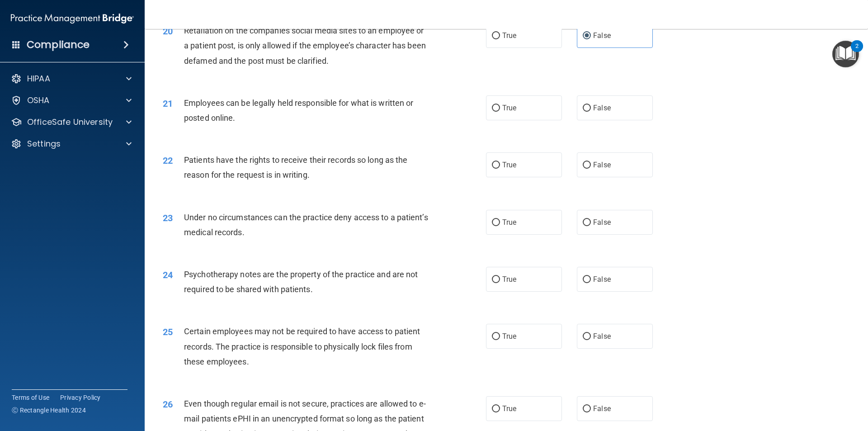
scroll to position [1447, 0]
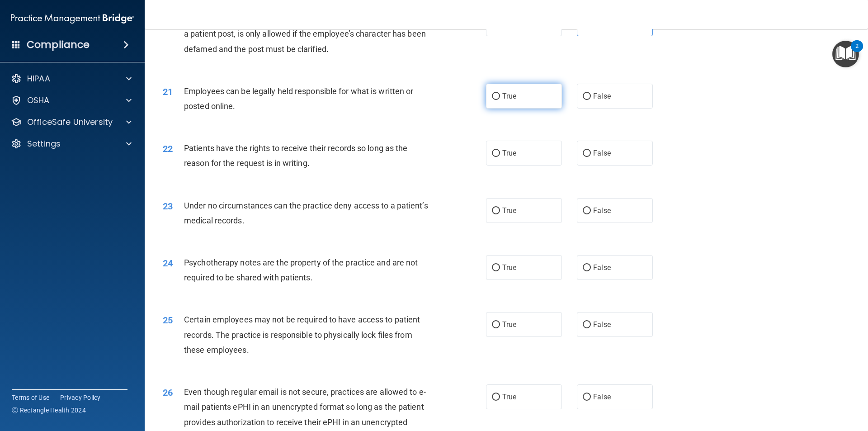
click at [520, 105] on label "True" at bounding box center [524, 96] width 76 height 25
click at [500, 100] on input "True" at bounding box center [496, 96] width 8 height 7
radio input "true"
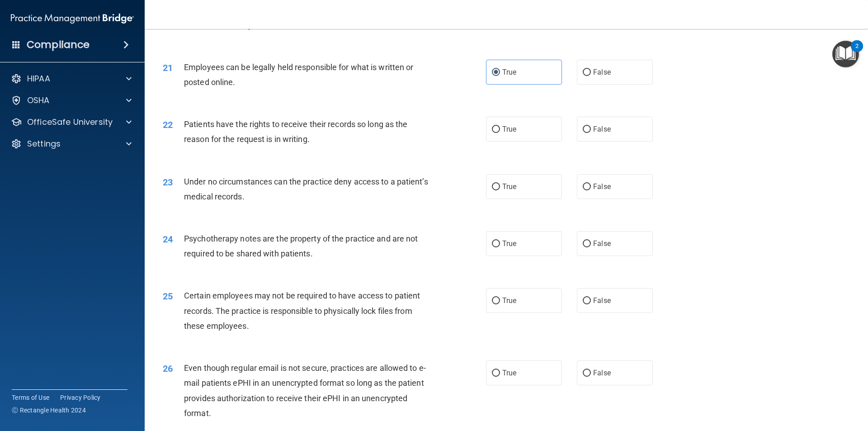
scroll to position [1492, 0]
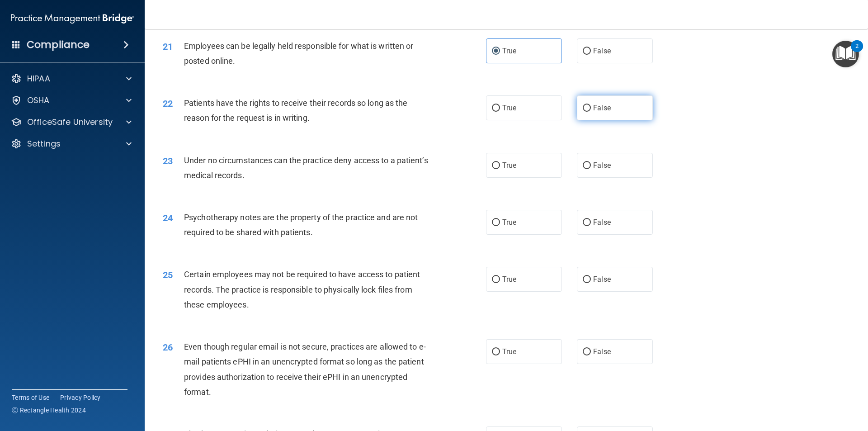
click at [623, 120] on label "False" at bounding box center [615, 107] width 76 height 25
click at [591, 112] on input "False" at bounding box center [587, 108] width 8 height 7
radio input "true"
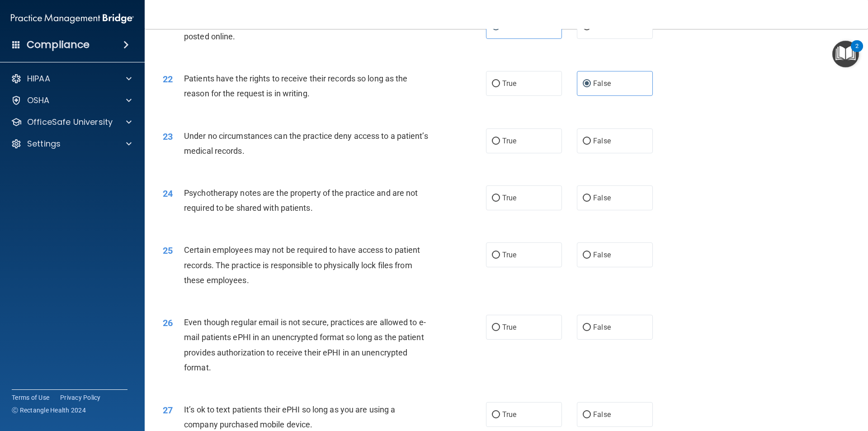
scroll to position [1537, 0]
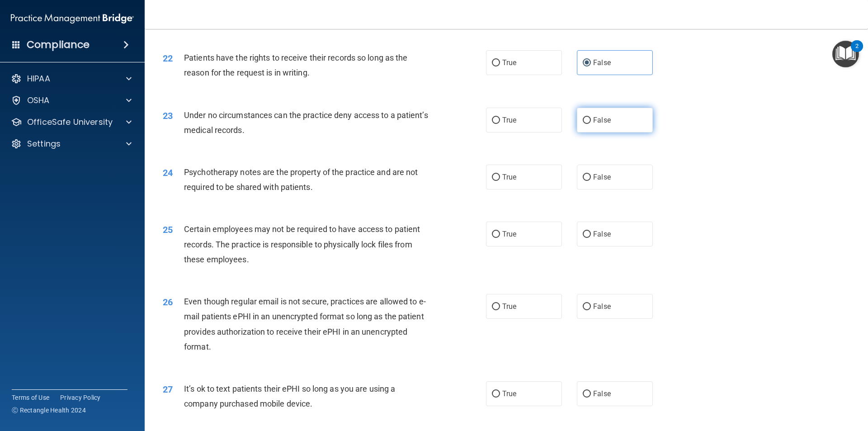
click at [623, 132] on label "False" at bounding box center [615, 120] width 76 height 25
click at [591, 124] on input "False" at bounding box center [587, 120] width 8 height 7
radio input "true"
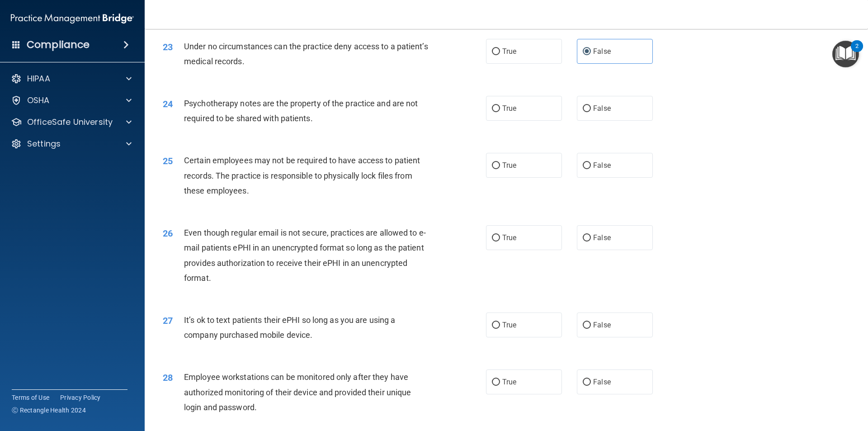
scroll to position [1628, 0]
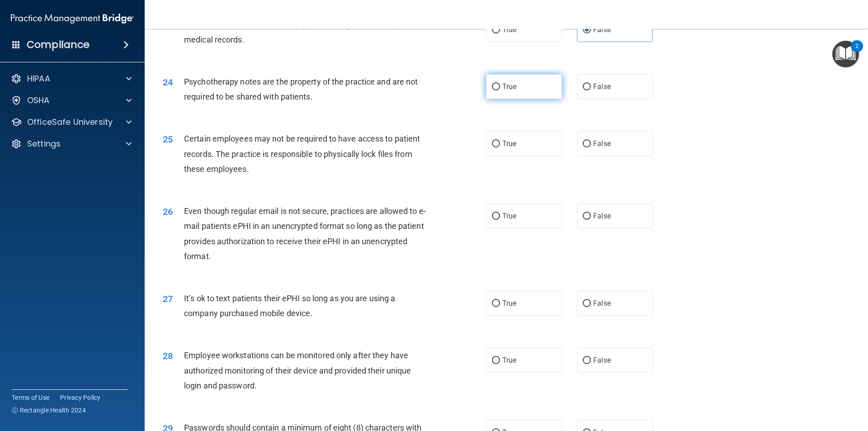
click at [504, 97] on label "True" at bounding box center [524, 86] width 76 height 25
click at [500, 90] on input "True" at bounding box center [496, 87] width 8 height 7
radio input "true"
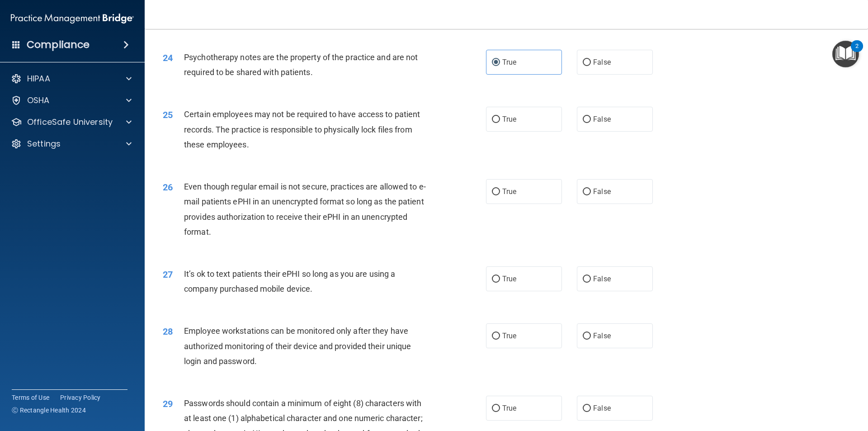
scroll to position [1673, 0]
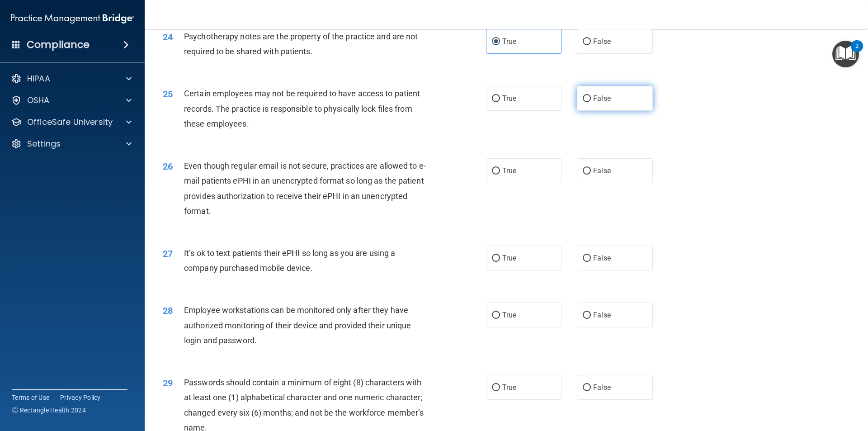
click at [613, 111] on label "False" at bounding box center [615, 98] width 76 height 25
click at [591, 102] on input "False" at bounding box center [587, 98] width 8 height 7
radio input "true"
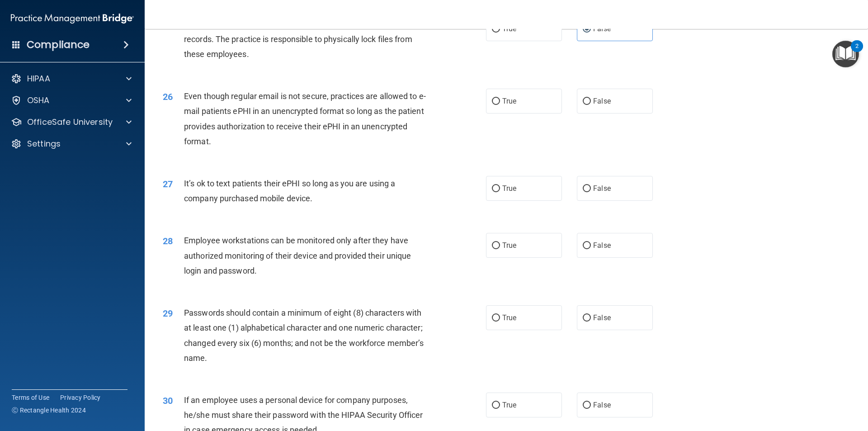
scroll to position [1763, 0]
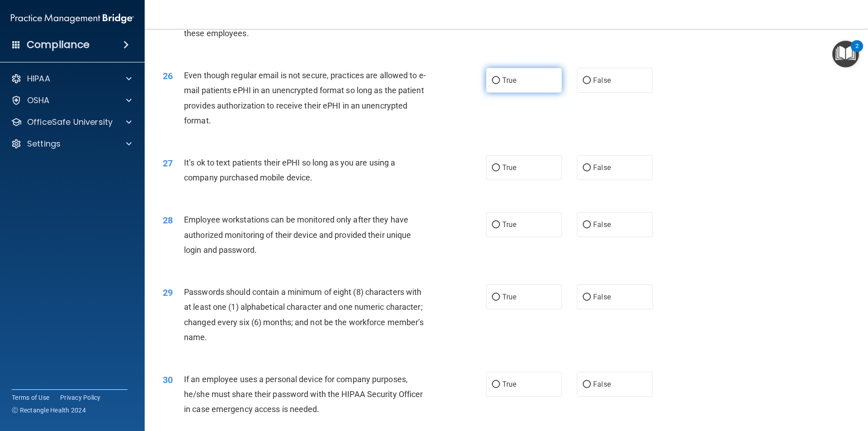
click at [505, 85] on span "True" at bounding box center [509, 80] width 14 height 9
click at [500, 84] on input "True" at bounding box center [496, 80] width 8 height 7
radio input "true"
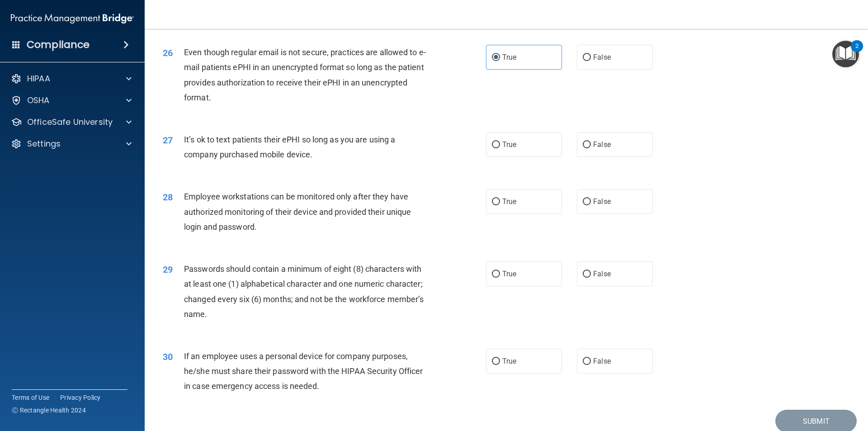
scroll to position [1809, 0]
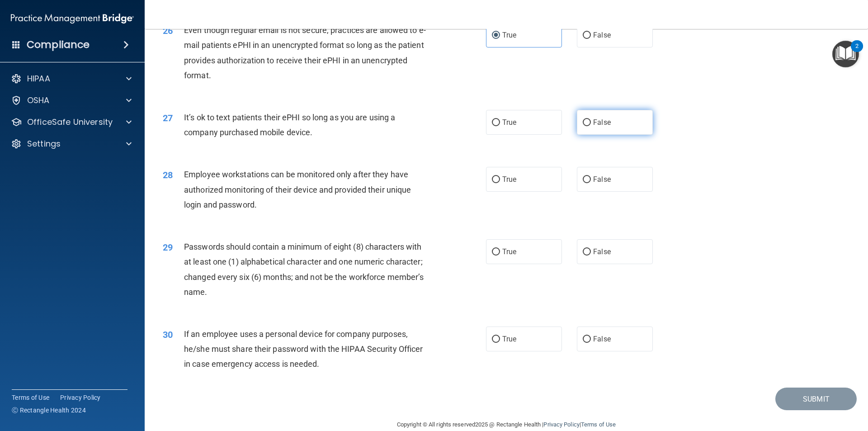
click at [600, 135] on label "False" at bounding box center [615, 122] width 76 height 25
click at [591, 126] on input "False" at bounding box center [587, 122] width 8 height 7
radio input "true"
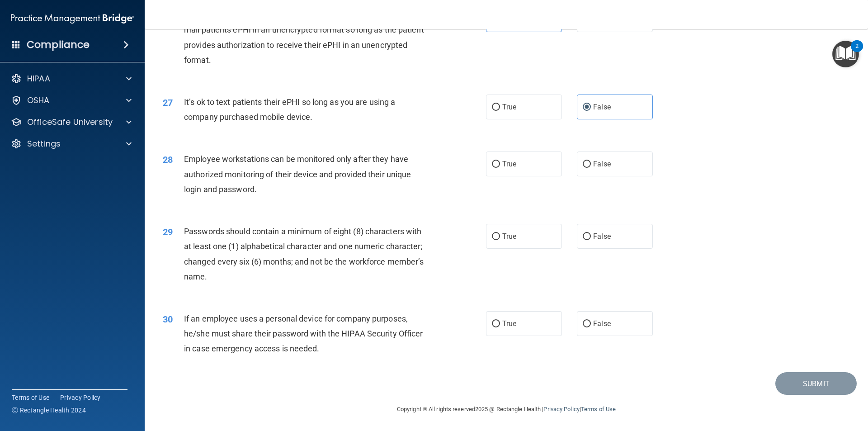
scroll to position [1839, 0]
click at [609, 161] on label "False" at bounding box center [615, 163] width 76 height 25
click at [591, 161] on input "False" at bounding box center [587, 164] width 8 height 7
radio input "true"
click at [515, 237] on label "True" at bounding box center [524, 236] width 76 height 25
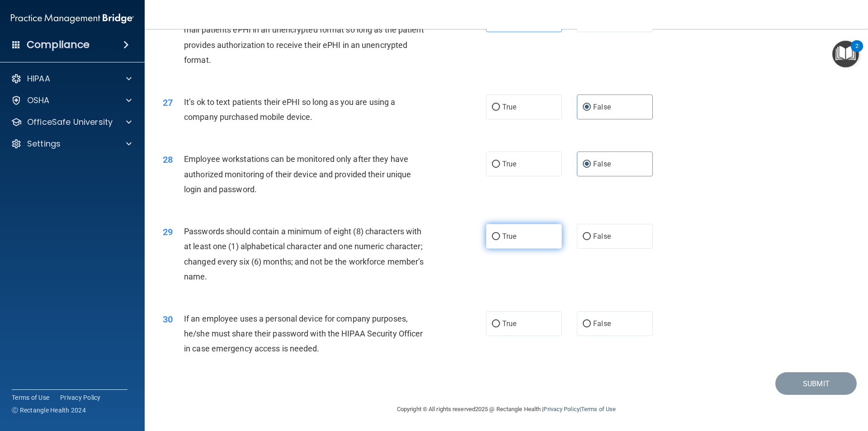
click at [500, 237] on input "True" at bounding box center [496, 236] width 8 height 7
radio input "true"
click at [601, 319] on span "False" at bounding box center [602, 323] width 18 height 9
click at [591, 321] on input "False" at bounding box center [587, 324] width 8 height 7
radio input "true"
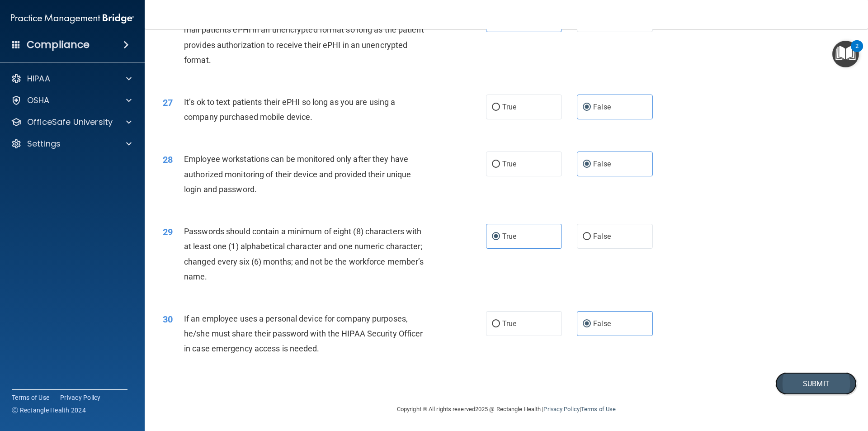
click at [798, 376] on button "Submit" at bounding box center [815, 383] width 81 height 23
click at [852, 60] on img "Open Resource Center" at bounding box center [845, 54] width 27 height 27
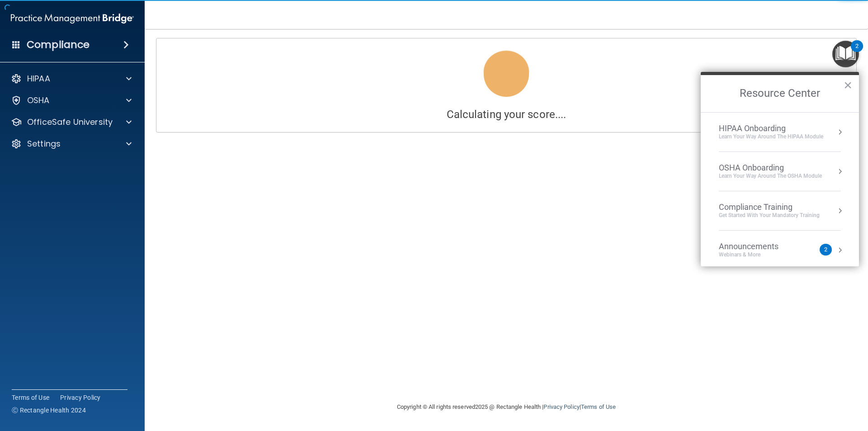
click at [660, 145] on div "Calculating your score.... Success! You've completed " HIPAA Policies and Proce…" at bounding box center [506, 215] width 687 height 354
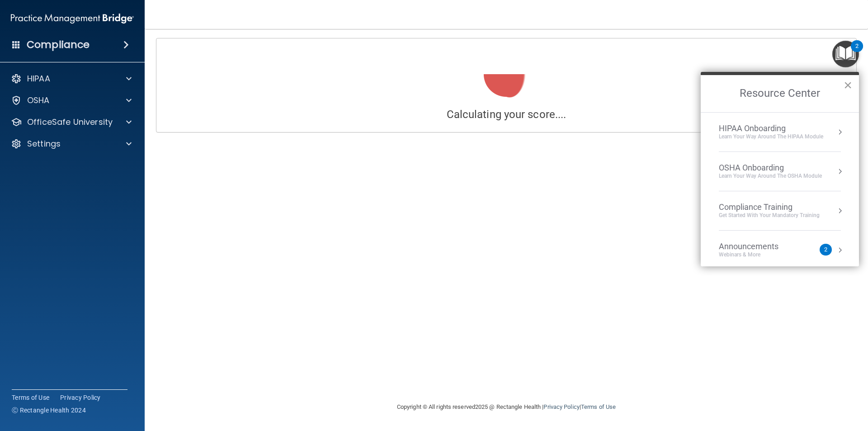
click at [844, 83] on button "×" at bounding box center [848, 85] width 9 height 14
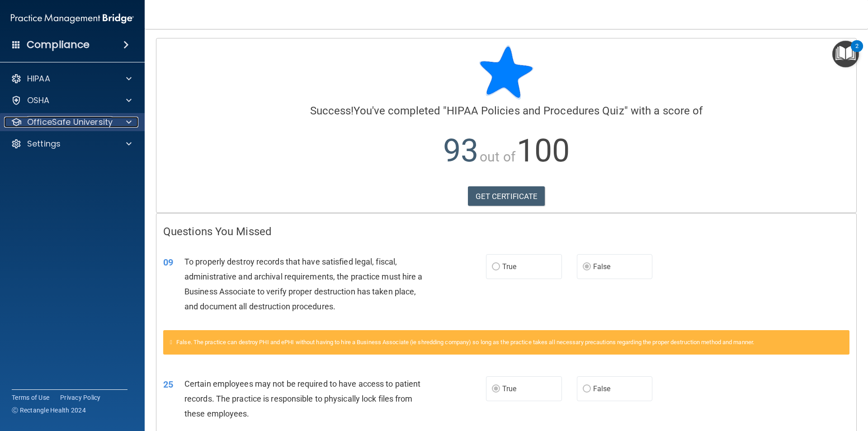
click at [108, 119] on p "OfficeSafe University" at bounding box center [69, 122] width 85 height 11
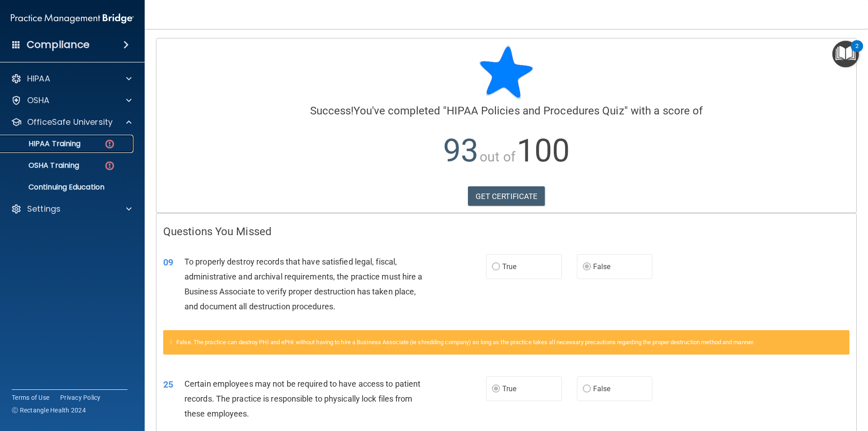
click at [98, 148] on div "HIPAA Training" at bounding box center [67, 143] width 123 height 9
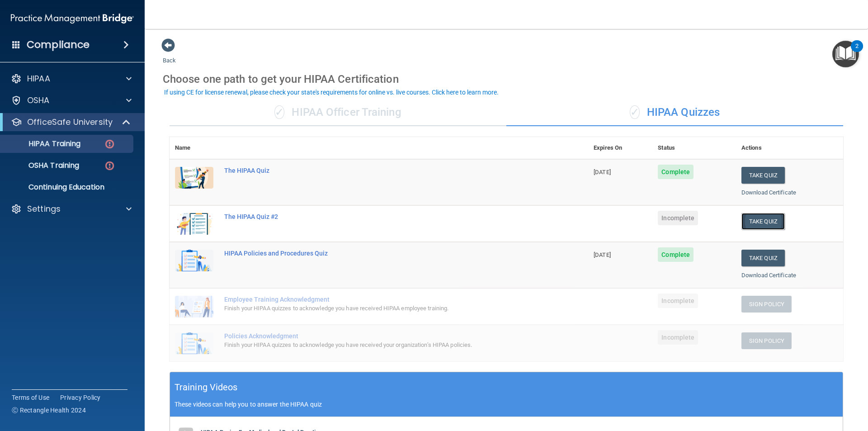
click at [768, 221] on button "Take Quiz" at bounding box center [763, 221] width 43 height 17
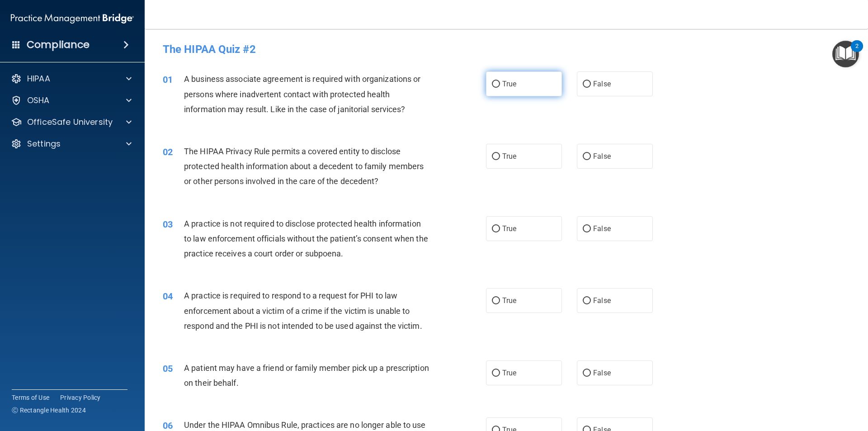
click at [511, 84] on span "True" at bounding box center [509, 84] width 14 height 9
click at [500, 84] on input "True" at bounding box center [496, 84] width 8 height 7
radio input "true"
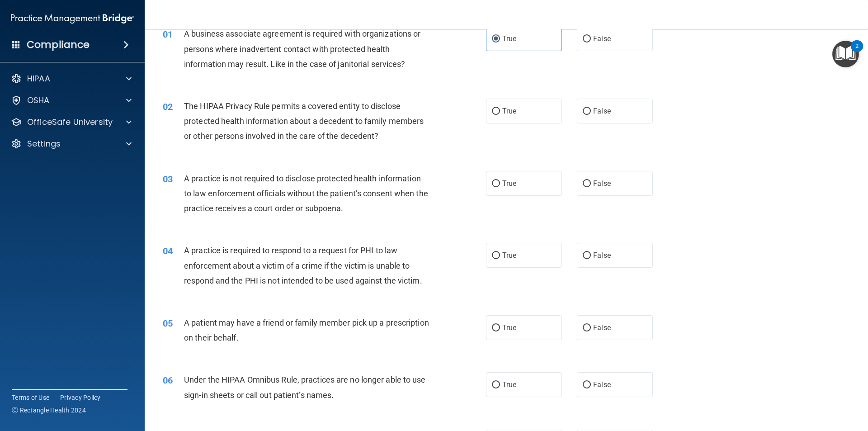
scroll to position [90, 0]
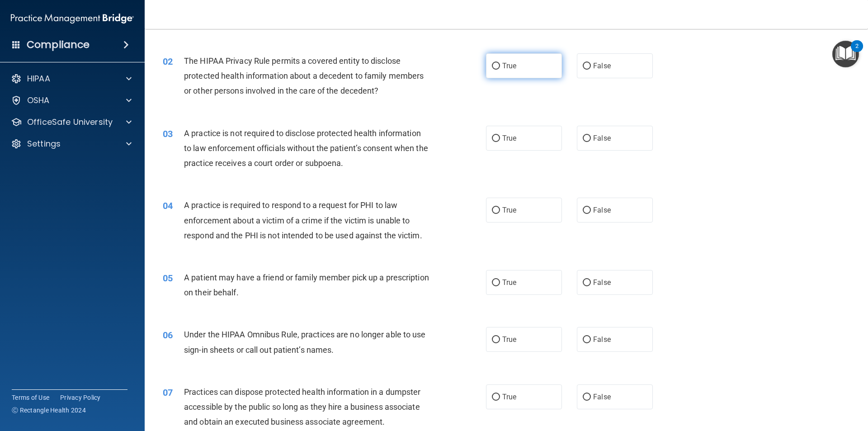
click at [534, 71] on label "True" at bounding box center [524, 65] width 76 height 25
click at [500, 70] on input "True" at bounding box center [496, 66] width 8 height 7
radio input "true"
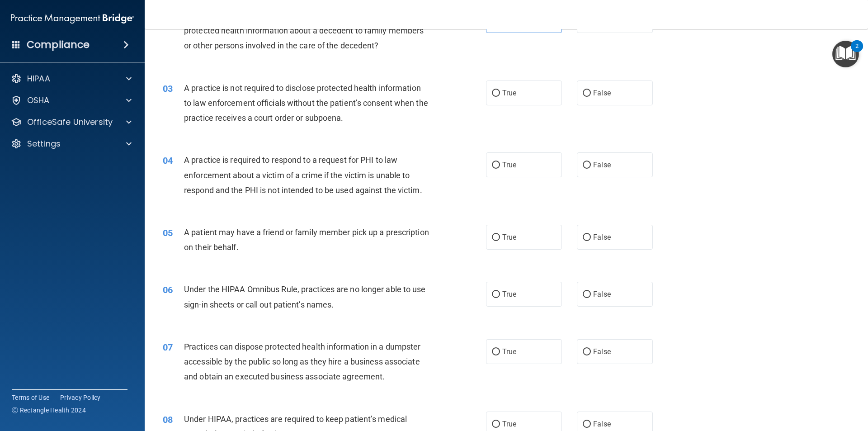
scroll to position [181, 0]
